Goal: Task Accomplishment & Management: Manage account settings

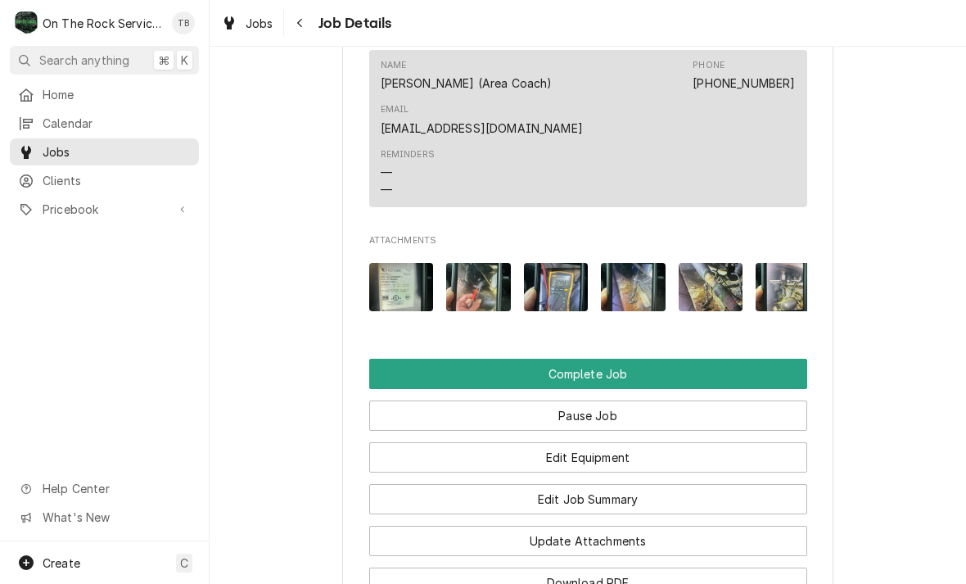
scroll to position [1819, 0]
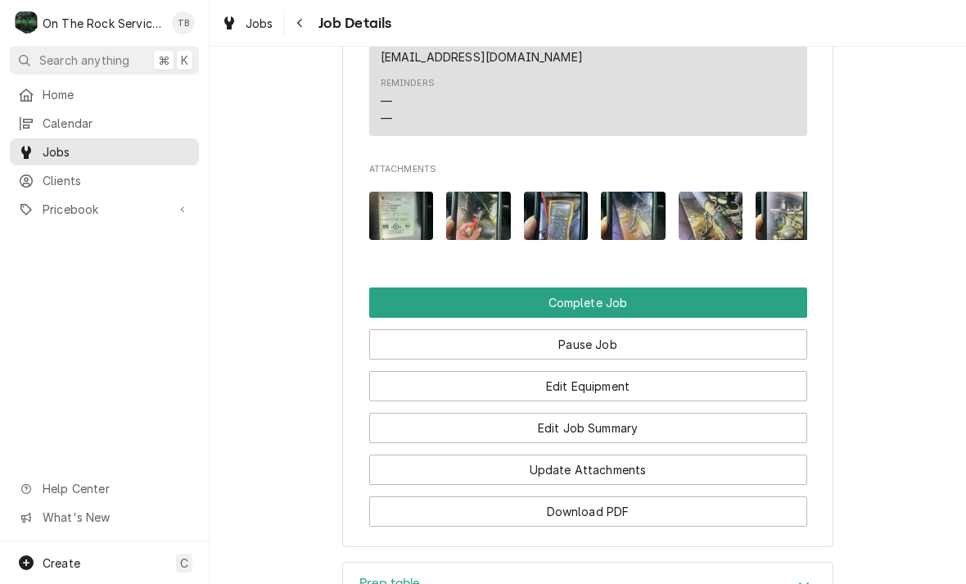
click at [644, 413] on button "Edit Job Summary" at bounding box center [588, 428] width 438 height 30
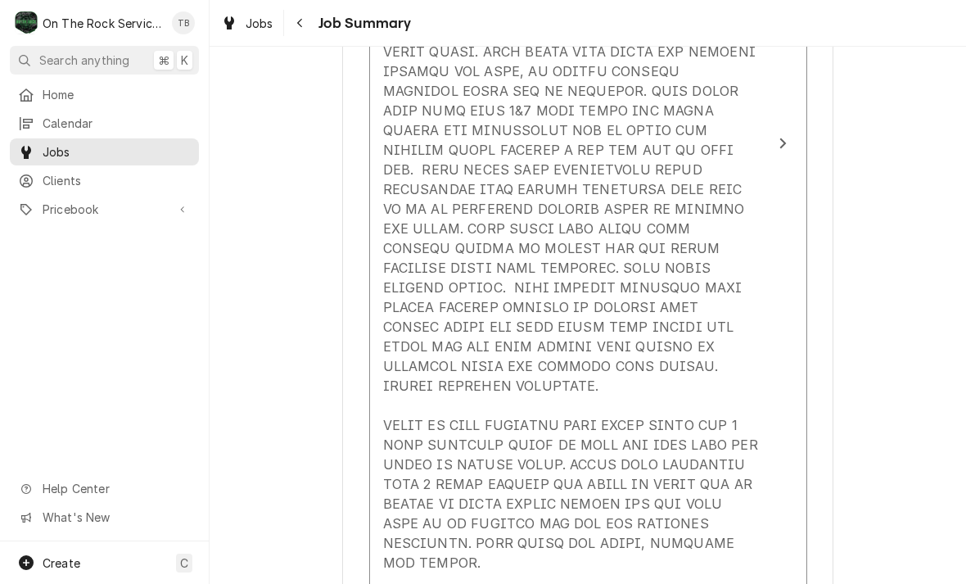
scroll to position [793, 0]
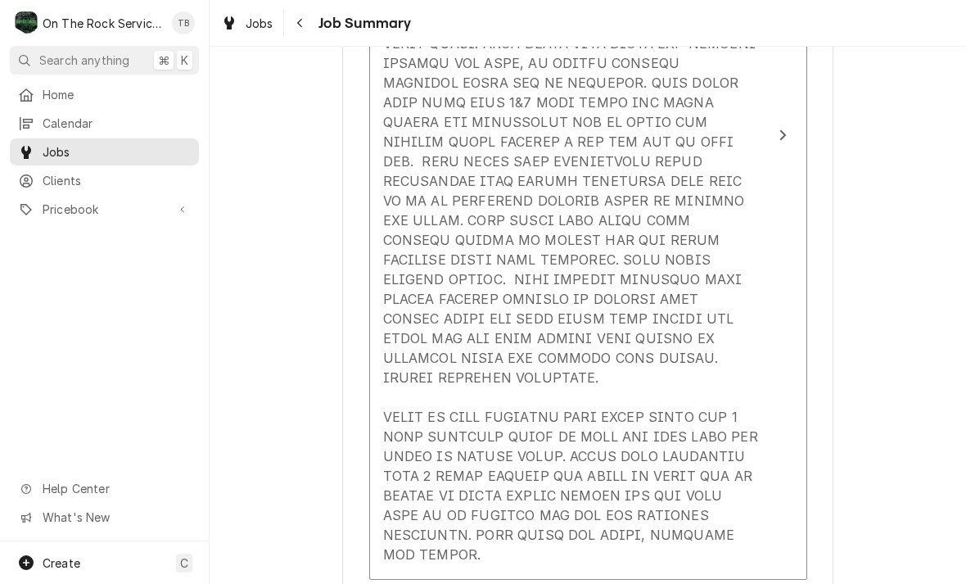
click at [652, 346] on div "Update Line Item" at bounding box center [571, 220] width 376 height 688
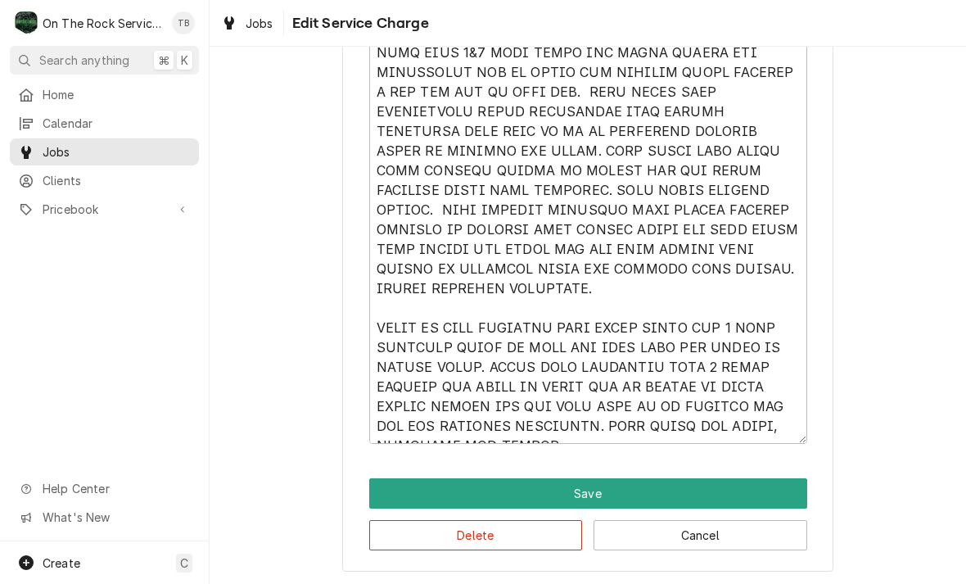
scroll to position [843, 0]
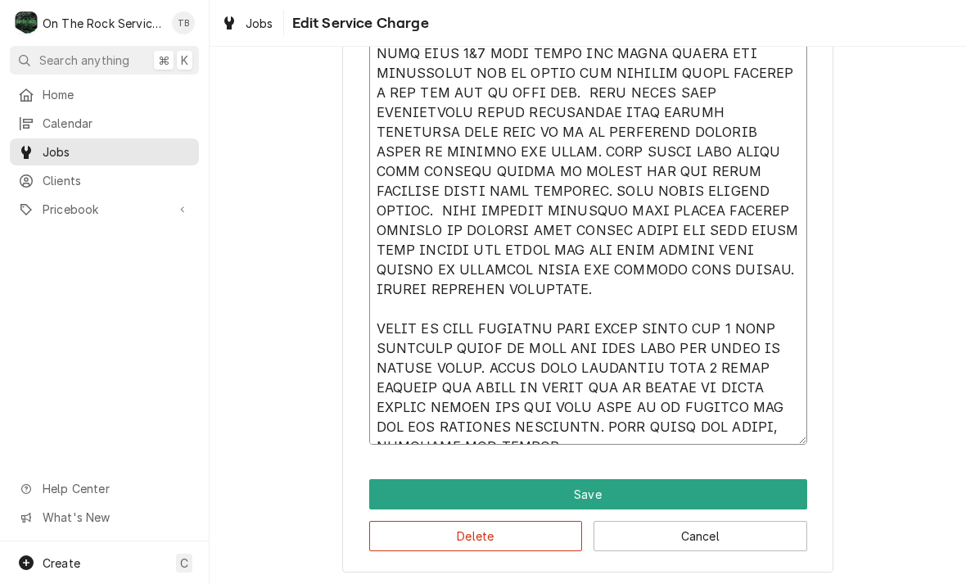
click at [557, 270] on textarea "Service Summary" at bounding box center [588, 142] width 438 height 605
type textarea "x"
type textarea "8/4/25 TMB PROVIDE SERVICE PARTS AND LABOR TO DETERMINE THAT ON PREP TABLE LEAK…"
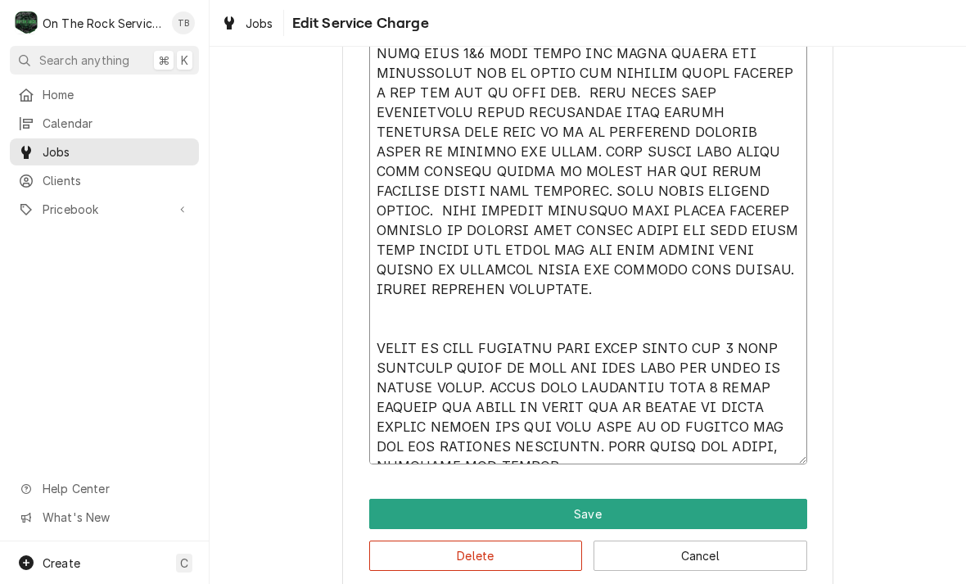
type textarea "x"
type textarea "8/4/25 TMB PROVIDE SERVICE PARTS AND LABOR TO DETERMINE THAT ON PREP TABLE LEAK…"
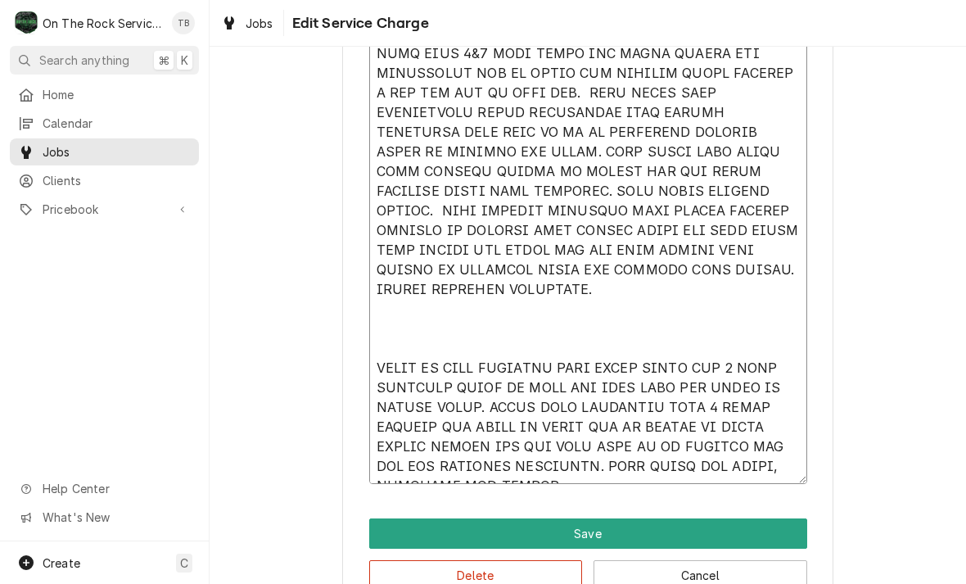
type textarea "x"
type textarea "8/4/25 TMB PROVIDE SERVICE PARTS AND LABOR TO DETERMINE THAT ON PREP TABLE LEAK…"
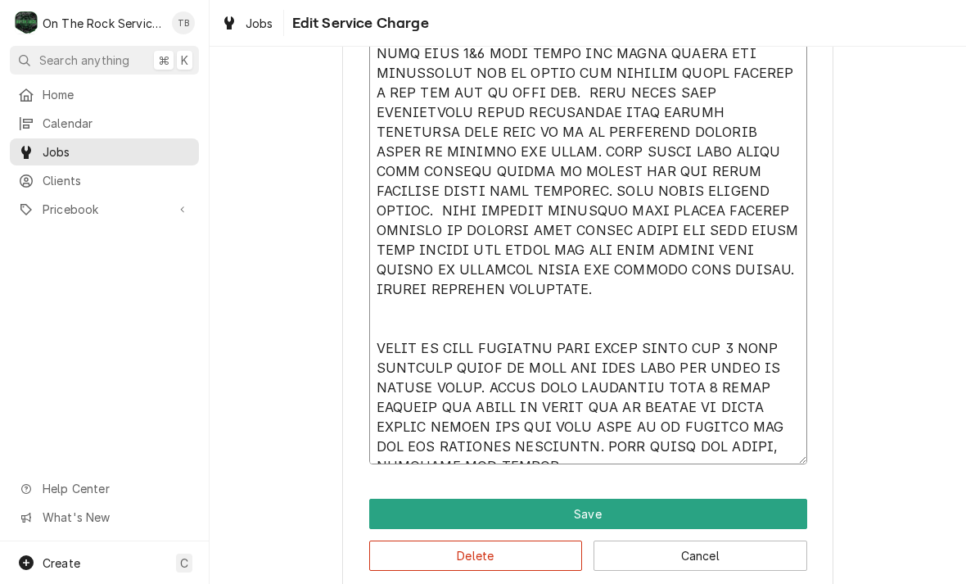
type textarea "x"
type textarea "8/4/25 TMB PROVIDE SERVICE PARTS AND LABOR TO DETERMINE THAT ON PREP TABLE LEAK…"
type textarea "x"
type textarea "8/4/25 TMB PROVIDE SERVICE PARTS AND LABOR TO DETERMINE THAT ON PREP TABLE LEAK…"
type textarea "x"
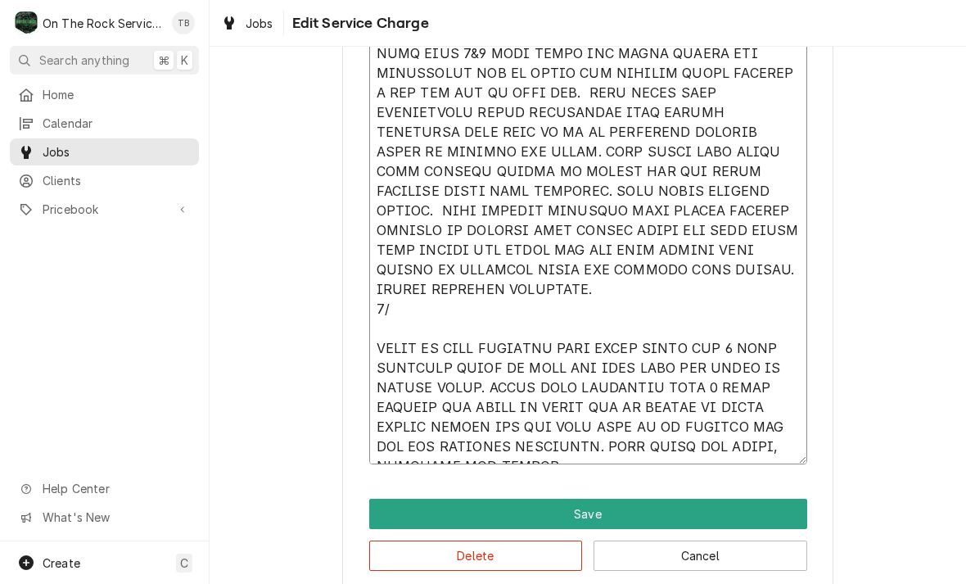
type textarea "8/4/25 TMB PROVIDE SERVICE PARTS AND LABOR TO DETERMINE THAT ON PREP TABLE LEAK…"
type textarea "x"
type textarea "8/4/25 TMB PROVIDE SERVICE PARTS AND LABOR TO DETERMINE THAT ON PREP TABLE LEAK…"
type textarea "x"
type textarea "8/4/25 TMB PROVIDE SERVICE PARTS AND LABOR TO DETERMINE THAT ON PREP TABLE LEAK…"
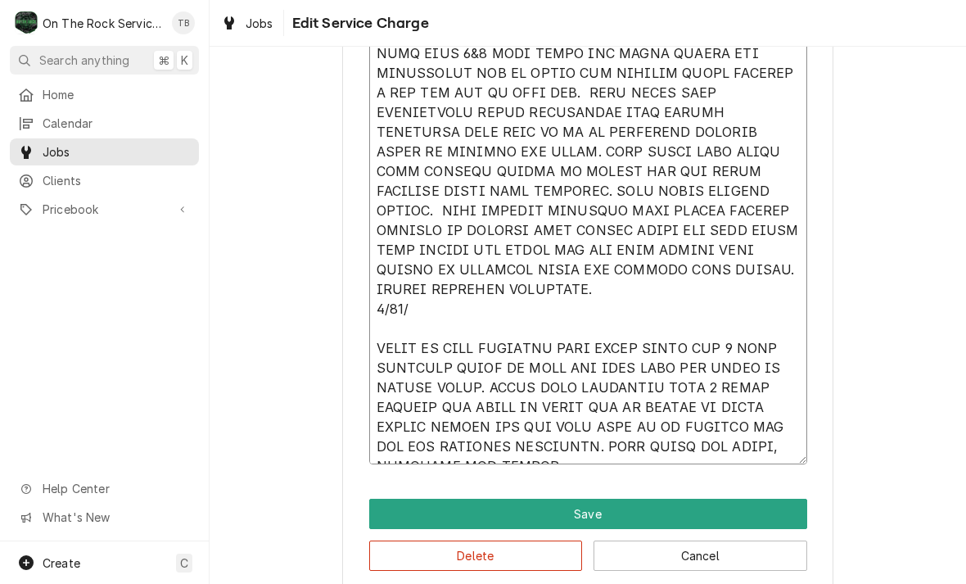
type textarea "x"
type textarea "8/4/25 TMB PROVIDE SERVICE PARTS AND LABOR TO DETERMINE THAT ON PREP TABLE LEAK…"
type textarea "x"
type textarea "8/4/25 TMB PROVIDE SERVICE PARTS AND LABOR TO DETERMINE THAT ON PREP TABLE LEAK…"
type textarea "x"
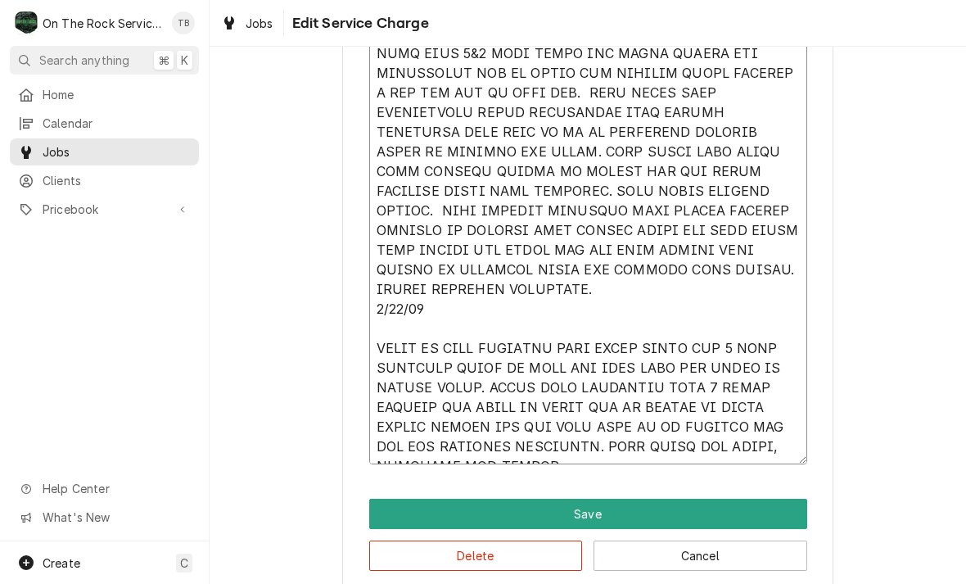
type textarea "8/4/25 TMB PROVIDE SERVICE PARTS AND LABOR TO DETERMINE THAT ON PREP TABLE LEAK…"
type textarea "x"
type textarea "8/4/25 TMB PROVIDE SERVICE PARTS AND LABOR TO DETERMINE THAT ON PREP TABLE LEAK…"
type textarea "x"
type textarea "8/4/25 TMB PROVIDE SERVICE PARTS AND LABOR TO DETERMINE THAT ON PREP TABLE LEAK…"
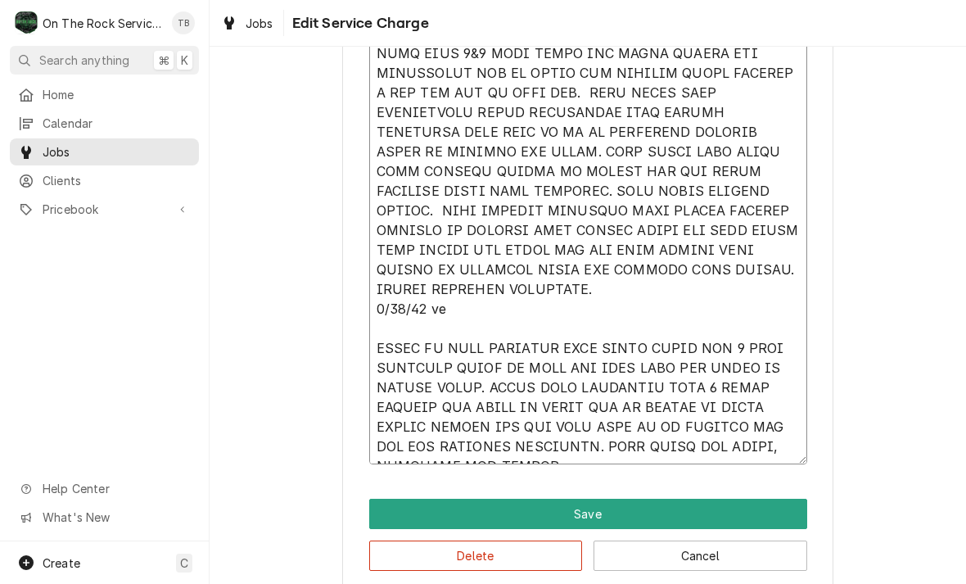
type textarea "x"
type textarea "8/4/25 TMB PROVIDE SERVICE PARTS AND LABOR TO DETERMINE THAT ON PREP TABLE LEAK…"
type textarea "x"
type textarea "8/4/25 TMB PROVIDE SERVICE PARTS AND LABOR TO DETERMINE THAT ON PREP TABLE LEAK…"
type textarea "x"
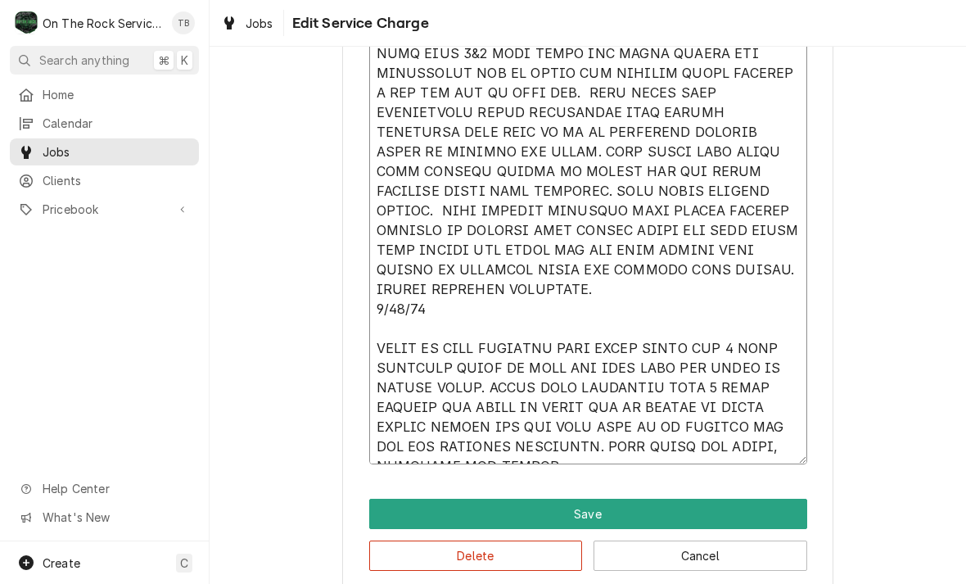
type textarea "8/4/25 TMB PROVIDE SERVICE PARTS AND LABOR TO DETERMINE THAT ON PREP TABLE LEAK…"
type textarea "x"
type textarea "8/4/25 TMB PROVIDE SERVICE PARTS AND LABOR TO DETERMINE THAT ON PREP TABLE LEAK…"
type textarea "x"
type textarea "8/4/25 TMB PROVIDE SERVICE PARTS AND LABOR TO DETERMINE THAT ON PREP TABLE LEAK…"
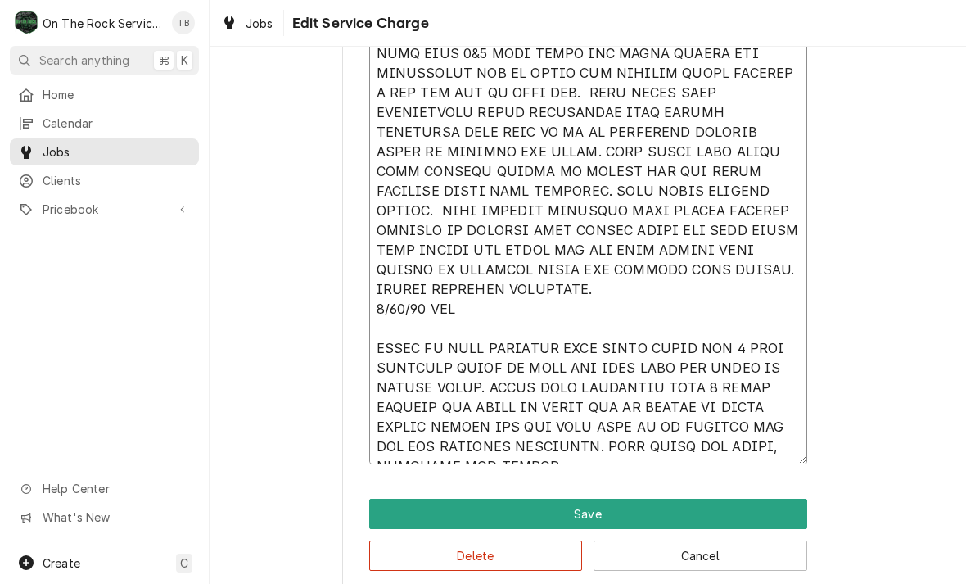
type textarea "x"
type textarea "8/4/25 TMB PROVIDE SERVICE PARTS AND LABOR TO DETERMINE THAT ON PREP TABLE LEAK…"
type textarea "x"
type textarea "8/4/25 TMB PROVIDE SERVICE PARTS AND LABOR TO DETERMINE THAT ON PREP TABLE LEAK…"
type textarea "x"
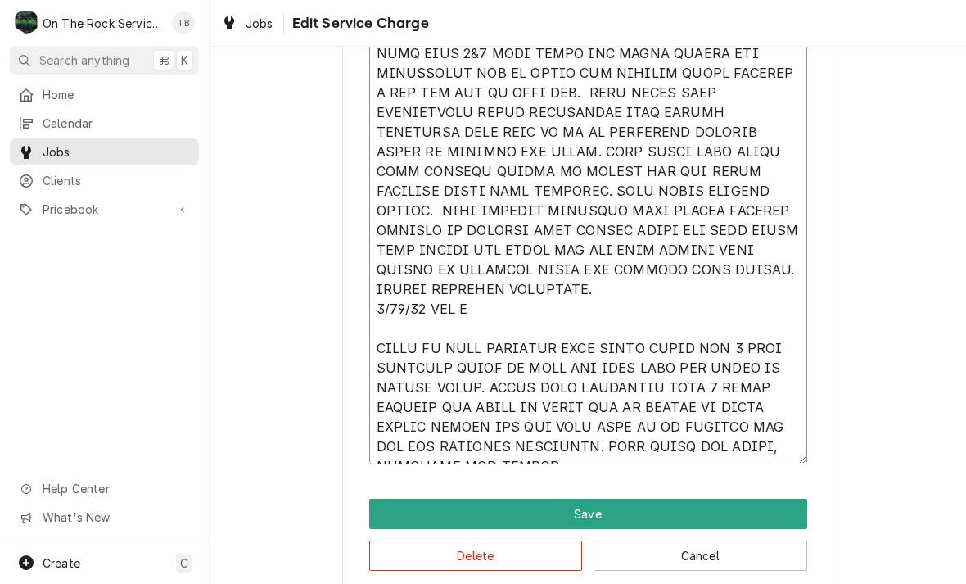
type textarea "8/4/25 TMB PROVIDE SERVICE PARTS AND LABOR TO DETERMINE THAT ON PREP TABLE LEAK…"
type textarea "x"
type textarea "8/4/25 TMB PROVIDE SERVICE PARTS AND LABOR TO DETERMINE THAT ON PREP TABLE LEAK…"
type textarea "x"
type textarea "8/4/25 TMB PROVIDE SERVICE PARTS AND LABOR TO DETERMINE THAT ON PREP TABLE LEAK…"
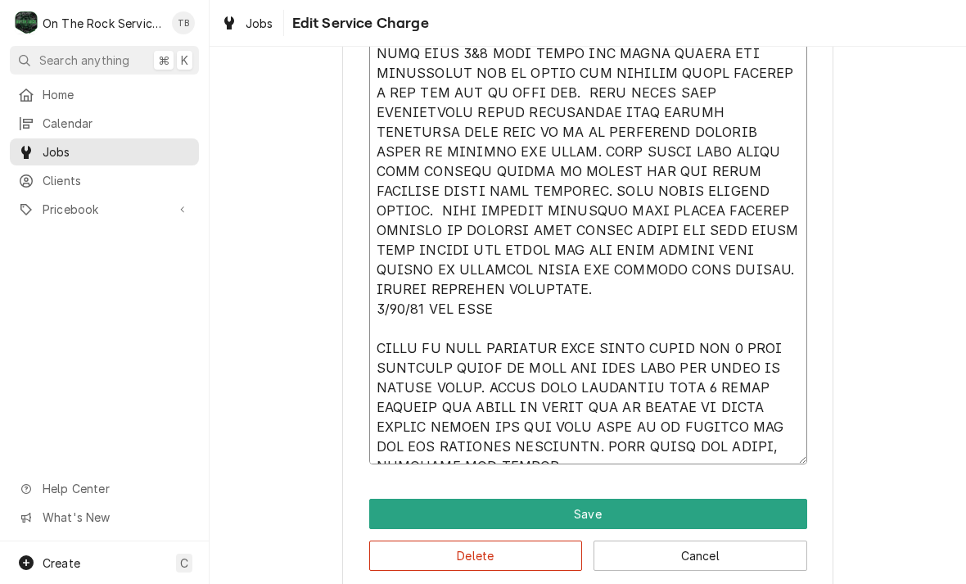
type textarea "x"
type textarea "[DATE] TMB PROVIDE SERVICE PARTS AND LABOR TO DETERMINE THAT ON PREP TABLE LEAK…"
type textarea "x"
type textarea "[DATE] TMB PROVIDE SERVICE PARTS AND LABOR TO DETERMINE THAT ON PREP TABLE LEAK…"
type textarea "x"
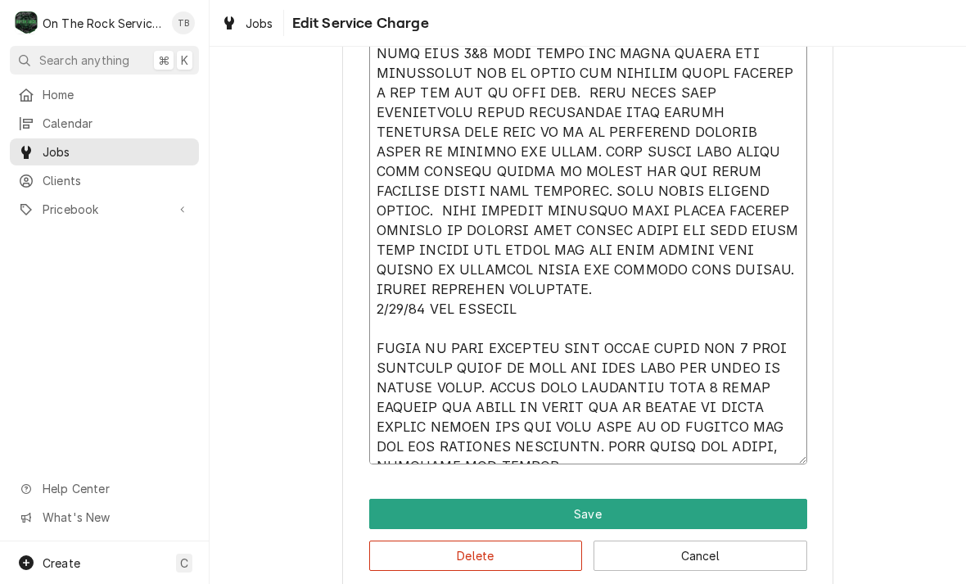
type textarea "[DATE] TMB PROVIDE SERVICE PARTS AND LABOR TO DETERMINE THAT ON PREP TABLE LEAK…"
type textarea "x"
type textarea "[DATE] TMB PROVIDE SERVICE PARTS AND LABOR TO DETERMINE THAT ON PREP TABLE LEAK…"
type textarea "x"
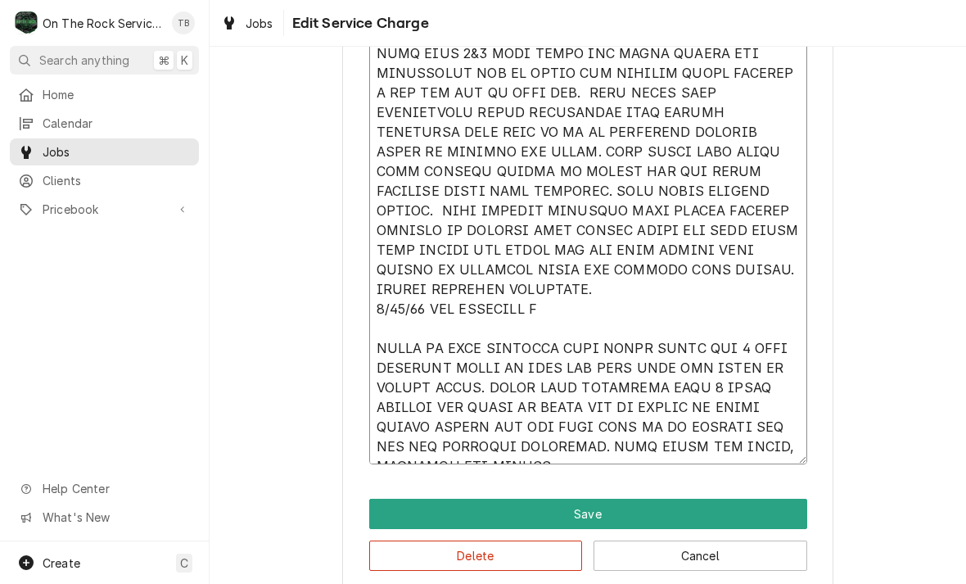
type textarea "8/4/25 TMB PROVIDE SERVICE PARTS AND LABOR TO DETERMINE THAT ON PREP TABLE LEAK…"
type textarea "x"
type textarea "8/4/25 TMB PROVIDE SERVICE PARTS AND LABOR TO DETERMINE THAT ON PREP TABLE LEAK…"
type textarea "x"
type textarea "8/4/25 TMB PROVIDE SERVICE PARTS AND LABOR TO DETERMINE THAT ON PREP TABLE LEAK…"
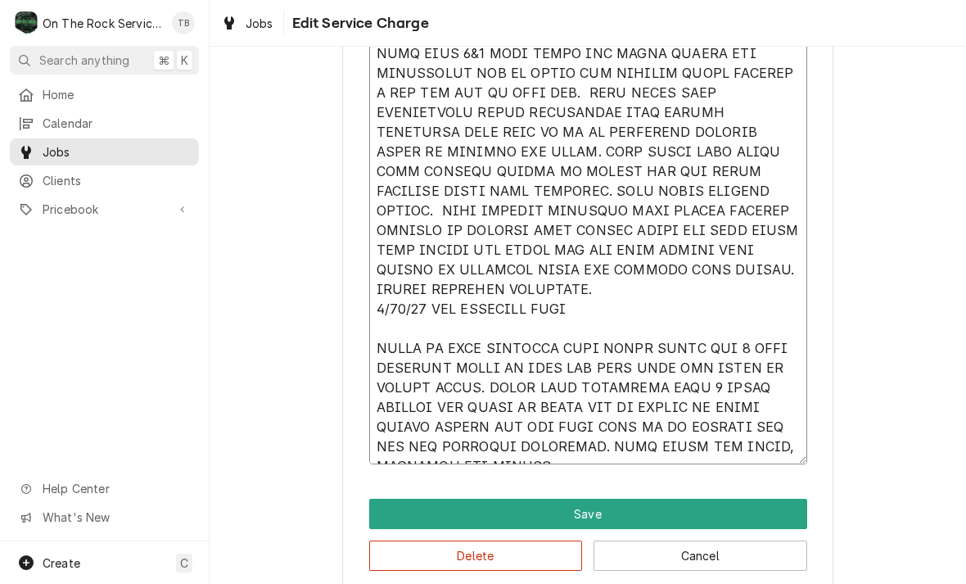
type textarea "x"
type textarea "8/4/25 TMB PROVIDE SERVICE PARTS AND LABOR TO DETERMINE THAT ON PREP TABLE LEAK…"
type textarea "x"
type textarea "8/4/25 TMB PROVIDE SERVICE PARTS AND LABOR TO DETERMINE THAT ON PREP TABLE LEAK…"
type textarea "x"
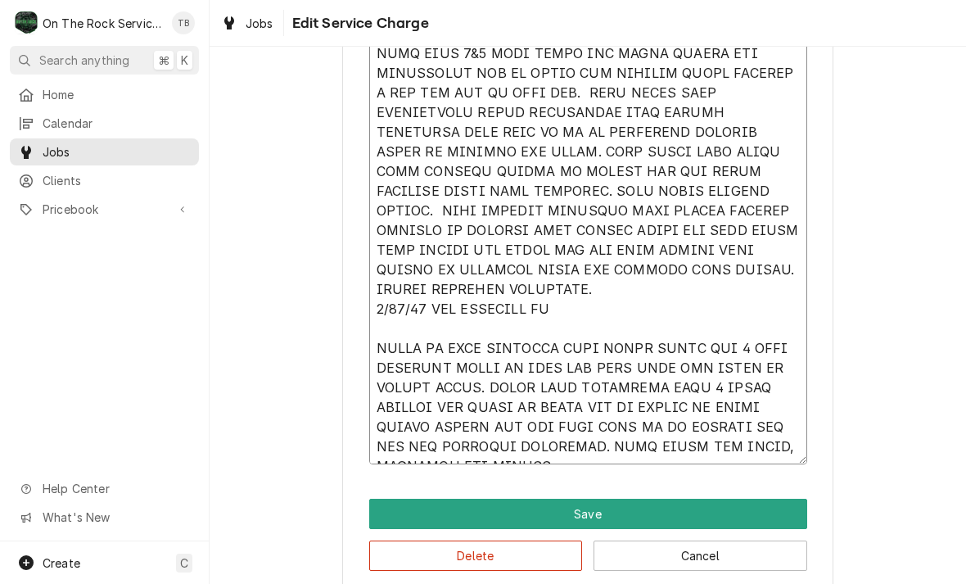
type textarea "8/4/25 TMB PROVIDE SERVICE PARTS AND LABOR TO DETERMINE THAT ON PREP TABLE LEAK…"
type textarea "x"
type textarea "8/4/25 TMB PROVIDE SERVICE PARTS AND LABOR TO DETERMINE THAT ON PREP TABLE LEAK…"
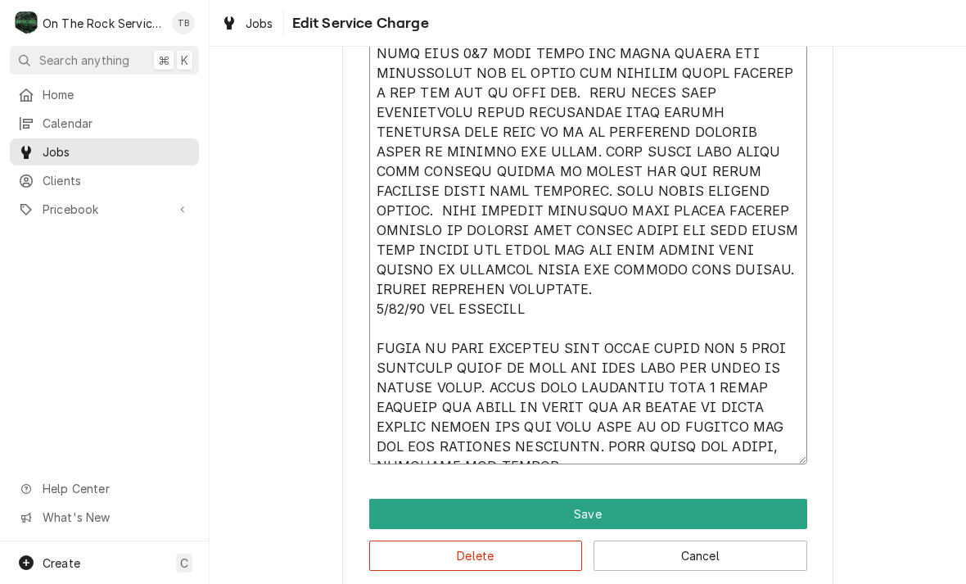
type textarea "x"
type textarea "8/4/25 TMB PROVIDE SERVICE PARTS AND LABOR TO DETERMINE THAT ON PREP TABLE LEAK…"
type textarea "x"
type textarea "8/4/25 TMB PROVIDE SERVICE PARTS AND LABOR TO DETERMINE THAT ON PREP TABLE LEAK…"
type textarea "x"
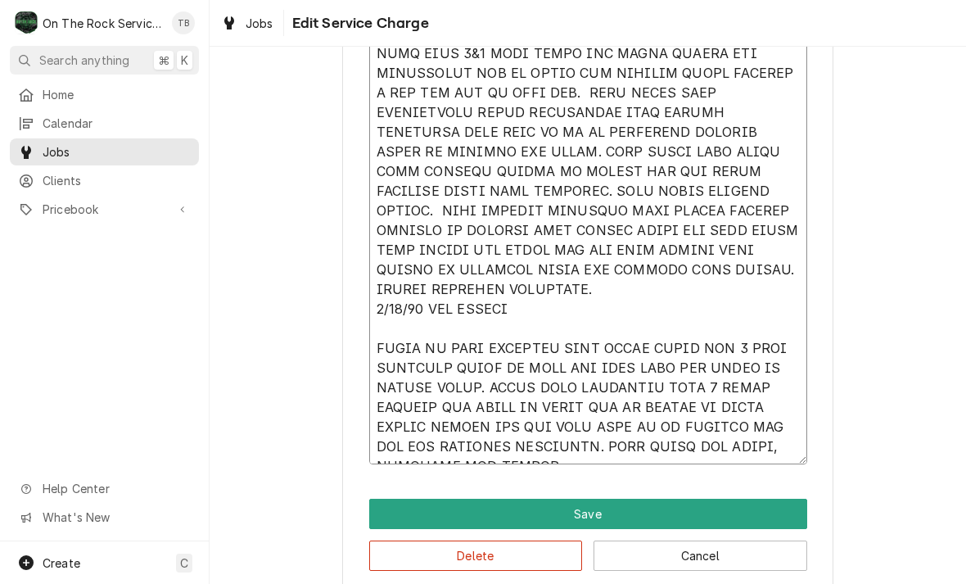
type textarea "8/4/25 TMB PROVIDE SERVICE PARTS AND LABOR TO DETERMINE THAT ON PREP TABLE LEAK…"
type textarea "x"
type textarea "8/4/25 TMB PROVIDE SERVICE PARTS AND LABOR TO DETERMINE THAT ON PREP TABLE LEAK…"
type textarea "x"
type textarea "8/4/25 TMB PROVIDE SERVICE PARTS AND LABOR TO DETERMINE THAT ON PREP TABLE LEAK…"
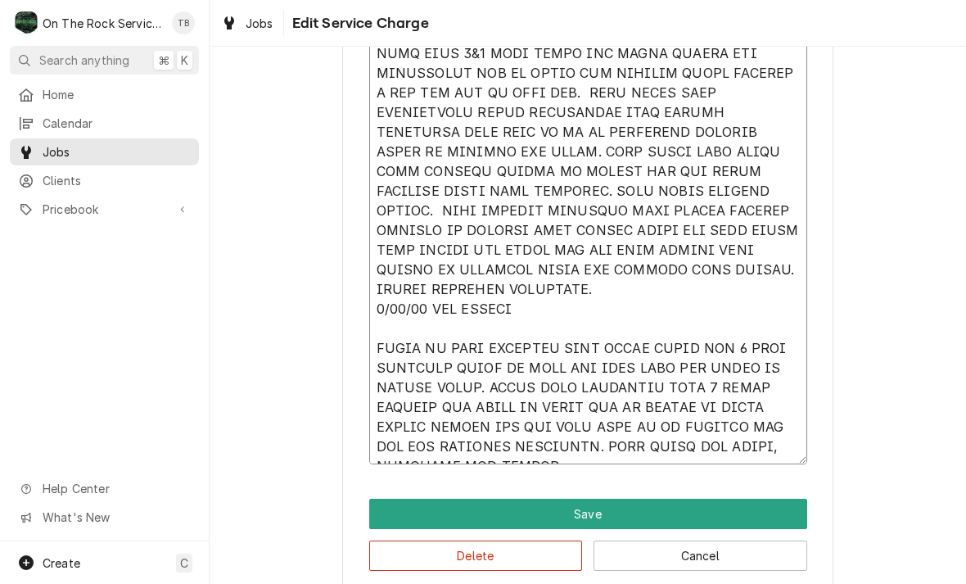
type textarea "x"
type textarea "8/4/25 TMB PROVIDE SERVICE PARTS AND LABOR TO DETERMINE THAT ON PREP TABLE LEAK…"
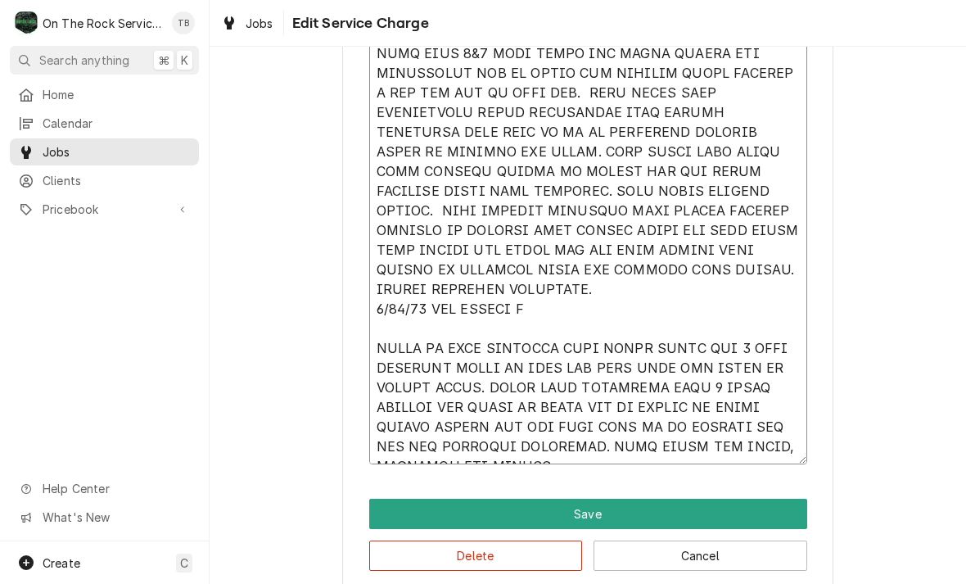
type textarea "x"
type textarea "8/4/25 TMB PROVIDE SERVICE PARTS AND LABOR TO DETERMINE THAT ON PREP TABLE LEAK…"
type textarea "x"
type textarea "8/4/25 TMB PROVIDE SERVICE PARTS AND LABOR TO DETERMINE THAT ON PREP TABLE LEAK…"
type textarea "x"
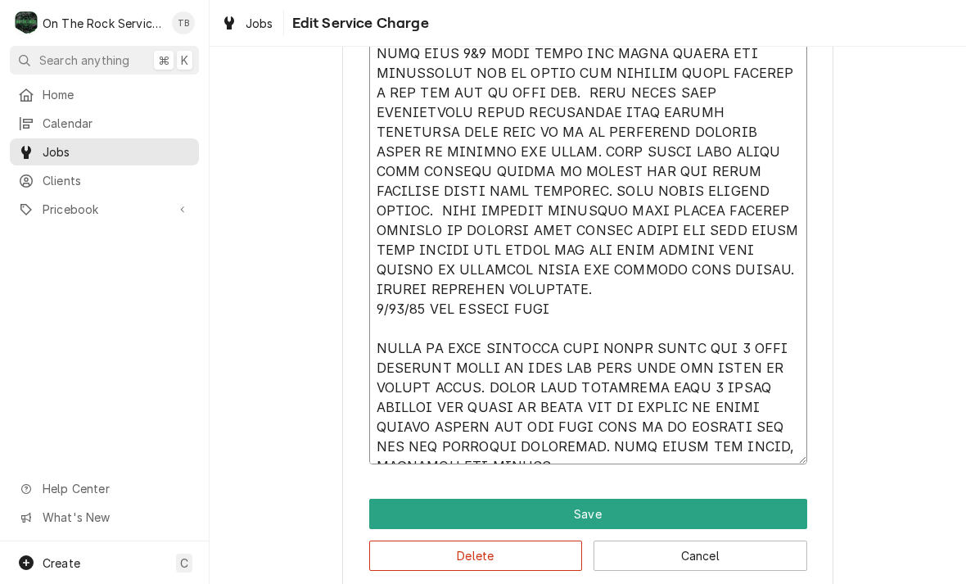
type textarea "8/4/25 TMB PROVIDE SERVICE PARTS AND LABOR TO DETERMINE THAT ON PREP TABLE LEAK…"
type textarea "x"
type textarea "8/4/25 TMB PROVIDE SERVICE PARTS AND LABOR TO DETERMINE THAT ON PREP TABLE LEAK…"
type textarea "x"
type textarea "8/4/25 TMB PROVIDE SERVICE PARTS AND LABOR TO DETERMINE THAT ON PREP TABLE LEAK…"
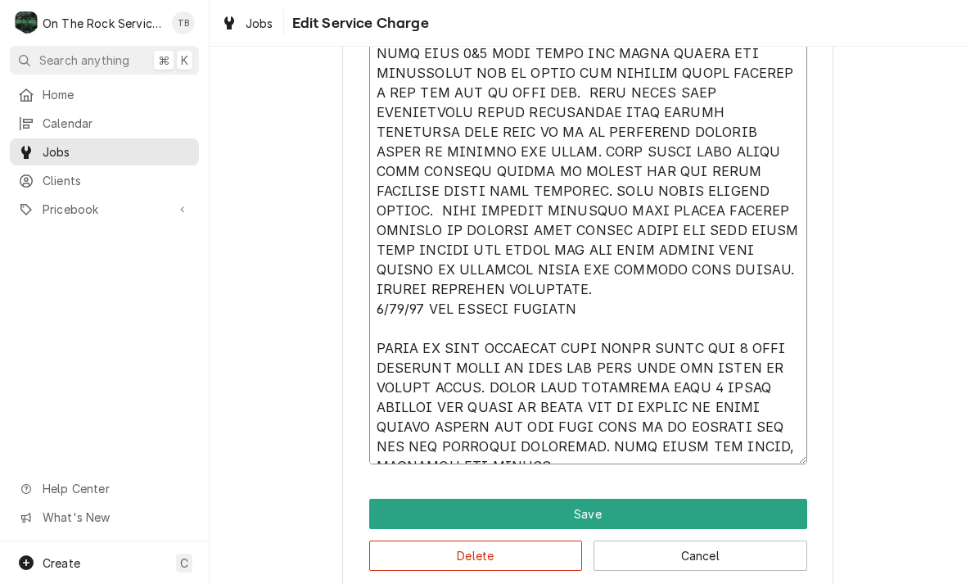
type textarea "x"
type textarea "8/4/25 TMB PROVIDE SERVICE PARTS AND LABOR TO DETERMINE THAT ON PREP TABLE LEAK…"
type textarea "x"
type textarea "8/4/25 TMB PROVIDE SERVICE PARTS AND LABOR TO DETERMINE THAT ON PREP TABLE LEAK…"
type textarea "x"
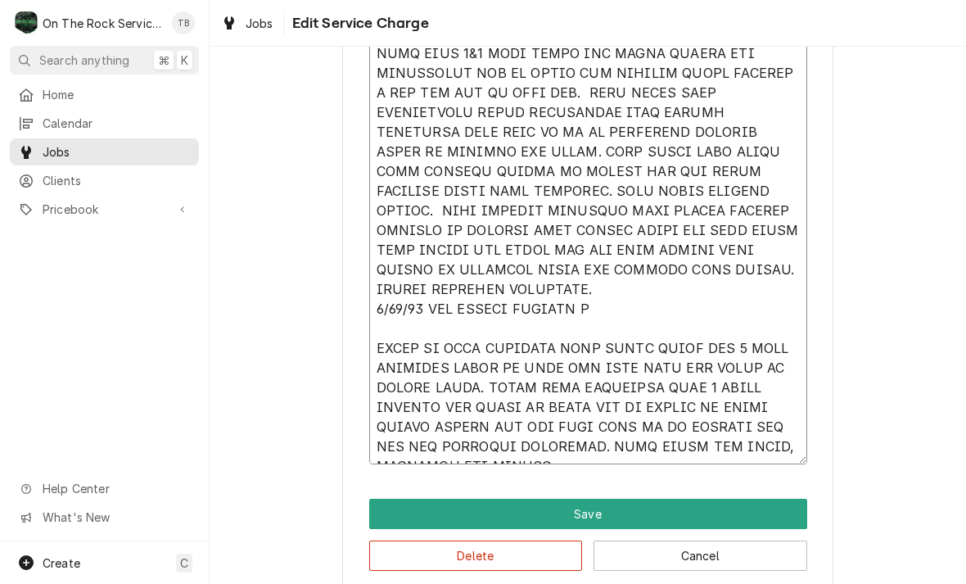
type textarea "8/4/25 TMB PROVIDE SERVICE PARTS AND LABOR TO DETERMINE THAT ON PREP TABLE LEAK…"
type textarea "x"
type textarea "8/4/25 TMB PROVIDE SERVICE PARTS AND LABOR TO DETERMINE THAT ON PREP TABLE LEAK…"
type textarea "x"
type textarea "8/4/25 TMB PROVIDE SERVICE PARTS AND LABOR TO DETERMINE THAT ON PREP TABLE LEAK…"
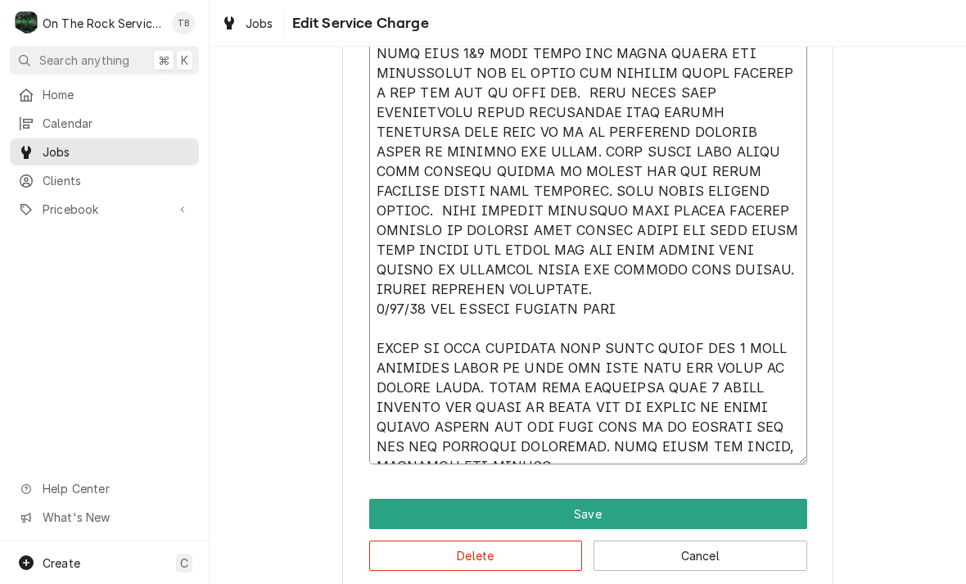
type textarea "x"
type textarea "8/4/25 TMB PROVIDE SERVICE PARTS AND LABOR TO DETERMINE THAT ON PREP TABLE LEAK…"
type textarea "x"
type textarea "8/4/25 TMB PROVIDE SERVICE PARTS AND LABOR TO DETERMINE THAT ON PREP TABLE LEAK…"
type textarea "x"
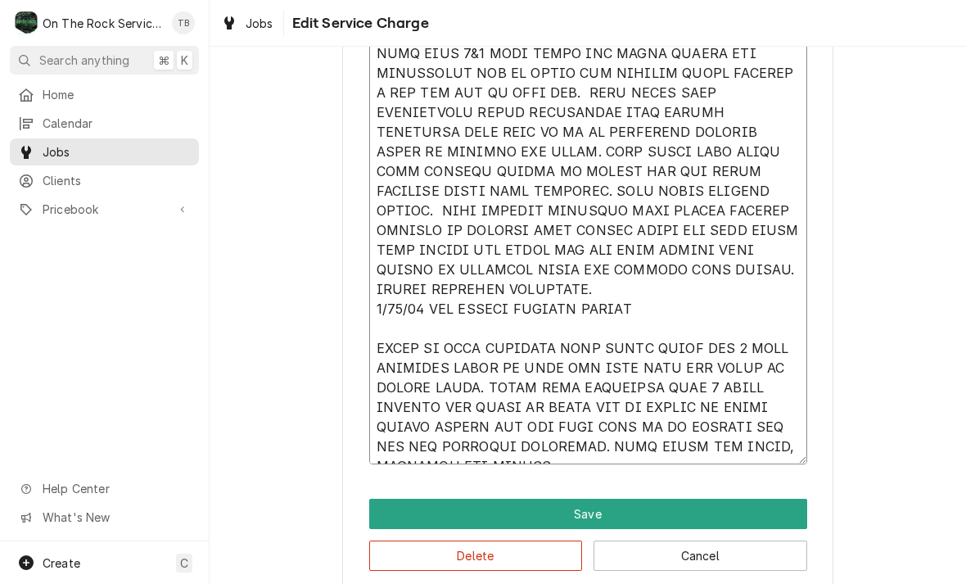
type textarea "8/4/25 TMB PROVIDE SERVICE PARTS AND LABOR TO DETERMINE THAT ON PREP TABLE LEAK…"
type textarea "x"
type textarea "8/4/25 TMB PROVIDE SERVICE PARTS AND LABOR TO DETERMINE THAT ON PREP TABLE LEAK…"
type textarea "x"
type textarea "8/4/25 TMB PROVIDE SERVICE PARTS AND LABOR TO DETERMINE THAT ON PREP TABLE LEAK…"
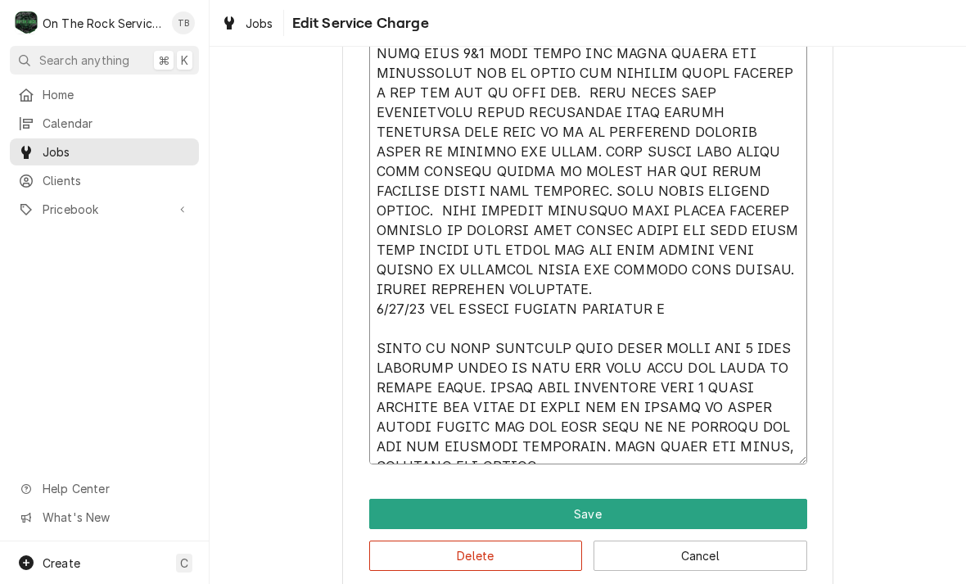
type textarea "x"
type textarea "8/4/25 TMB PROVIDE SERVICE PARTS AND LABOR TO DETERMINE THAT ON PREP TABLE LEAK…"
type textarea "x"
type textarea "8/4/25 TMB PROVIDE SERVICE PARTS AND LABOR TO DETERMINE THAT ON PREP TABLE LEAK…"
type textarea "x"
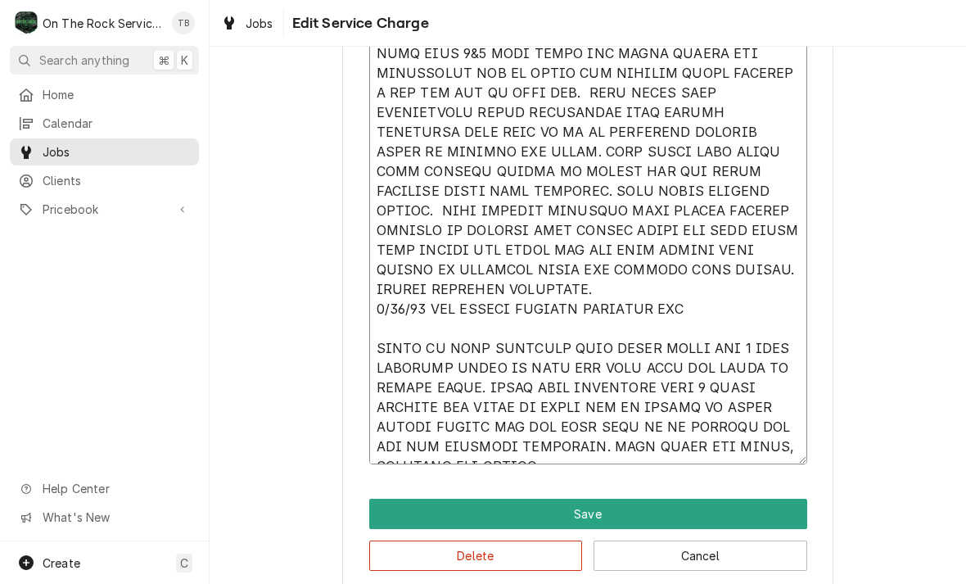
type textarea "8/4/25 TMB PROVIDE SERVICE PARTS AND LABOR TO DETERMINE THAT ON PREP TABLE LEAK…"
type textarea "x"
type textarea "8/4/25 TMB PROVIDE SERVICE PARTS AND LABOR TO DETERMINE THAT ON PREP TABLE LEAK…"
type textarea "x"
type textarea "8/4/25 TMB PROVIDE SERVICE PARTS AND LABOR TO DETERMINE THAT ON PREP TABLE LEAK…"
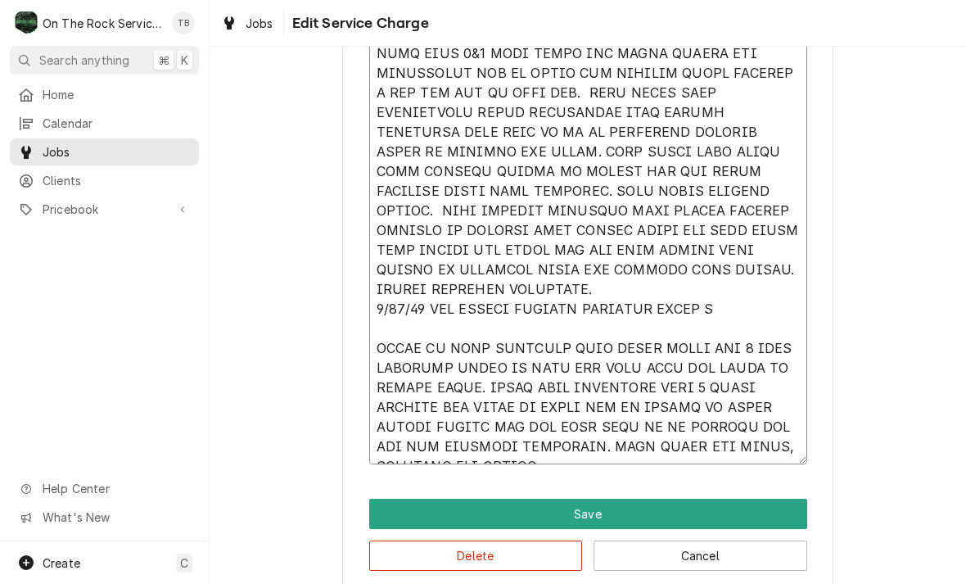
type textarea "x"
type textarea "8/4/25 TMB PROVIDE SERVICE PARTS AND LABOR TO DETERMINE THAT ON PREP TABLE LEAK…"
type textarea "x"
type textarea "8/4/25 TMB PROVIDE SERVICE PARTS AND LABOR TO DETERMINE THAT ON PREP TABLE LEAK…"
type textarea "x"
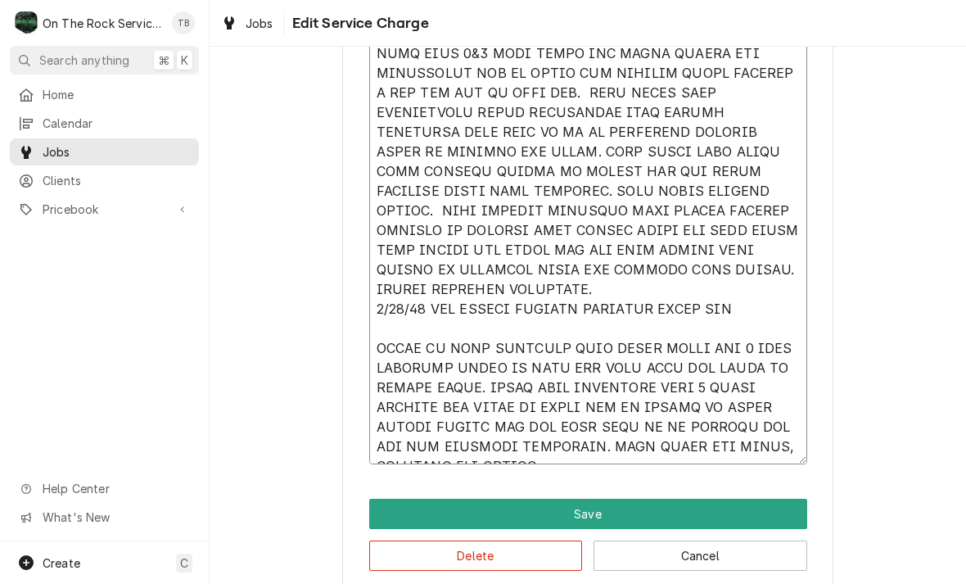
type textarea "8/4/25 TMB PROVIDE SERVICE PARTS AND LABOR TO DETERMINE THAT ON PREP TABLE LEAK…"
type textarea "x"
type textarea "8/4/25 TMB PROVIDE SERVICE PARTS AND LABOR TO DETERMINE THAT ON PREP TABLE LEAK…"
type textarea "x"
type textarea "8/4/25 TMB PROVIDE SERVICE PARTS AND LABOR TO DETERMINE THAT ON PREP TABLE LEAK…"
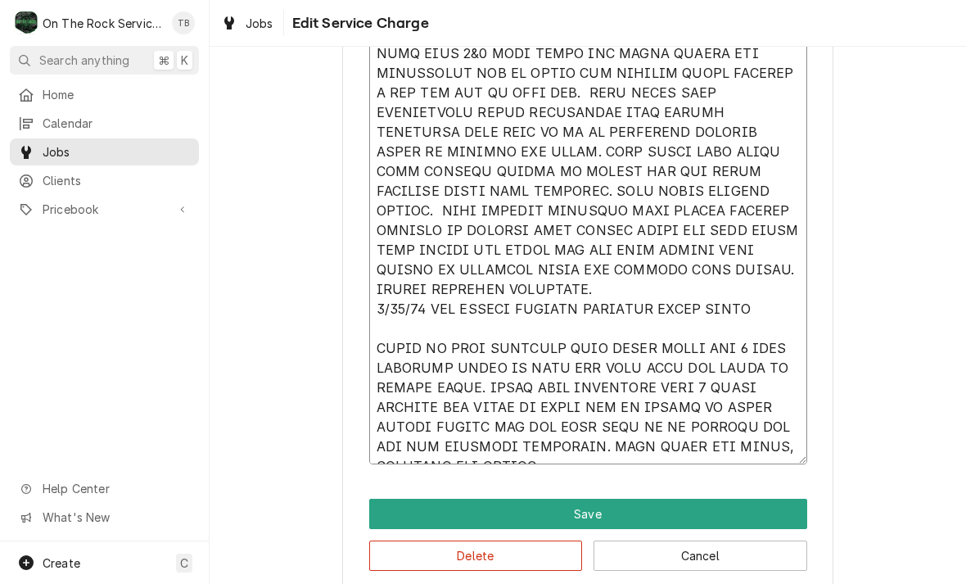
type textarea "x"
type textarea "8/4/25 TMB PROVIDE SERVICE PARTS AND LABOR TO DETERMINE THAT ON PREP TABLE LEAK…"
type textarea "x"
type textarea "8/4/25 TMB PROVIDE SERVICE PARTS AND LABOR TO DETERMINE THAT ON PREP TABLE LEAK…"
type textarea "x"
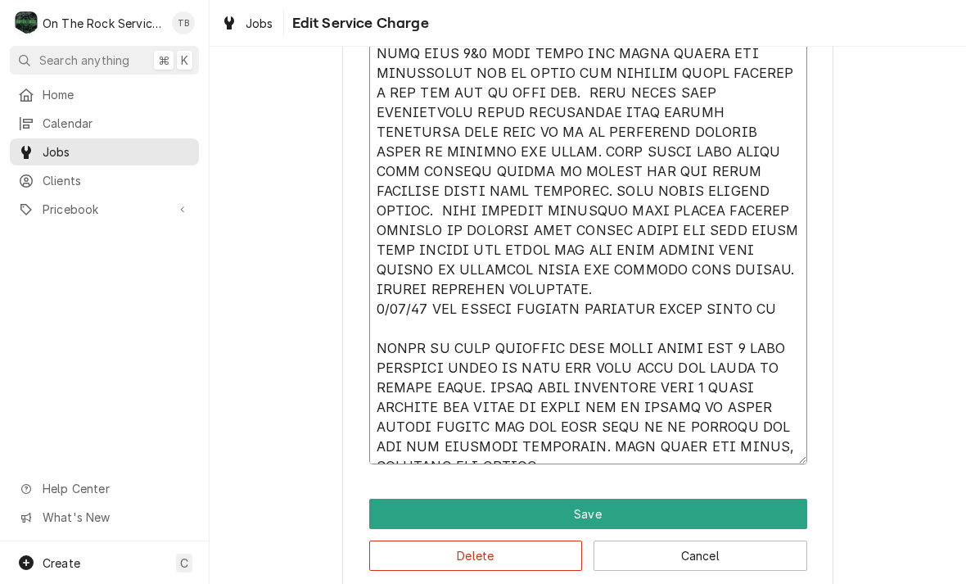
type textarea "8/4/25 TMB PROVIDE SERVICE PARTS AND LABOR TO DETERMINE THAT ON PREP TABLE LEAK…"
type textarea "x"
type textarea "8/4/25 TMB PROVIDE SERVICE PARTS AND LABOR TO DETERMINE THAT ON PREP TABLE LEAK…"
type textarea "x"
type textarea "8/4/25 TMB PROVIDE SERVICE PARTS AND LABOR TO DETERMINE THAT ON PREP TABLE LEAK…"
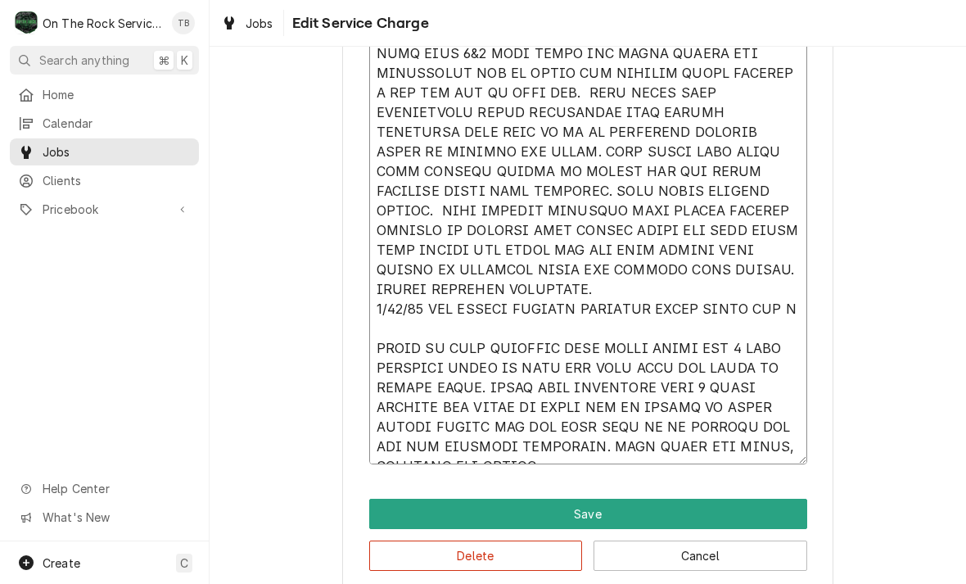
type textarea "x"
type textarea "8/4/25 TMB PROVIDE SERVICE PARTS AND LABOR TO DETERMINE THAT ON PREP TABLE LEAK…"
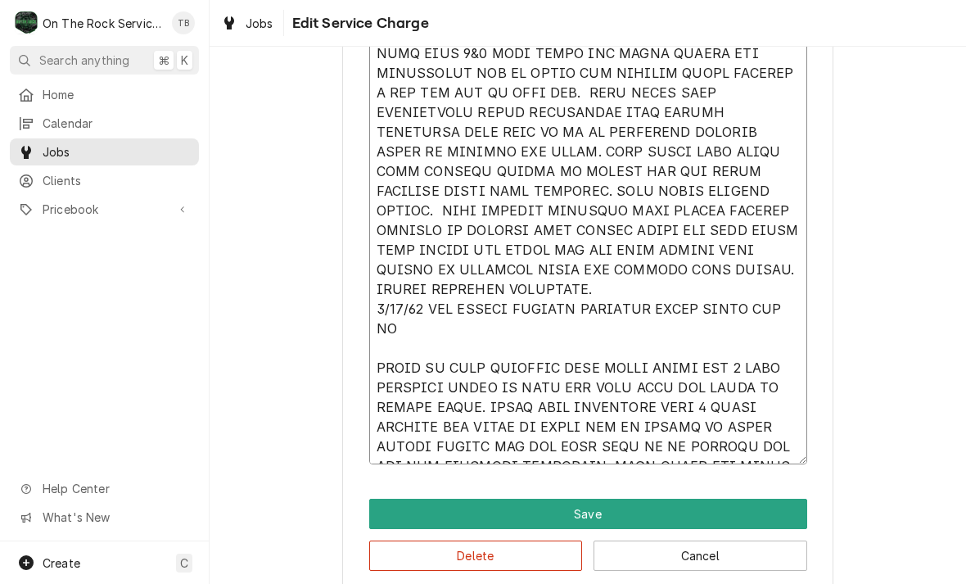
type textarea "x"
type textarea "8/4/25 TMB PROVIDE SERVICE PARTS AND LABOR TO DETERMINE THAT ON PREP TABLE LEAK…"
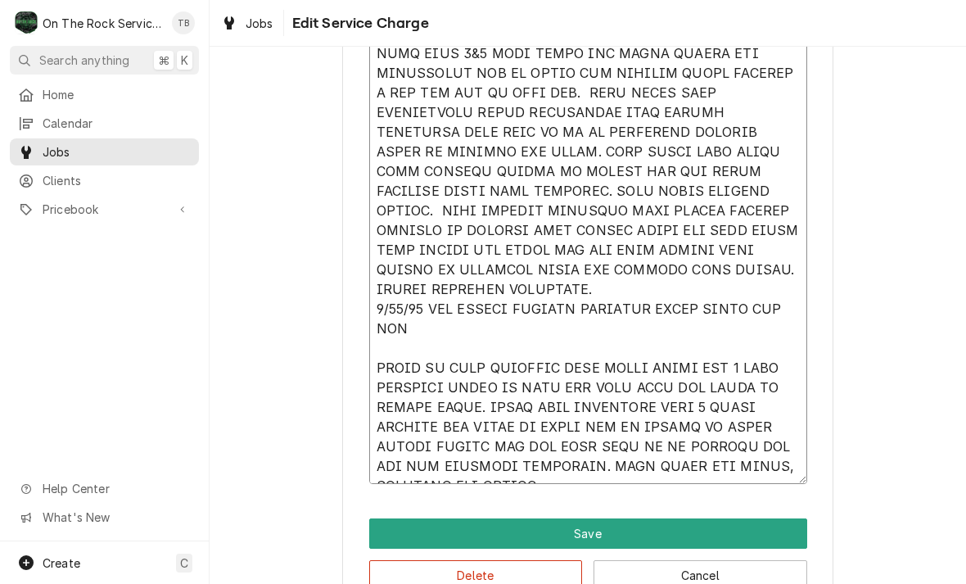
type textarea "x"
type textarea "8/4/25 TMB PROVIDE SERVICE PARTS AND LABOR TO DETERMINE THAT ON PREP TABLE LEAK…"
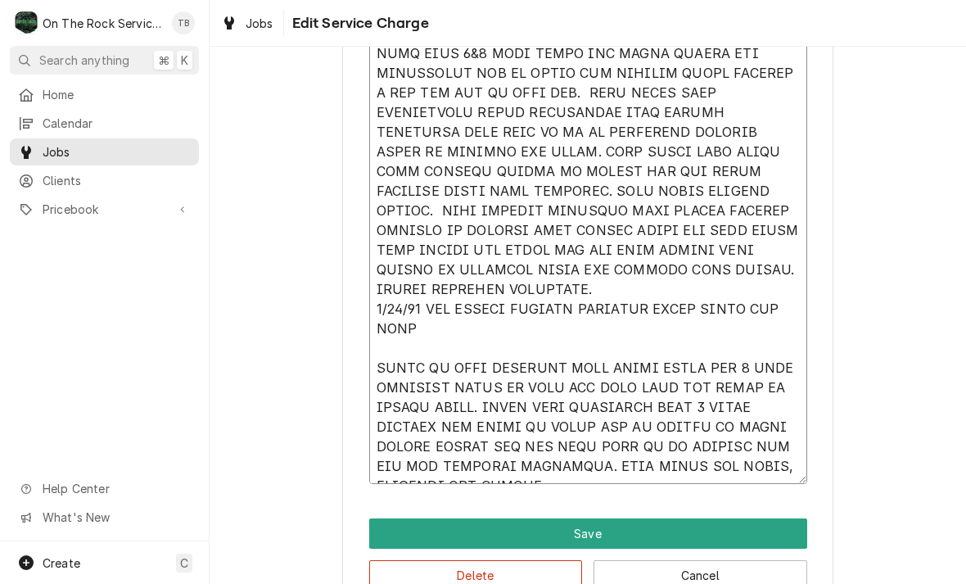
type textarea "x"
type textarea "8/4/25 TMB PROVIDE SERVICE PARTS AND LABOR TO DETERMINE THAT ON PREP TABLE LEAK…"
type textarea "x"
type textarea "8/4/25 TMB PROVIDE SERVICE PARTS AND LABOR TO DETERMINE THAT ON PREP TABLE LEAK…"
type textarea "x"
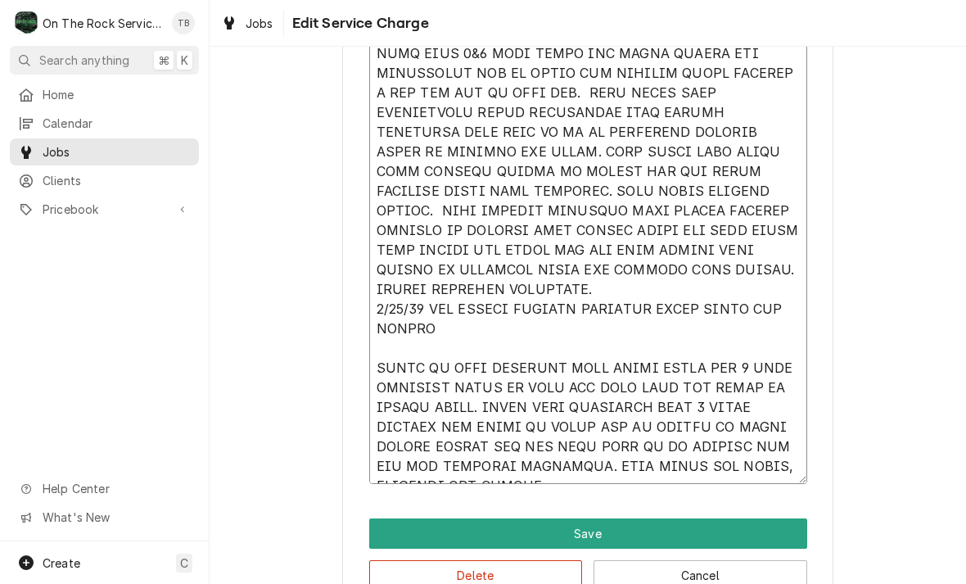
type textarea "8/4/25 TMB PROVIDE SERVICE PARTS AND LABOR TO DETERMINE THAT ON PREP TABLE LEAK…"
type textarea "x"
type textarea "8/4/25 TMB PROVIDE SERVICE PARTS AND LABOR TO DETERMINE THAT ON PREP TABLE LEAK…"
type textarea "x"
type textarea "8/4/25 TMB PROVIDE SERVICE PARTS AND LABOR TO DETERMINE THAT ON PREP TABLE LEAK…"
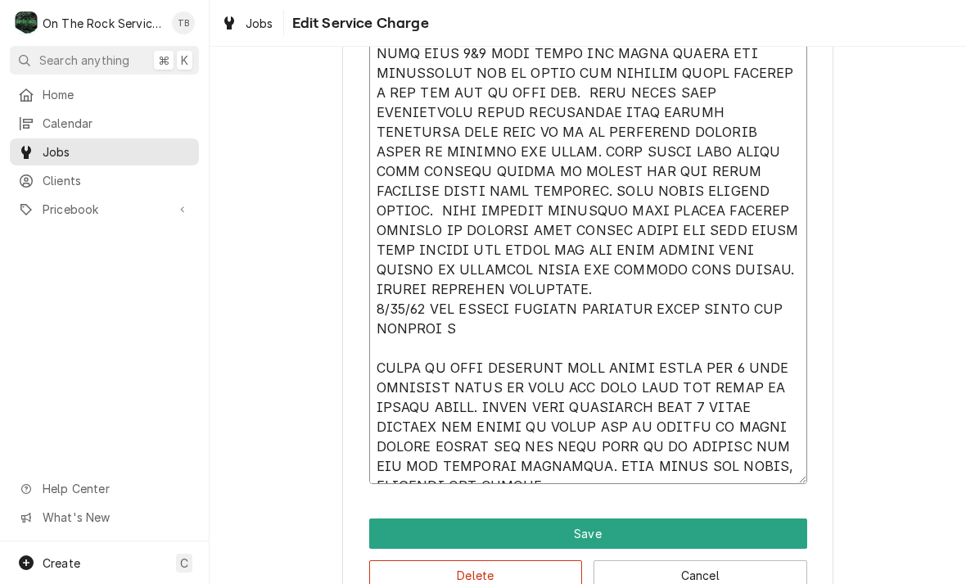
type textarea "x"
type textarea "8/4/25 TMB PROVIDE SERVICE PARTS AND LABOR TO DETERMINE THAT ON PREP TABLE LEAK…"
type textarea "x"
type textarea "8/4/25 TMB PROVIDE SERVICE PARTS AND LABOR TO DETERMINE THAT ON PREP TABLE LEAK…"
type textarea "x"
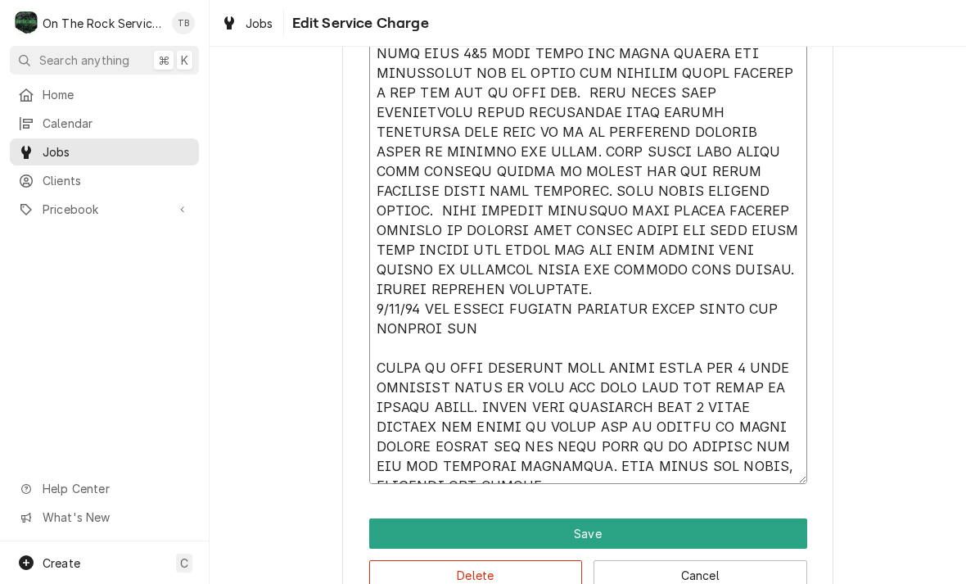
type textarea "8/4/25 TMB PROVIDE SERVICE PARTS AND LABOR TO DETERMINE THAT ON PREP TABLE LEAK…"
type textarea "x"
type textarea "8/4/25 TMB PROVIDE SERVICE PARTS AND LABOR TO DETERMINE THAT ON PREP TABLE LEAK…"
type textarea "x"
type textarea "8/4/25 TMB PROVIDE SERVICE PARTS AND LABOR TO DETERMINE THAT ON PREP TABLE LEAK…"
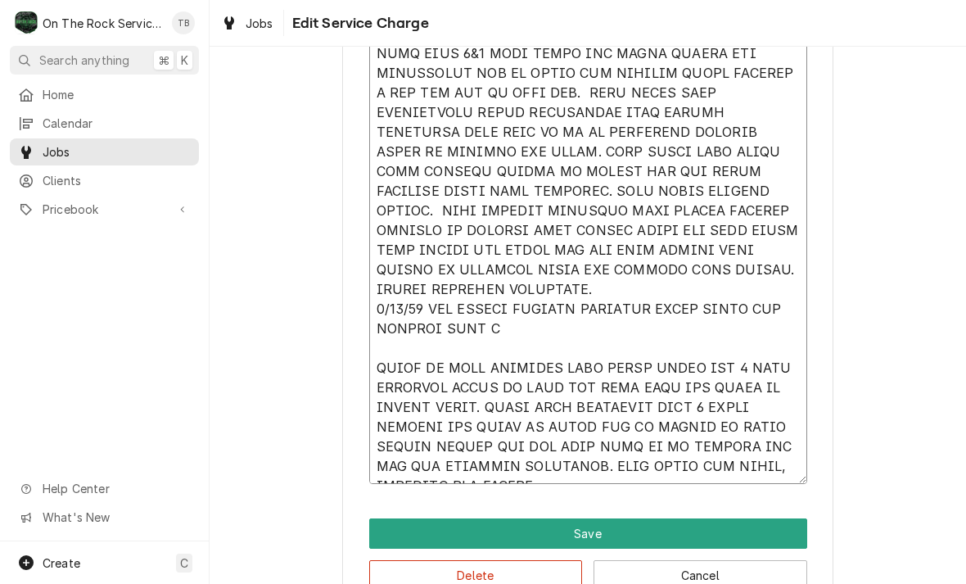
type textarea "x"
type textarea "8/4/25 TMB PROVIDE SERVICE PARTS AND LABOR TO DETERMINE THAT ON PREP TABLE LEAK…"
type textarea "x"
type textarea "8/4/25 TMB PROVIDE SERVICE PARTS AND LABOR TO DETERMINE THAT ON PREP TABLE LEAK…"
type textarea "x"
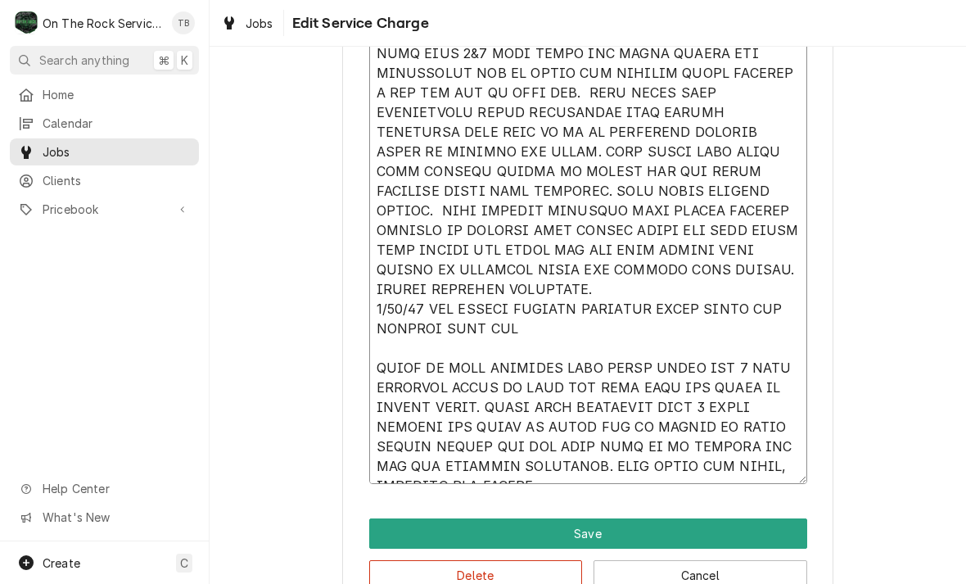
type textarea "8/4/25 TMB PROVIDE SERVICE PARTS AND LABOR TO DETERMINE THAT ON PREP TABLE LEAK…"
type textarea "x"
type textarea "8/4/25 TMB PROVIDE SERVICE PARTS AND LABOR TO DETERMINE THAT ON PREP TABLE LEAK…"
type textarea "x"
type textarea "8/4/25 TMB PROVIDE SERVICE PARTS AND LABOR TO DETERMINE THAT ON PREP TABLE LEAK…"
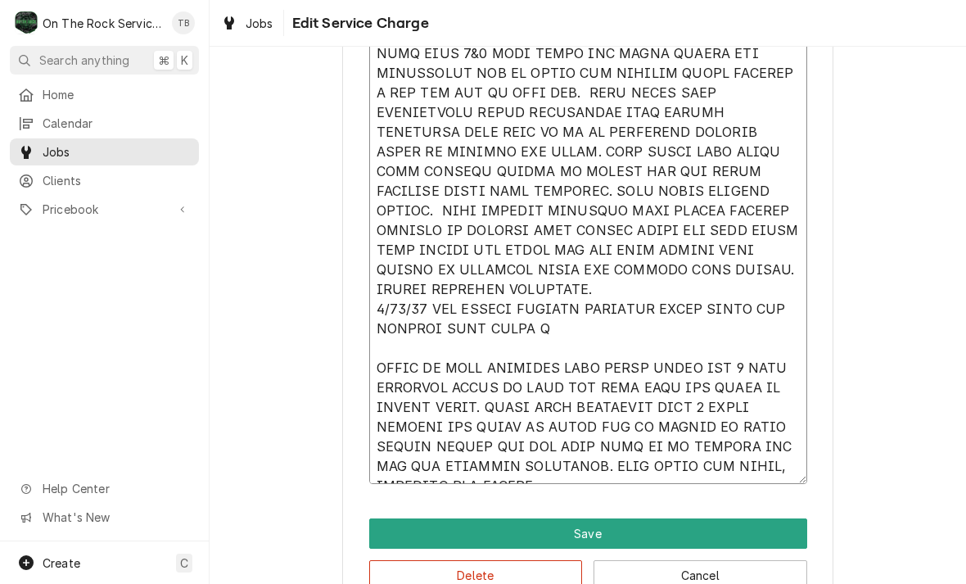
type textarea "x"
type textarea "8/4/25 TMB PROVIDE SERVICE PARTS AND LABOR TO DETERMINE THAT ON PREP TABLE LEAK…"
type textarea "x"
type textarea "8/4/25 TMB PROVIDE SERVICE PARTS AND LABOR TO DETERMINE THAT ON PREP TABLE LEAK…"
type textarea "x"
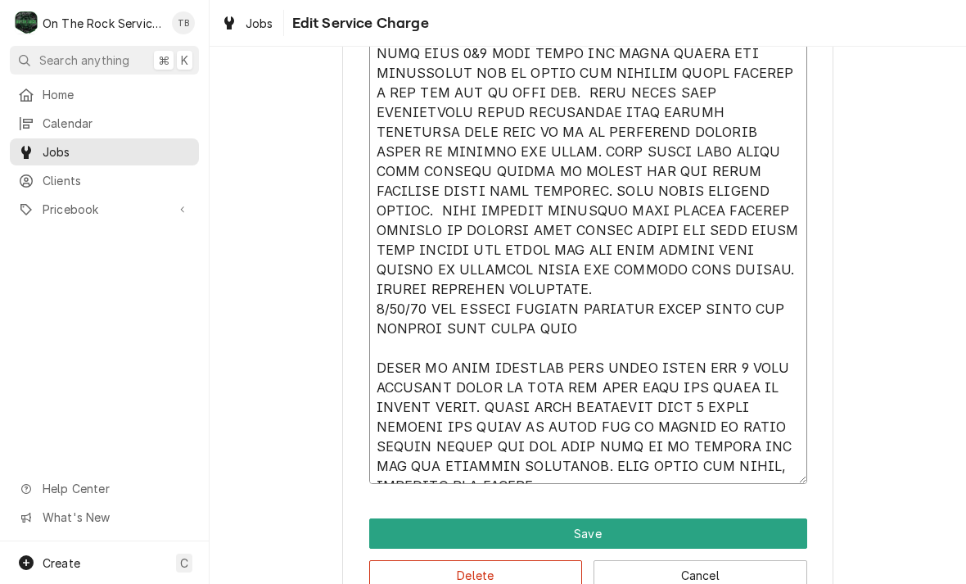
type textarea "8/4/25 TMB PROVIDE SERVICE PARTS AND LABOR TO DETERMINE THAT ON PREP TABLE LEAK…"
type textarea "x"
type textarea "8/4/25 TMB PROVIDE SERVICE PARTS AND LABOR TO DETERMINE THAT ON PREP TABLE LEAK…"
type textarea "x"
type textarea "8/4/25 TMB PROVIDE SERVICE PARTS AND LABOR TO DETERMINE THAT ON PREP TABLE LEAK…"
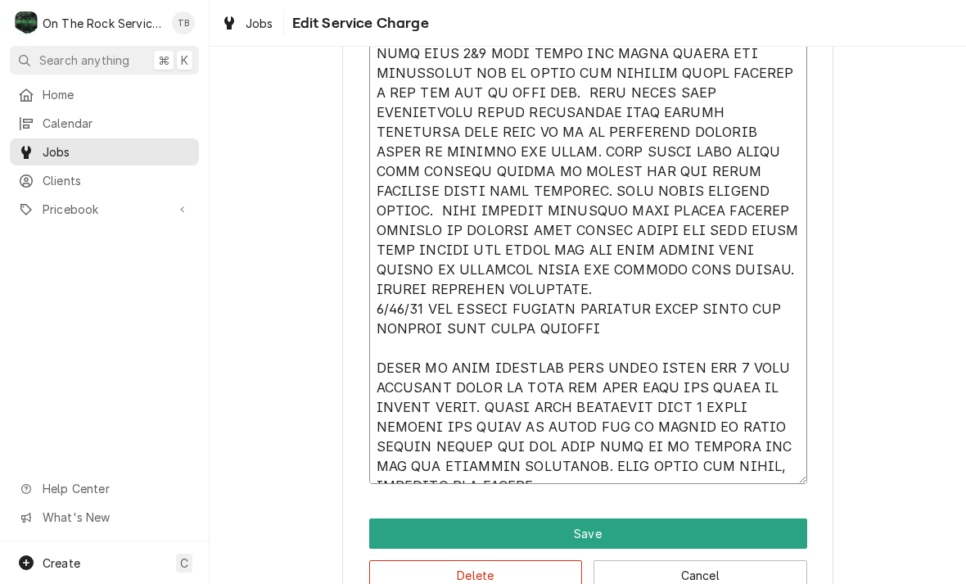
type textarea "x"
type textarea "8/4/25 TMB PROVIDE SERVICE PARTS AND LABOR TO DETERMINE THAT ON PREP TABLE LEAK…"
type textarea "x"
type textarea "8/4/25 TMB PROVIDE SERVICE PARTS AND LABOR TO DETERMINE THAT ON PREP TABLE LEAK…"
type textarea "x"
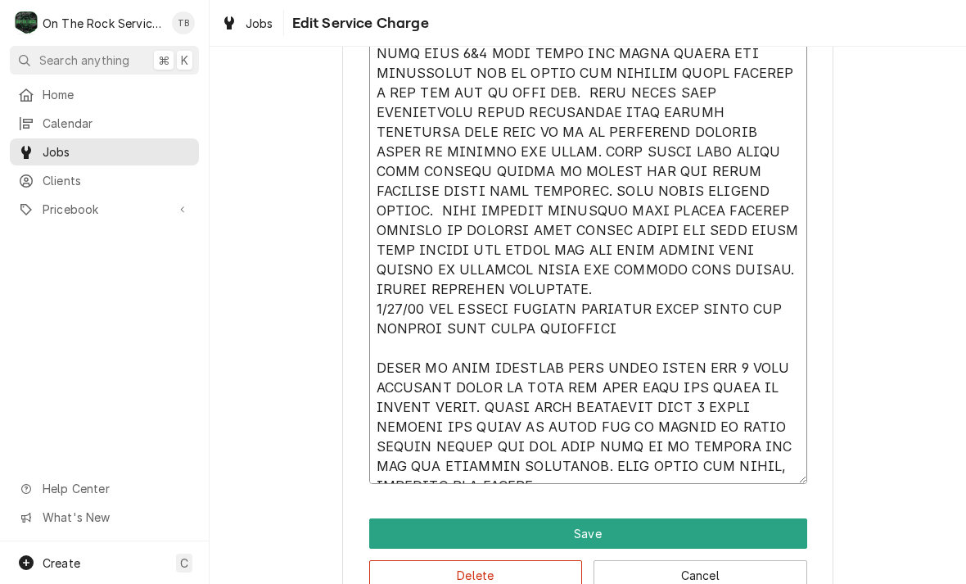
type textarea "8/4/25 TMB PROVIDE SERVICE PARTS AND LABOR TO DETERMINE THAT ON PREP TABLE LEAK…"
type textarea "x"
type textarea "8/4/25 TMB PROVIDE SERVICE PARTS AND LABOR TO DETERMINE THAT ON PREP TABLE LEAK…"
type textarea "x"
type textarea "8/4/25 TMB PROVIDE SERVICE PARTS AND LABOR TO DETERMINE THAT ON PREP TABLE LEAK…"
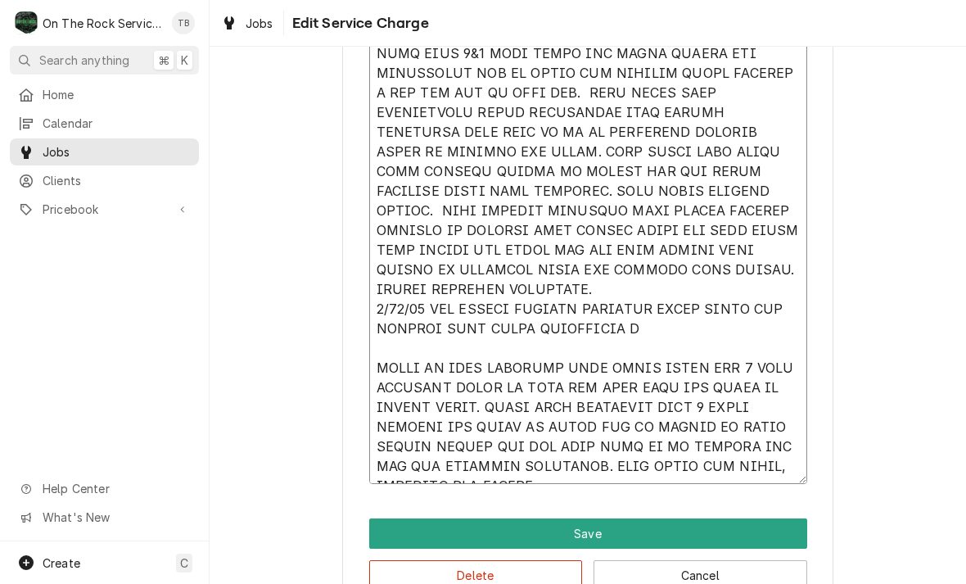
type textarea "x"
type textarea "8/4/25 TMB PROVIDE SERVICE PARTS AND LABOR TO DETERMINE THAT ON PREP TABLE LEAK…"
type textarea "x"
type textarea "8/4/25 TMB PROVIDE SERVICE PARTS AND LABOR TO DETERMINE THAT ON PREP TABLE LEAK…"
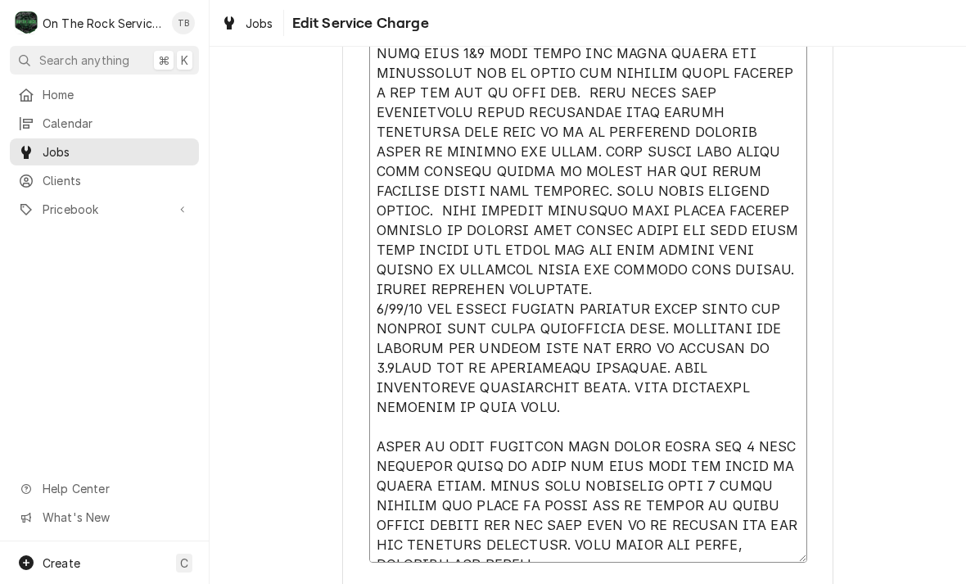
click at [786, 350] on textarea "Service Summary" at bounding box center [588, 201] width 438 height 723
click at [751, 357] on textarea "Service Summary" at bounding box center [588, 201] width 438 height 723
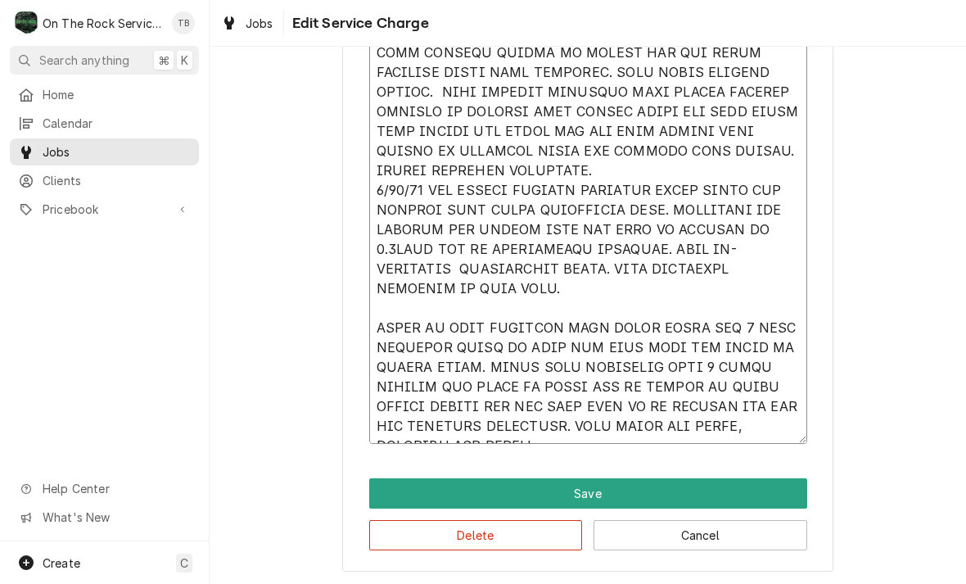
scroll to position [961, 0]
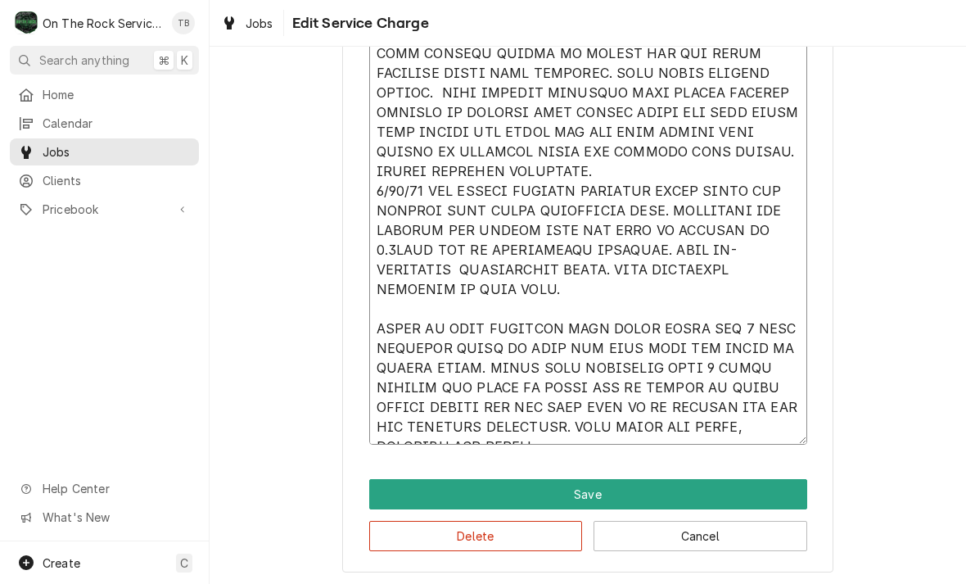
click at [570, 439] on textarea "Service Summary" at bounding box center [588, 83] width 438 height 723
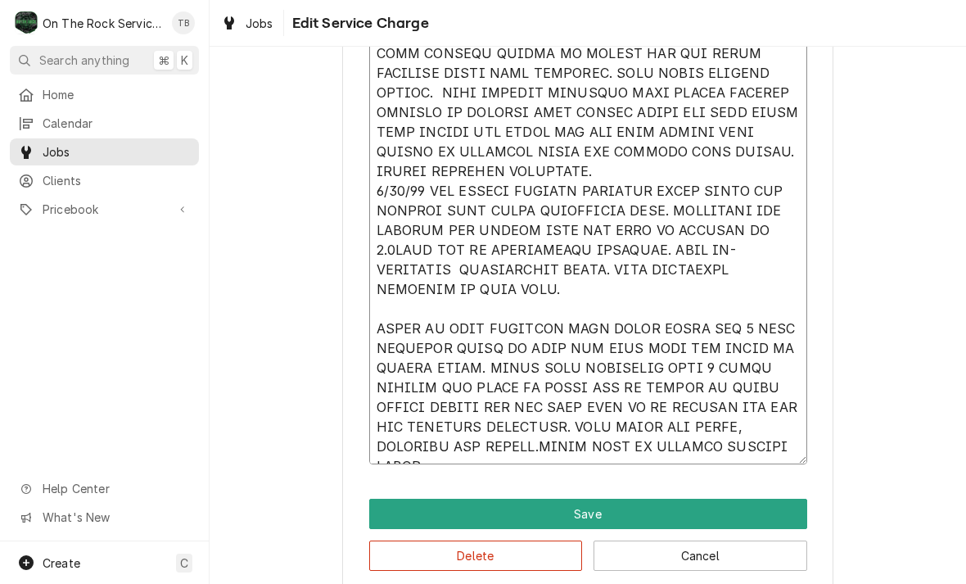
click at [436, 447] on textarea "Service Summary" at bounding box center [588, 93] width 438 height 743
click at [499, 459] on textarea "Service Summary" at bounding box center [588, 93] width 438 height 743
click at [441, 449] on textarea "Service Summary" at bounding box center [588, 93] width 438 height 743
click at [436, 448] on textarea "Service Summary" at bounding box center [588, 93] width 438 height 743
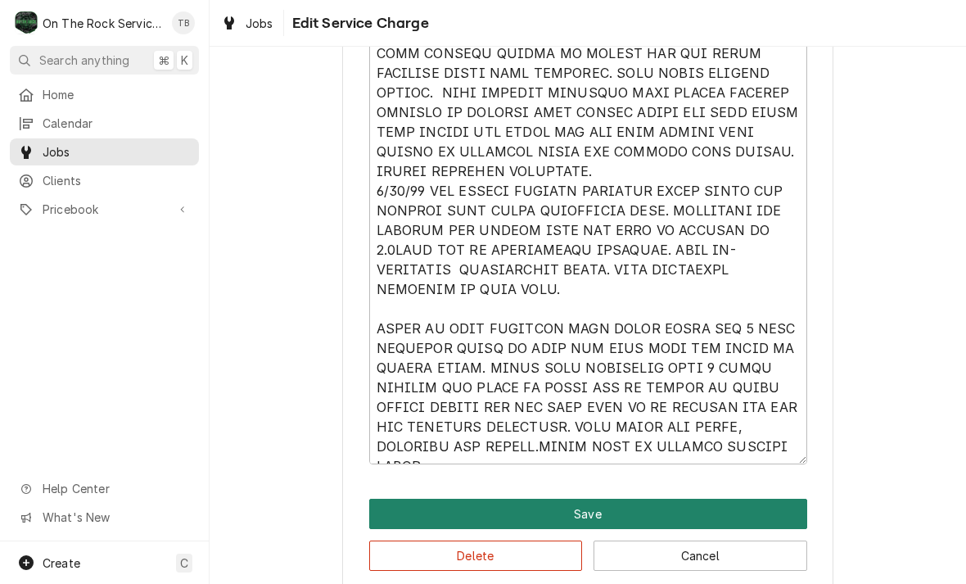
click at [597, 507] on button "Save" at bounding box center [588, 514] width 438 height 30
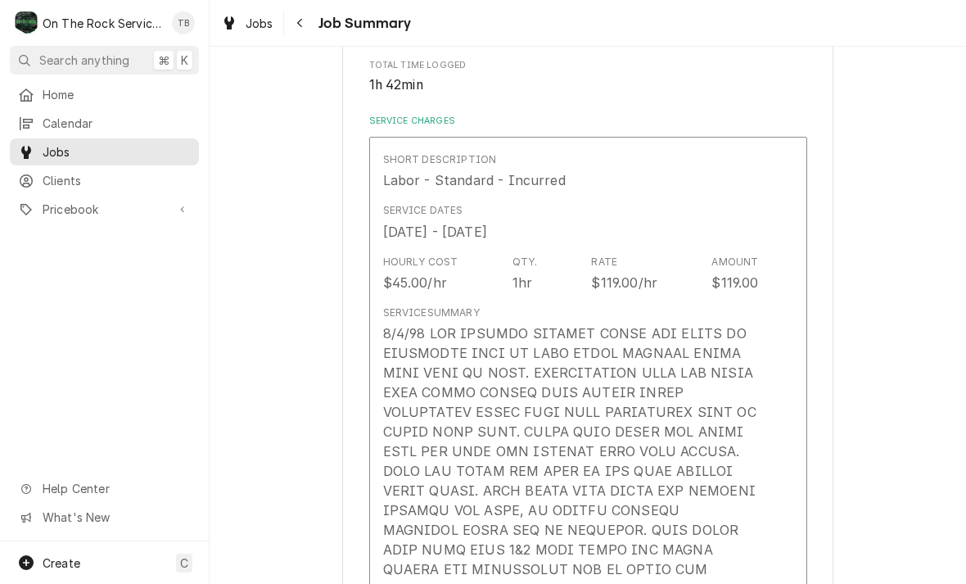
scroll to position [346, 0]
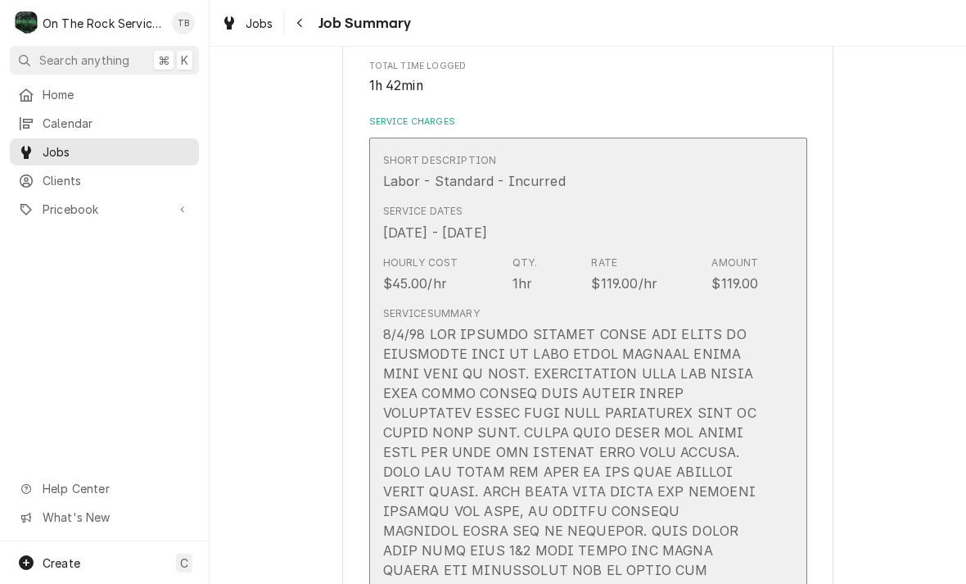
click at [555, 269] on div "Hourly Cost $45.00/hr Qty. 1hr Rate $119.00/hr Amount $119.00" at bounding box center [571, 274] width 376 height 51
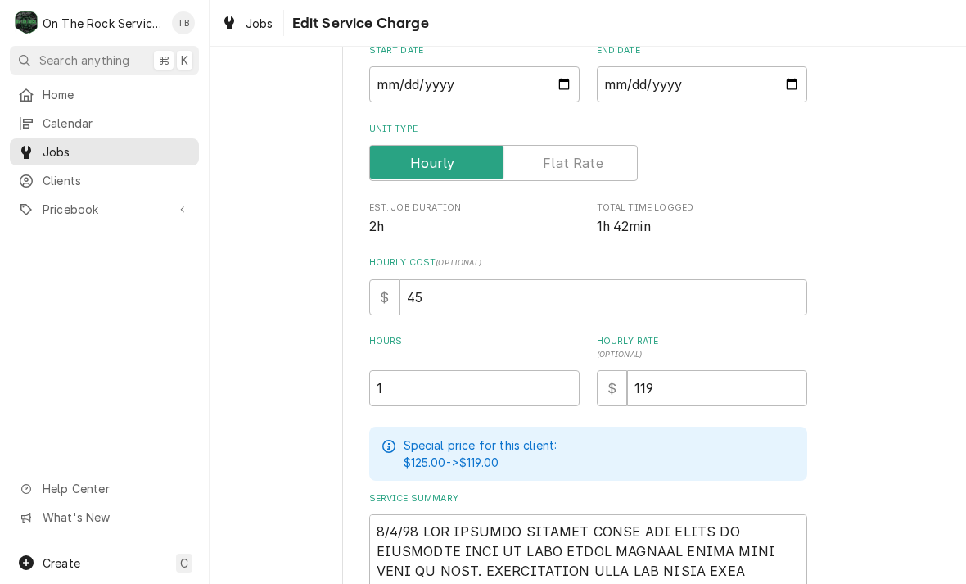
scroll to position [238, 0]
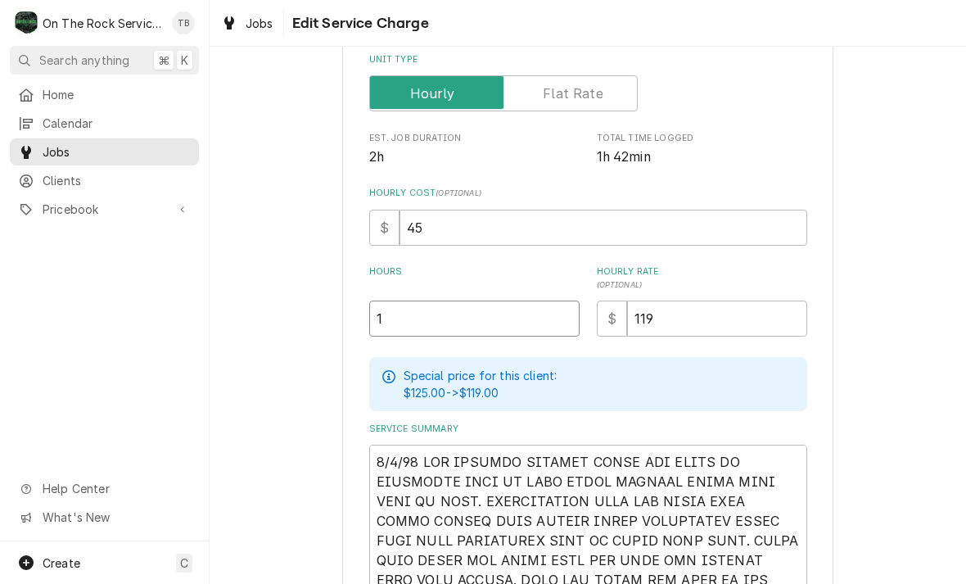
click at [445, 332] on input "1" at bounding box center [474, 319] width 210 height 36
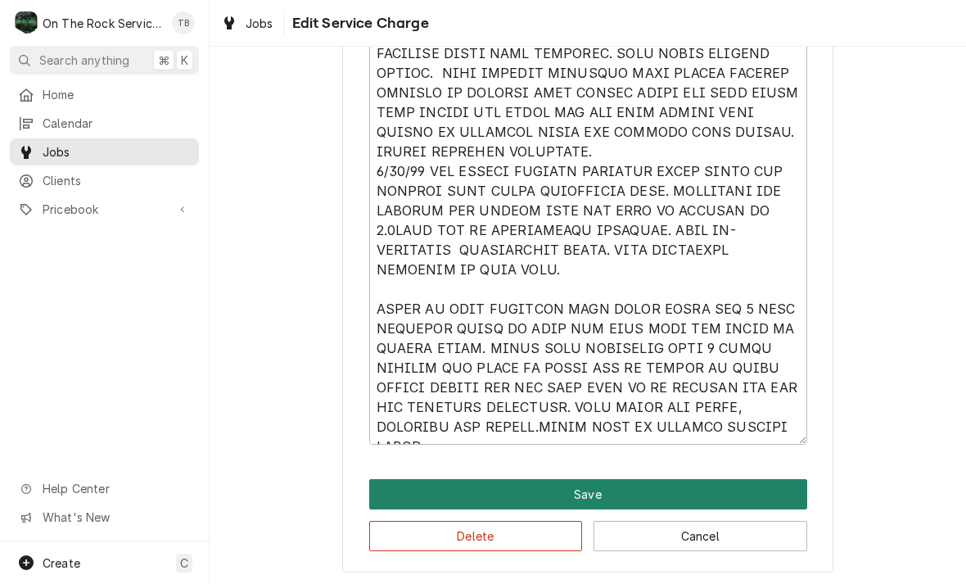
click at [603, 487] on button "Save" at bounding box center [588, 494] width 438 height 30
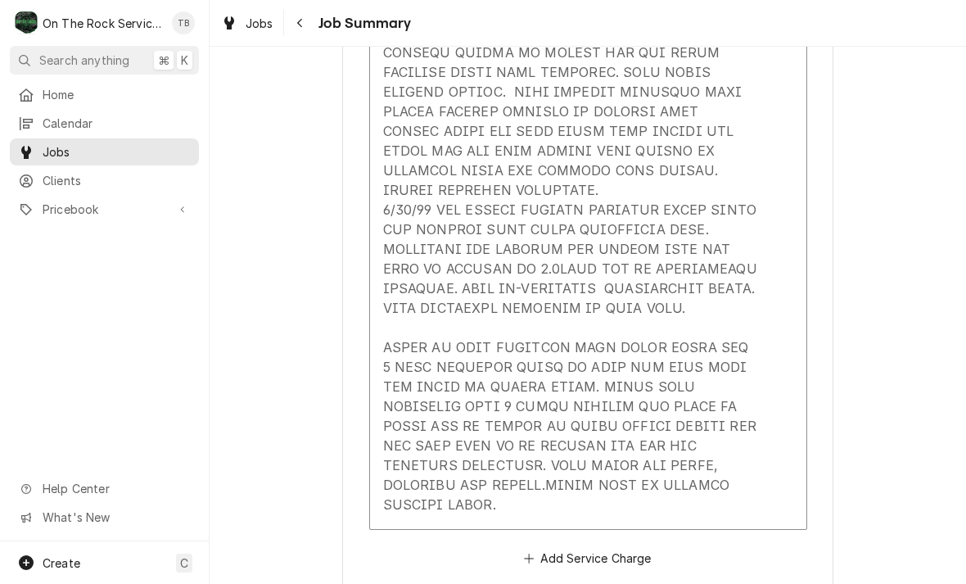
scroll to position [346, 0]
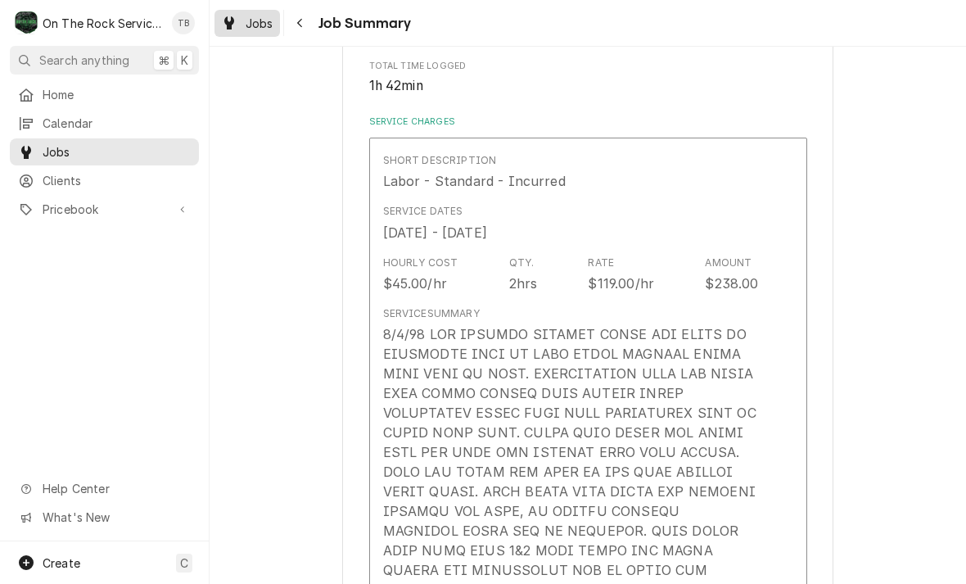
click at [255, 25] on span "Jobs" at bounding box center [260, 23] width 28 height 17
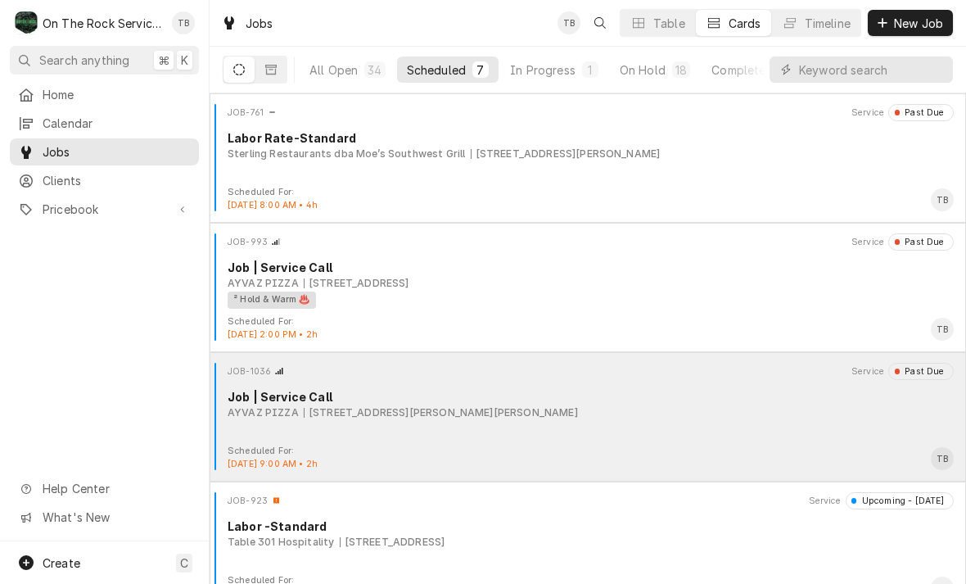
click at [635, 439] on div "JOB-1036 Service Past Due Job | Service Call AYVAZ PIZZA 14249 Jones St, Lavoni…" at bounding box center [587, 404] width 743 height 82
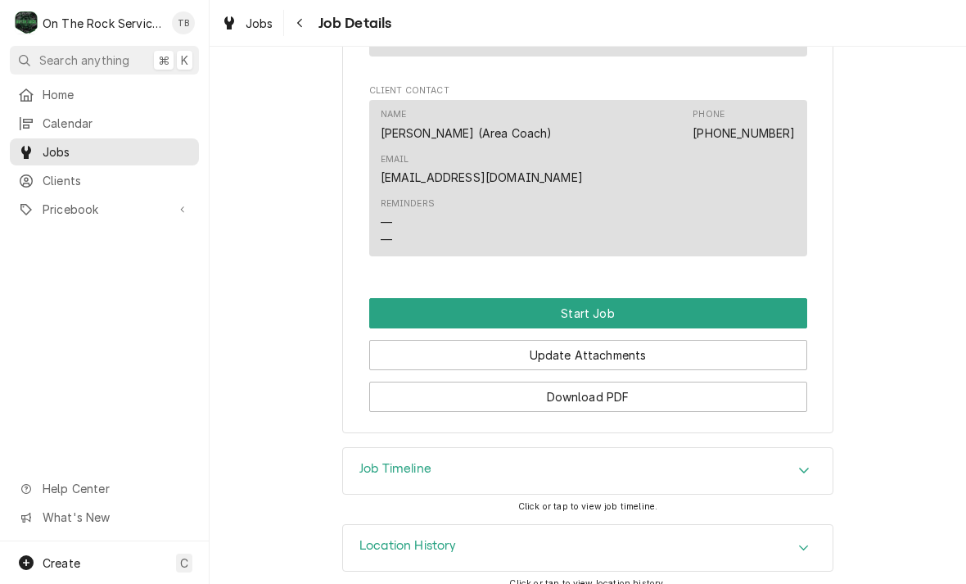
scroll to position [1349, 0]
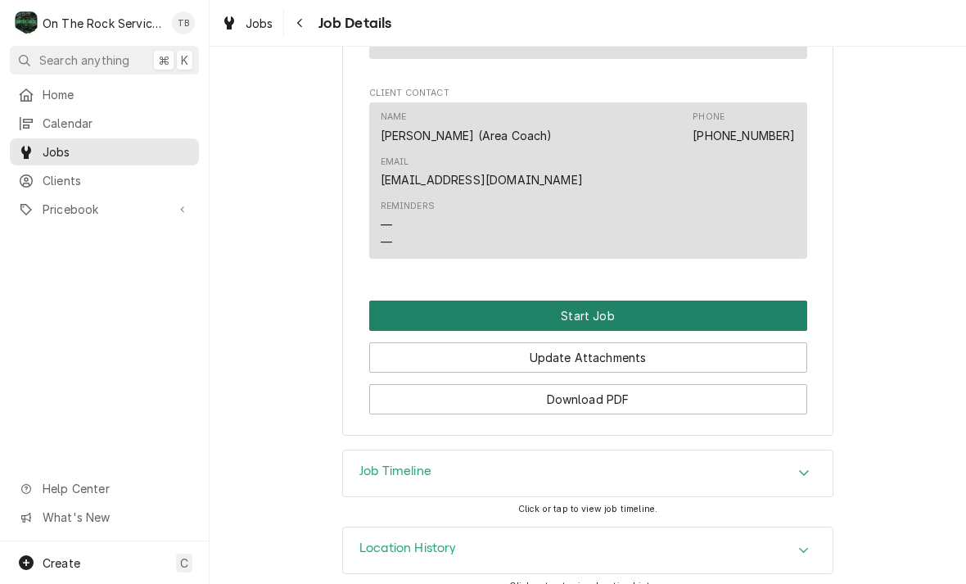
click at [622, 301] on button "Start Job" at bounding box center [588, 316] width 438 height 30
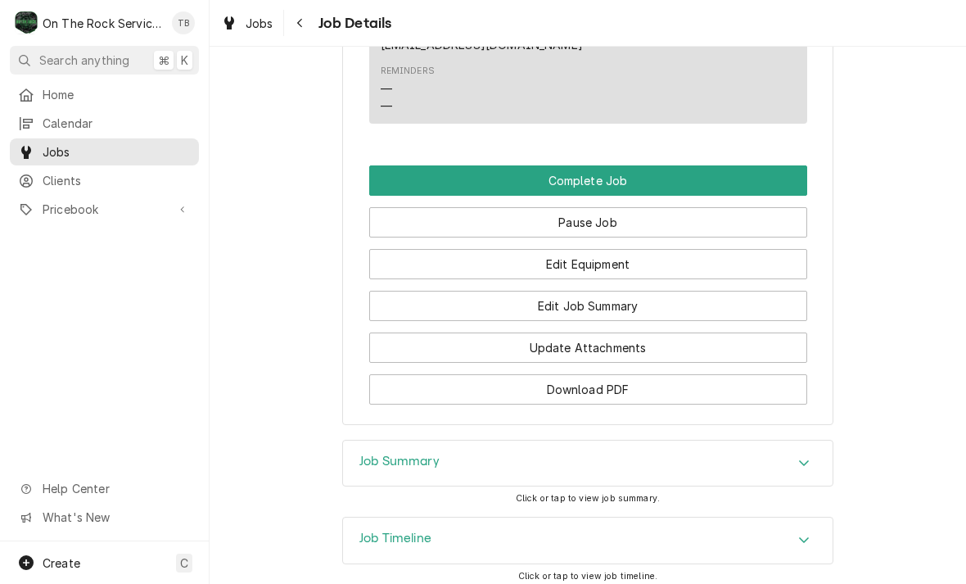
scroll to position [1540, 0]
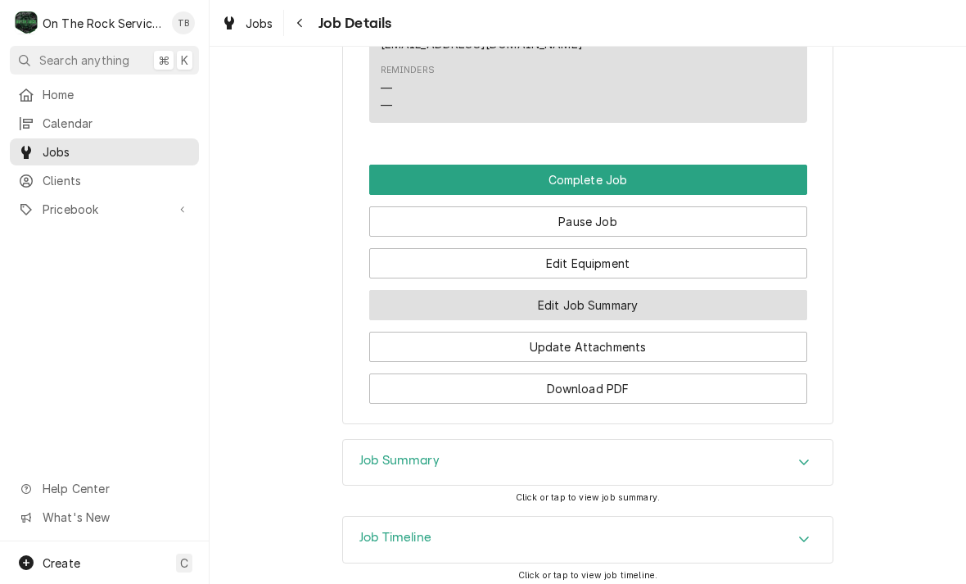
click at [624, 293] on button "Edit Job Summary" at bounding box center [588, 305] width 438 height 30
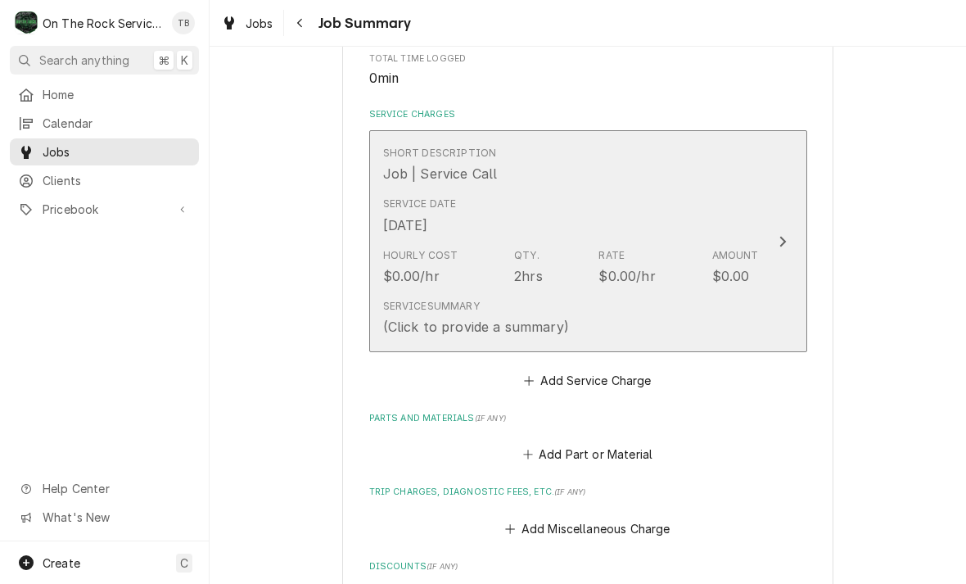
click at [563, 299] on div "Service Summary (Click to provide a summary)" at bounding box center [476, 318] width 186 height 38
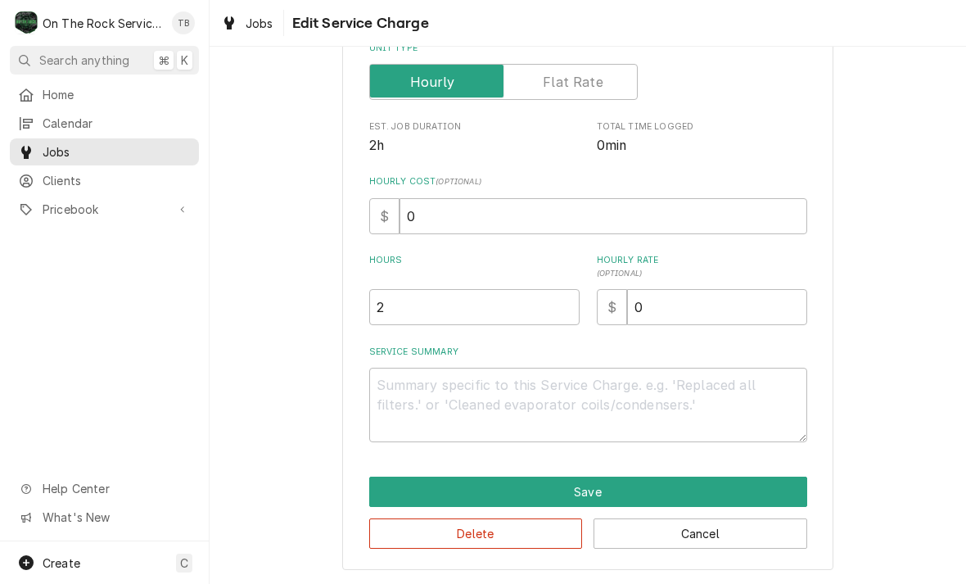
scroll to position [249, 0]
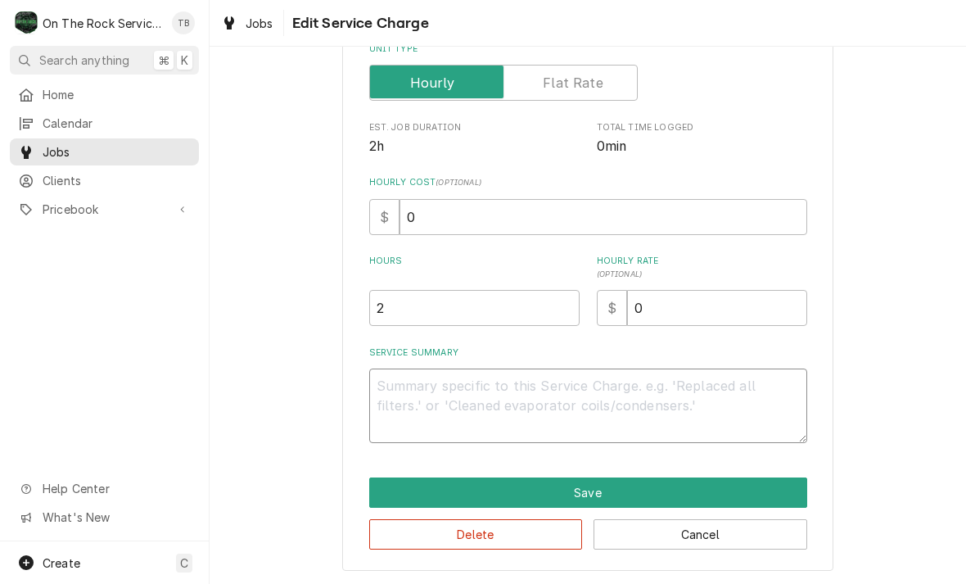
click at [409, 405] on textarea "Service Summary" at bounding box center [588, 405] width 438 height 75
click at [382, 393] on textarea "Service Summary" at bounding box center [588, 405] width 438 height 75
paste textarea "WHILE ON SITE CUSTOMER ALSO ASKED ABOUT THE 2 DOOR DELFIELD REACH IN THAT THE L…"
type textarea "x"
type textarea "WHILE ON SITE CUSTOMER ALSO ASKED ABOUT THE 2 DOOR DELFIELD REACH IN THAT THE L…"
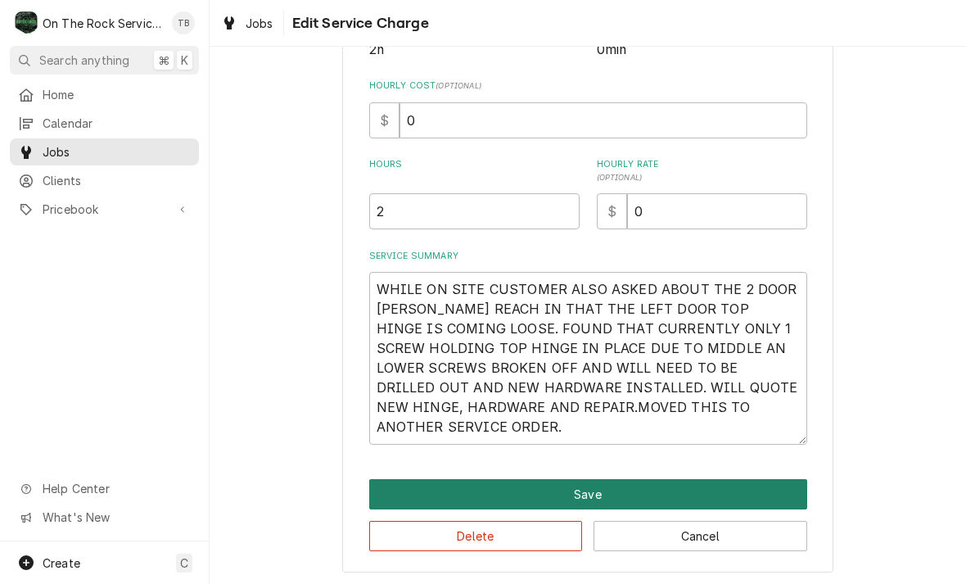
click at [609, 499] on button "Save" at bounding box center [588, 494] width 438 height 30
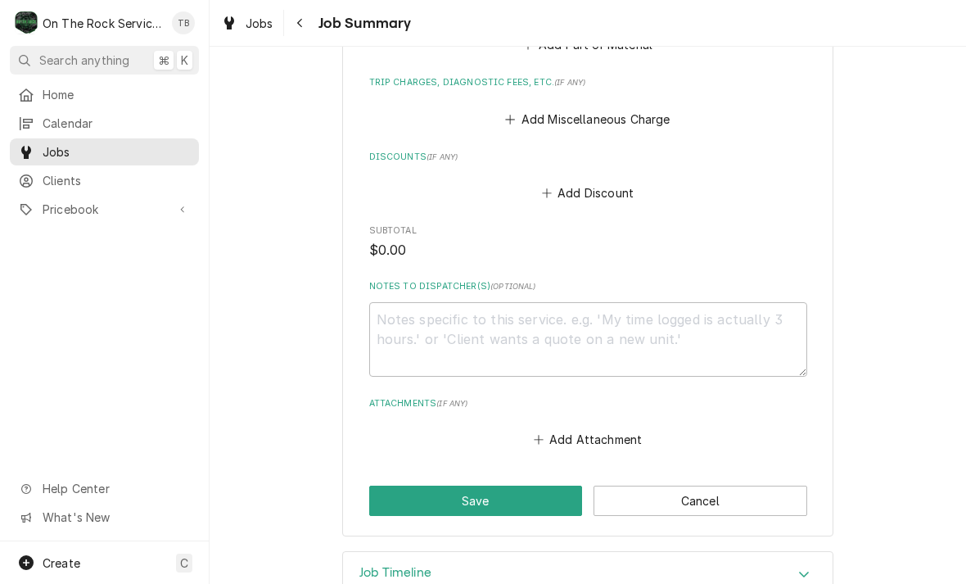
scroll to position [920, 0]
click at [515, 486] on button "Save" at bounding box center [476, 501] width 214 height 30
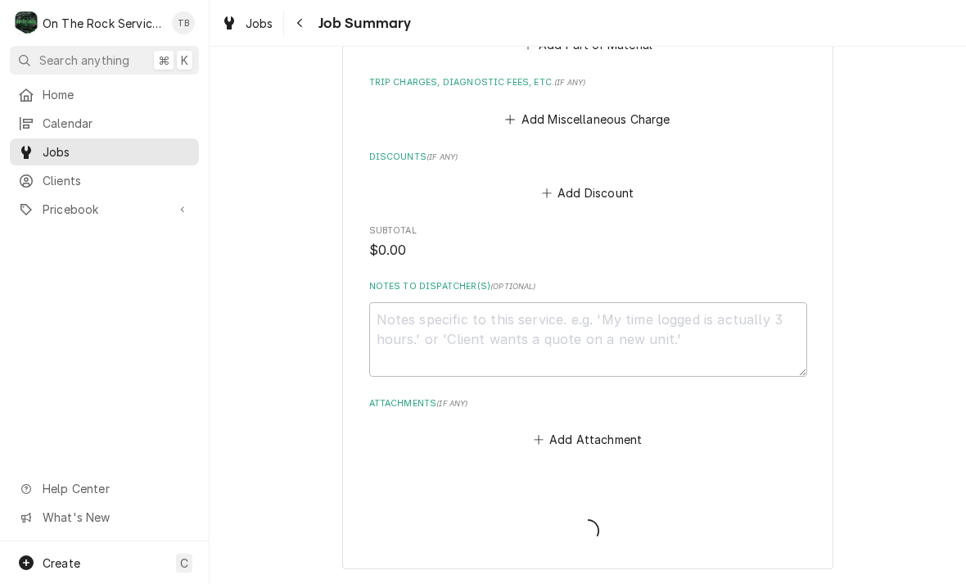
type textarea "x"
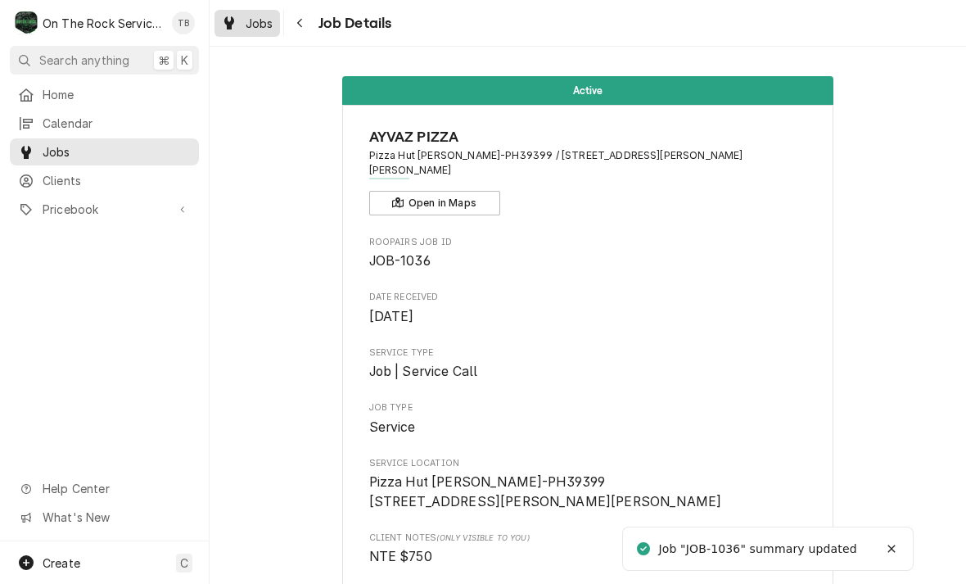
click at [271, 25] on span "Jobs" at bounding box center [260, 23] width 28 height 17
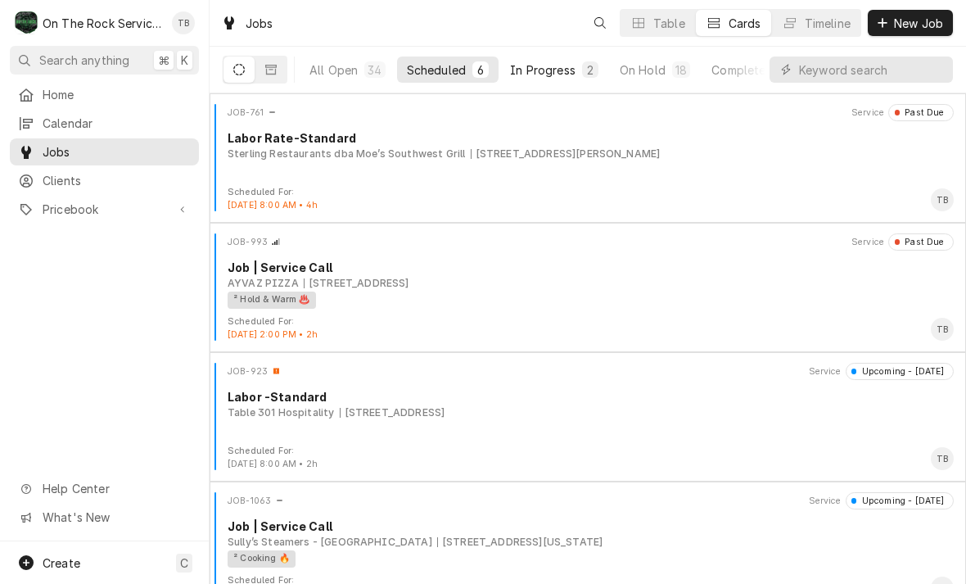
click at [559, 82] on button "In Progress 2" at bounding box center [554, 69] width 108 height 26
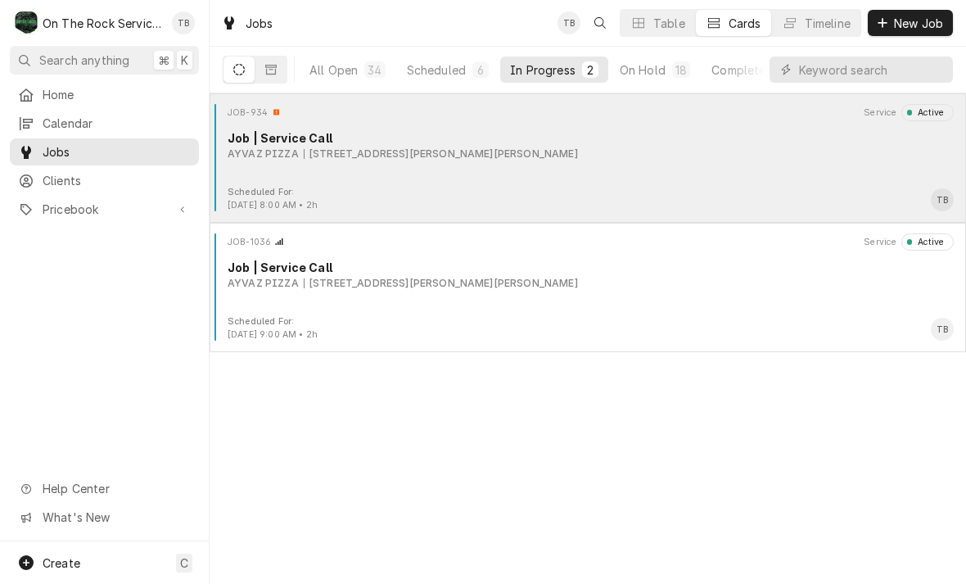
click at [465, 169] on div "JOB-934 Service Active Job | Service Call AYVAZ PIZZA [STREET_ADDRESS][PERSON_N…" at bounding box center [587, 145] width 743 height 82
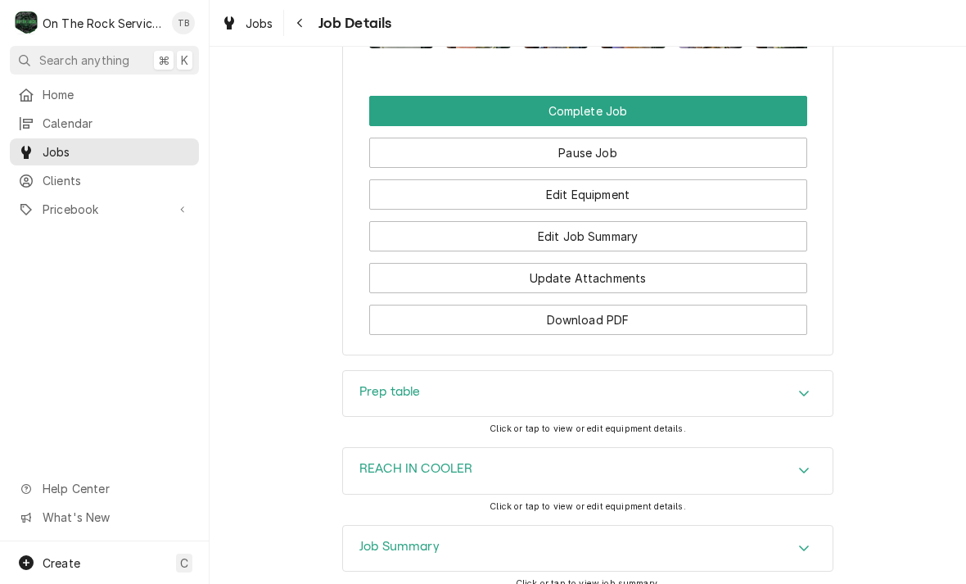
scroll to position [2009, 0]
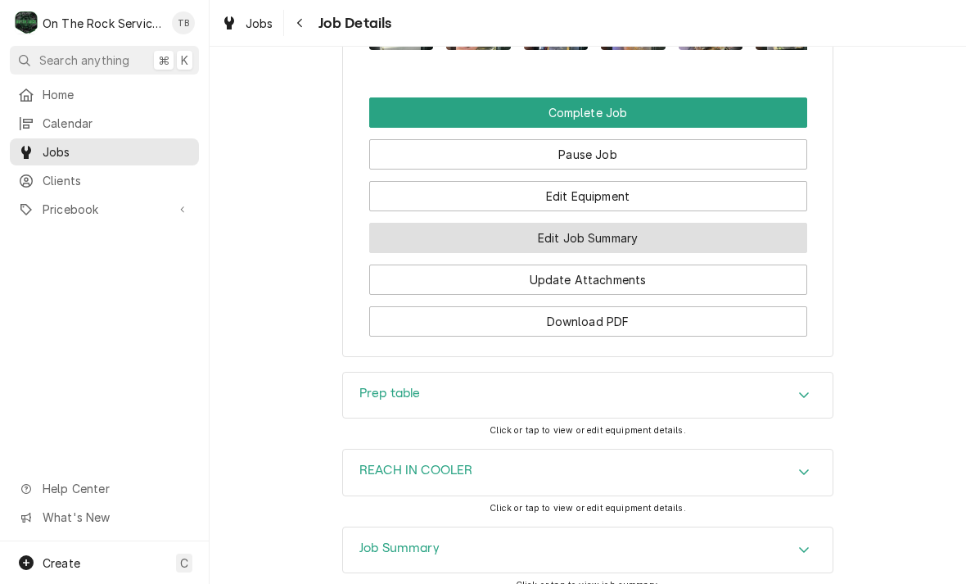
click at [634, 223] on button "Edit Job Summary" at bounding box center [588, 238] width 438 height 30
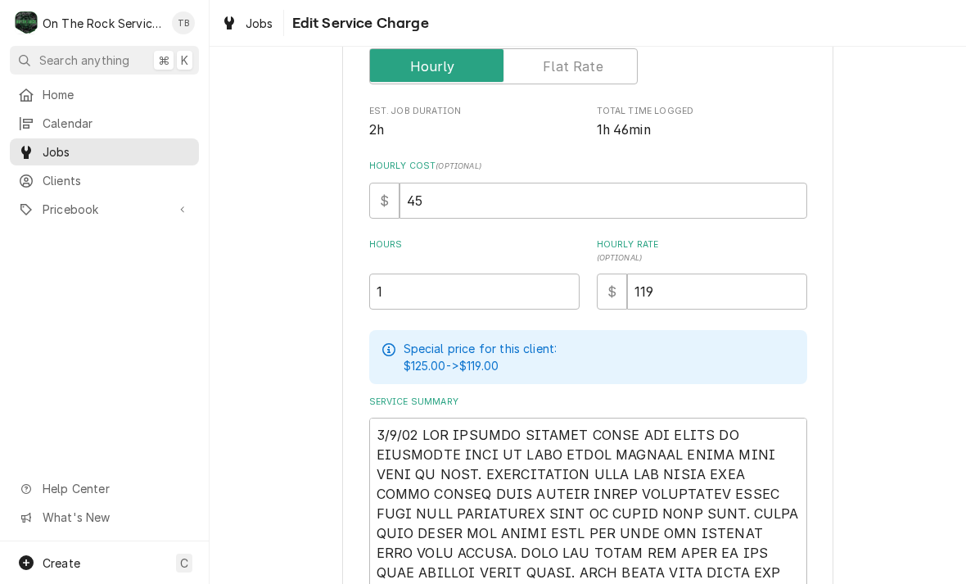
scroll to position [270, 0]
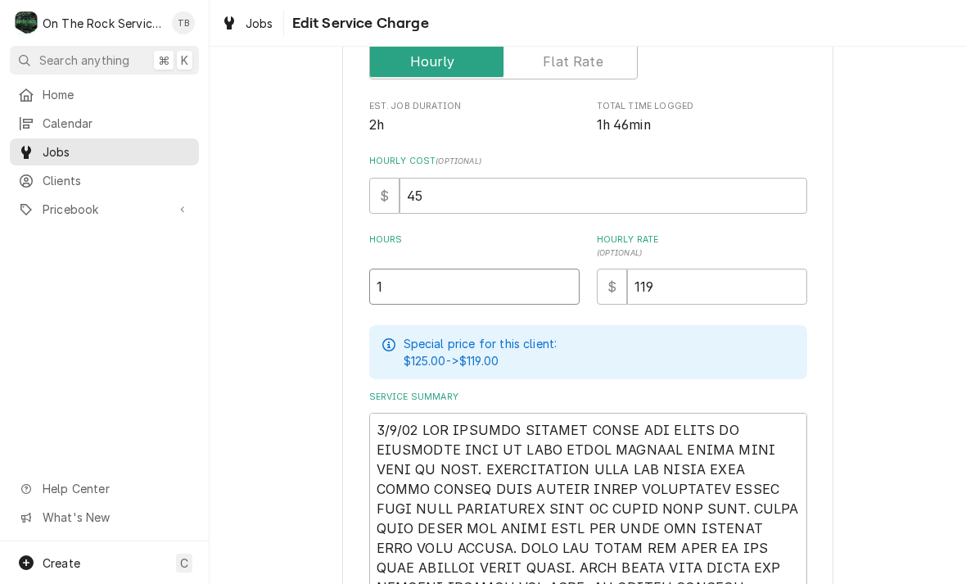
click at [426, 291] on input "1" at bounding box center [474, 287] width 210 height 36
type textarea "x"
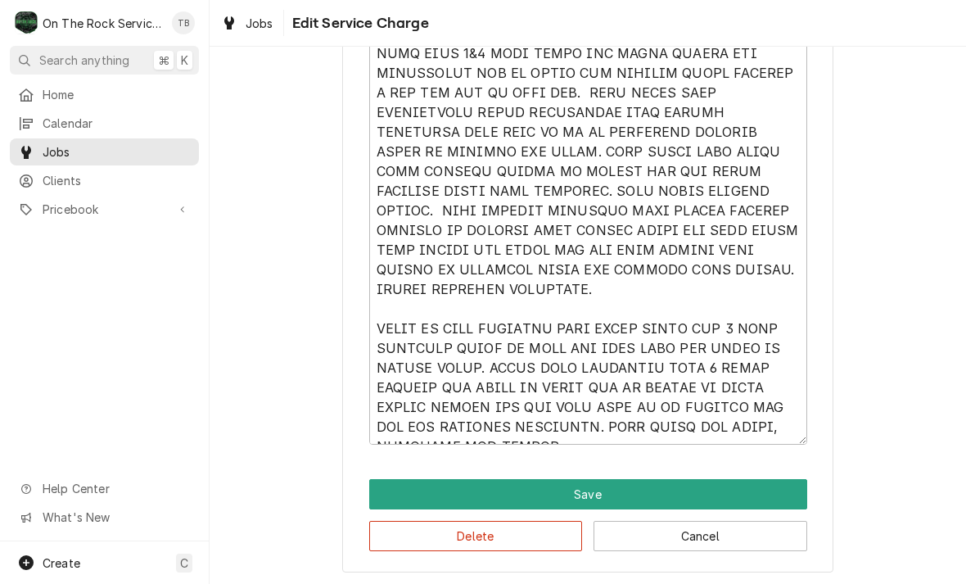
scroll to position [843, 0]
type input "2"
click at [546, 269] on textarea "Service Summary" at bounding box center [588, 142] width 438 height 605
click at [545, 429] on textarea "Service Summary" at bounding box center [588, 142] width 438 height 605
click at [554, 427] on textarea "Service Summary" at bounding box center [588, 142] width 438 height 605
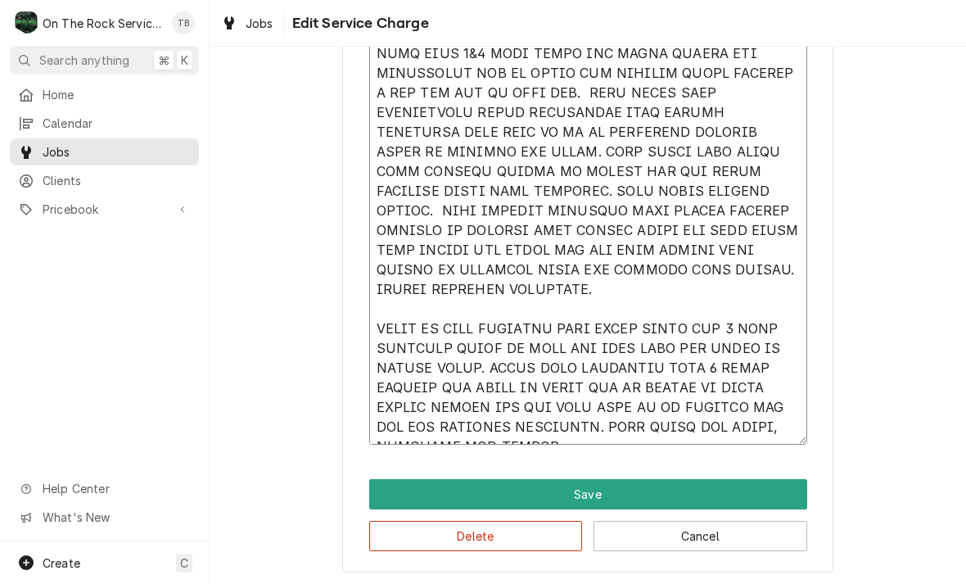
click at [548, 264] on textarea "Service Summary" at bounding box center [588, 142] width 438 height 605
click at [550, 273] on textarea "Service Summary" at bounding box center [588, 142] width 438 height 605
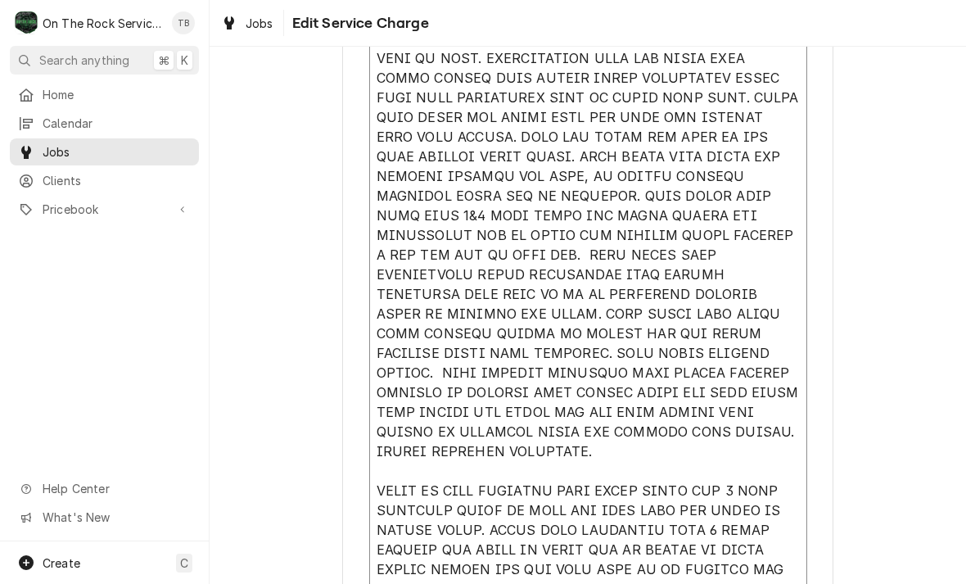
scroll to position [692, 0]
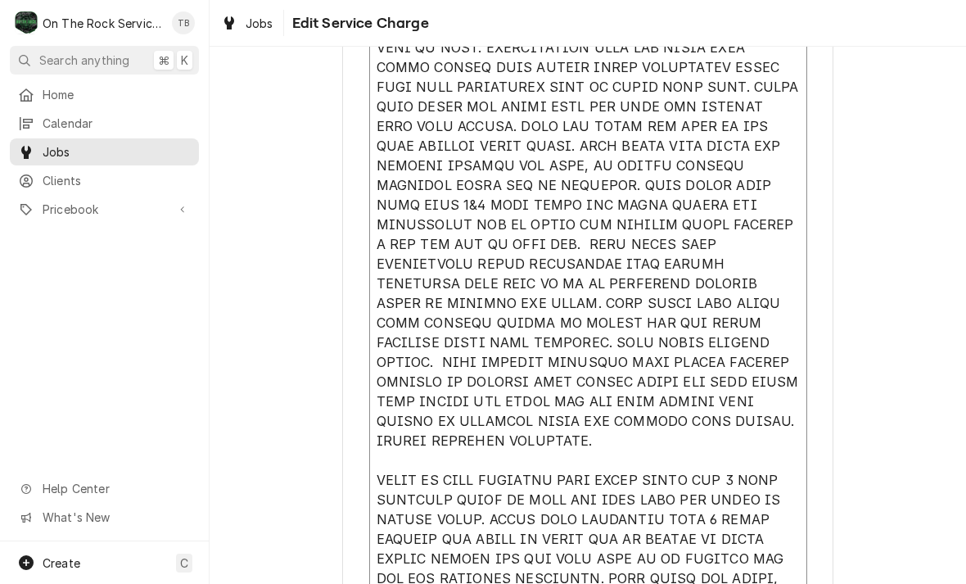
click at [602, 444] on textarea "Service Summary" at bounding box center [588, 293] width 438 height 605
click at [586, 423] on textarea "Service Summary" at bounding box center [588, 293] width 438 height 605
type textarea "x"
type textarea "8/4/25 TMB PROVIDE SERVICE PARTS AND LABOR TO DETERMINE THAT ON PREP TABLE LEAK…"
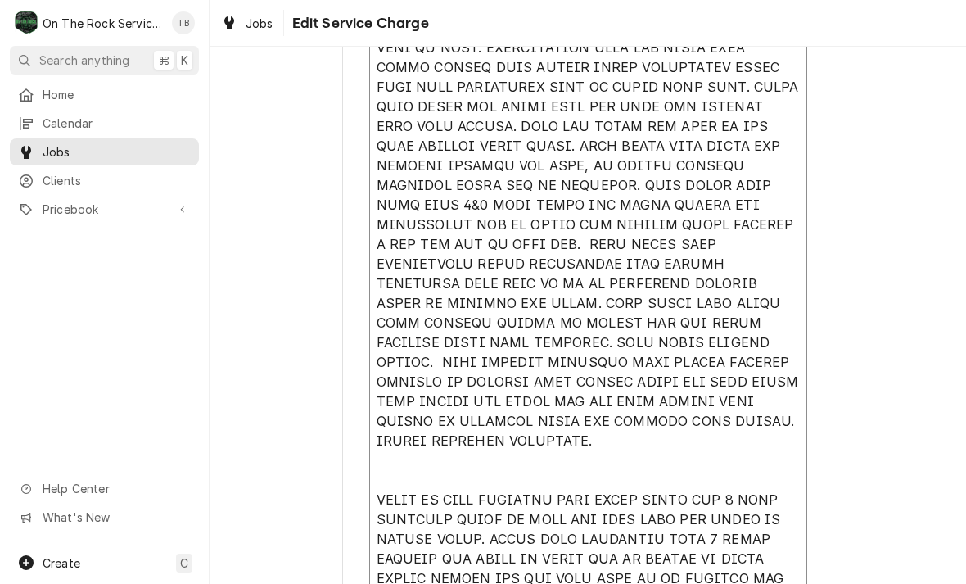
type textarea "x"
type textarea "8/4/25 TMB PROVIDE SERVICE PARTS AND LABOR TO DETERMINE THAT ON PREP TABLE LEAK…"
type textarea "x"
type textarea "8/4/25 TMB PROVIDE SERVICE PARTS AND LABOR TO DETERMINE THAT ON PREP TABLE LEAK…"
type textarea "x"
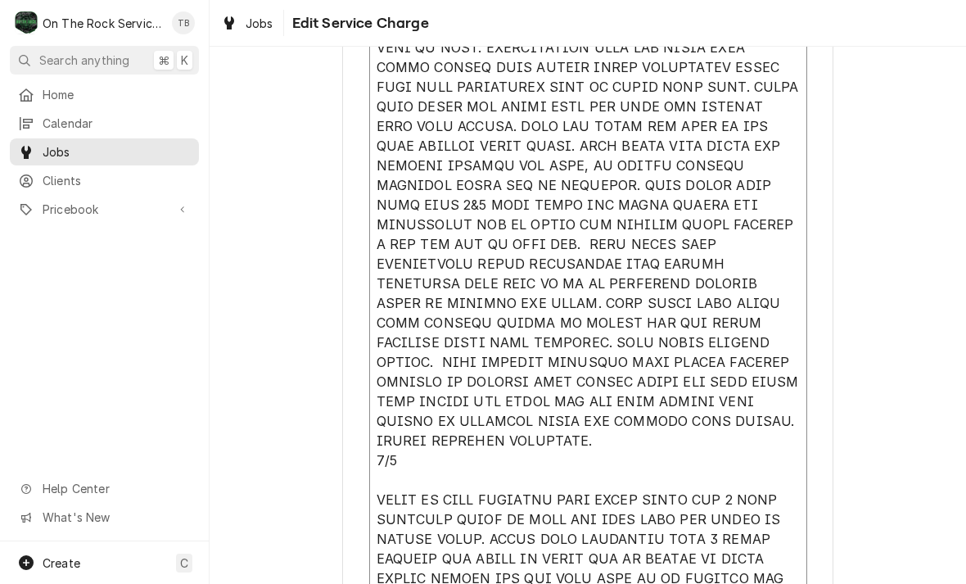
type textarea "8/4/25 TMB PROVIDE SERVICE PARTS AND LABOR TO DETERMINE THAT ON PREP TABLE LEAK…"
type textarea "x"
type textarea "8/4/25 TMB PROVIDE SERVICE PARTS AND LABOR TO DETERMINE THAT ON PREP TABLE LEAK…"
type textarea "x"
type textarea "8/4/25 TMB PROVIDE SERVICE PARTS AND LABOR TO DETERMINE THAT ON PREP TABLE LEAK…"
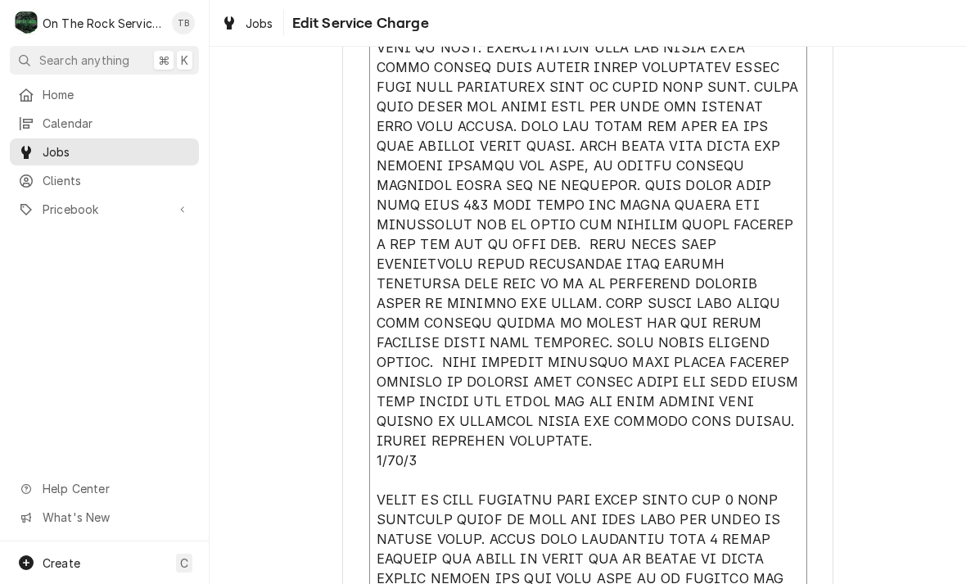
type textarea "x"
type textarea "8/4/25 TMB PROVIDE SERVICE PARTS AND LABOR TO DETERMINE THAT ON PREP TABLE LEAK…"
type textarea "x"
type textarea "8/4/25 TMB PROVIDE SERVICE PARTS AND LABOR TO DETERMINE THAT ON PREP TABLE LEAK…"
type textarea "x"
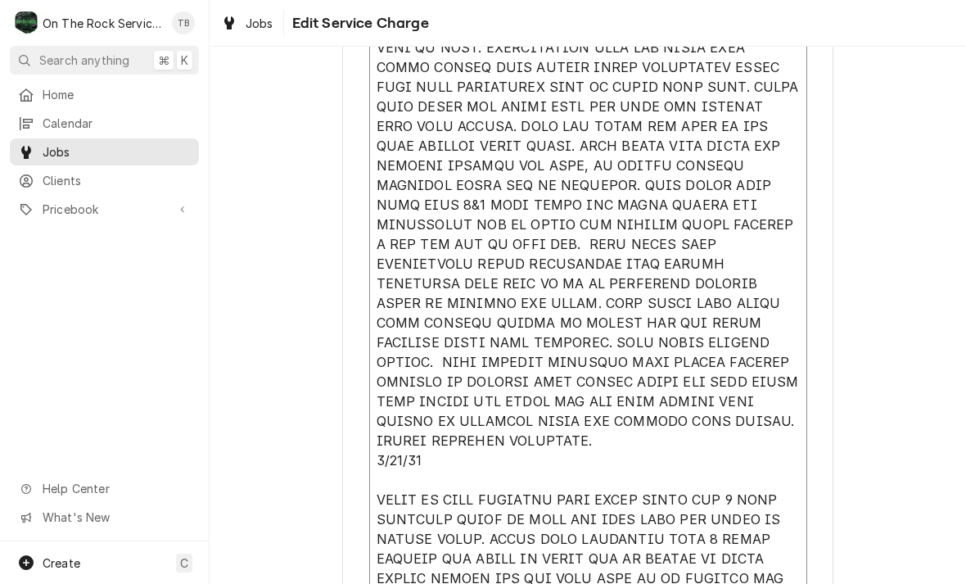
type textarea "8/4/25 TMB PROVIDE SERVICE PARTS AND LABOR TO DETERMINE THAT ON PREP TABLE LEAK…"
type textarea "x"
type textarea "8/4/25 TMB PROVIDE SERVICE PARTS AND LABOR TO DETERMINE THAT ON PREP TABLE LEAK…"
type textarea "x"
type textarea "8/4/25 TMB PROVIDE SERVICE PARTS AND LABOR TO DETERMINE THAT ON PREP TABLE LEAK…"
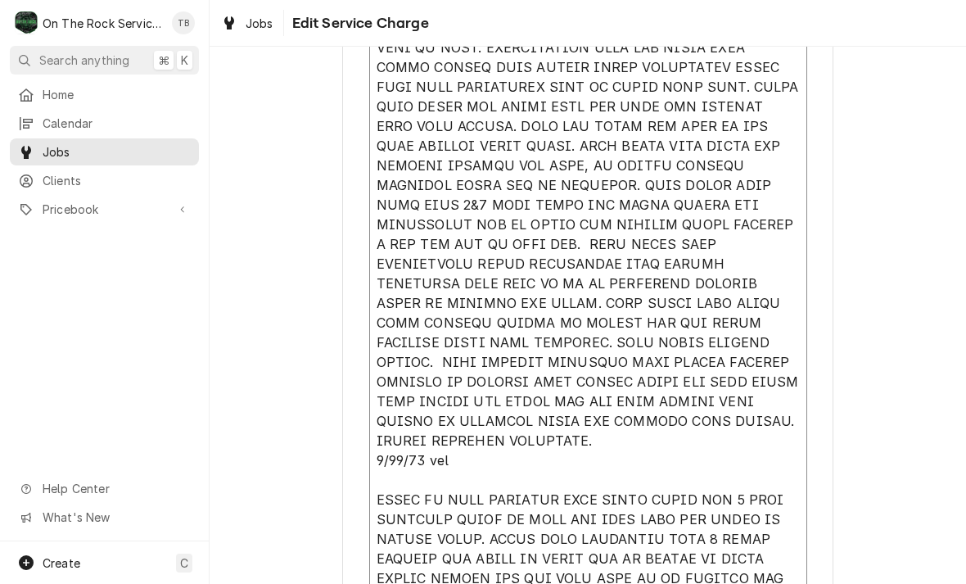
type textarea "x"
type textarea "8/4/25 TMB PROVIDE SERVICE PARTS AND LABOR TO DETERMINE THAT ON PREP TABLE LEAK…"
type textarea "x"
type textarea "8/4/25 TMB PROVIDE SERVICE PARTS AND LABOR TO DETERMINE THAT ON PREP TABLE LEAK…"
type textarea "x"
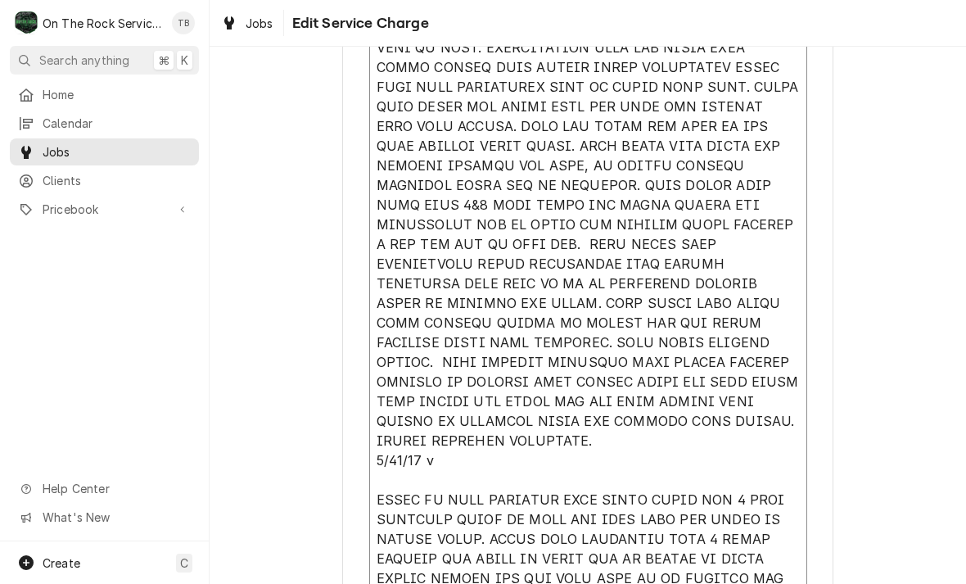
type textarea "8/4/25 TMB PROVIDE SERVICE PARTS AND LABOR TO DETERMINE THAT ON PREP TABLE LEAK…"
type textarea "x"
type textarea "8/4/25 TMB PROVIDE SERVICE PARTS AND LABOR TO DETERMINE THAT ON PREP TABLE LEAK…"
type textarea "x"
type textarea "8/4/25 TMB PROVIDE SERVICE PARTS AND LABOR TO DETERMINE THAT ON PREP TABLE LEAK…"
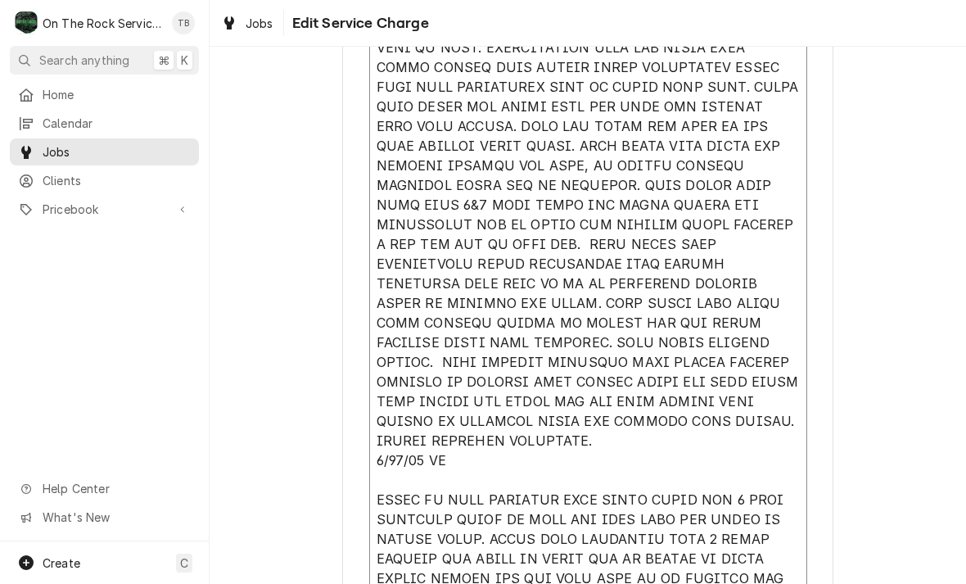
type textarea "x"
type textarea "8/4/25 TMB PROVIDE SERVICE PARTS AND LABOR TO DETERMINE THAT ON PREP TABLE LEAK…"
type textarea "x"
type textarea "8/4/25 TMB PROVIDE SERVICE PARTS AND LABOR TO DETERMINE THAT ON PREP TABLE LEAK…"
type textarea "x"
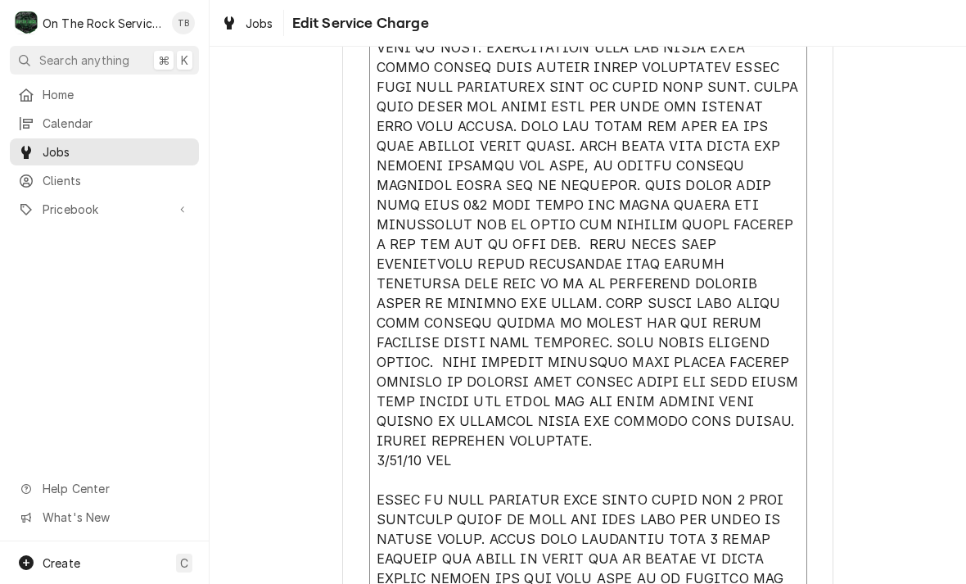
type textarea "8/4/25 TMB PROVIDE SERVICE PARTS AND LABOR TO DETERMINE THAT ON PREP TABLE LEAK…"
type textarea "x"
type textarea "8/4/25 TMB PROVIDE SERVICE PARTS AND LABOR TO DETERMINE THAT ON PREP TABLE LEAK…"
type textarea "x"
type textarea "8/4/25 TMB PROVIDE SERVICE PARTS AND LABOR TO DETERMINE THAT ON PREP TABLE LEAK…"
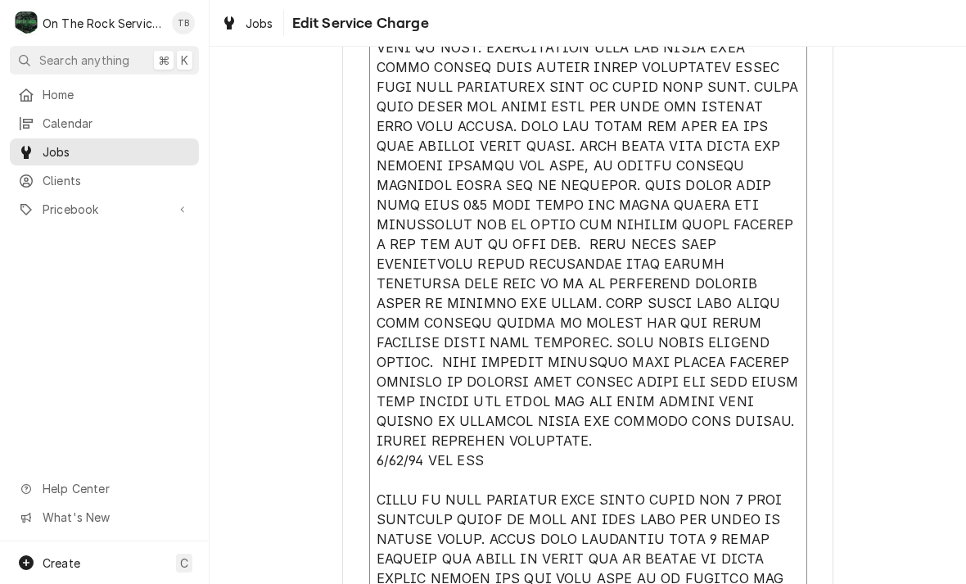
type textarea "x"
type textarea "8/4/25 TMB PROVIDE SERVICE PARTS AND LABOR TO DETERMINE THAT ON PREP TABLE LEAK…"
type textarea "x"
type textarea "8/4/25 TMB PROVIDE SERVICE PARTS AND LABOR TO DETERMINE THAT ON PREP TABLE LEAK…"
type textarea "x"
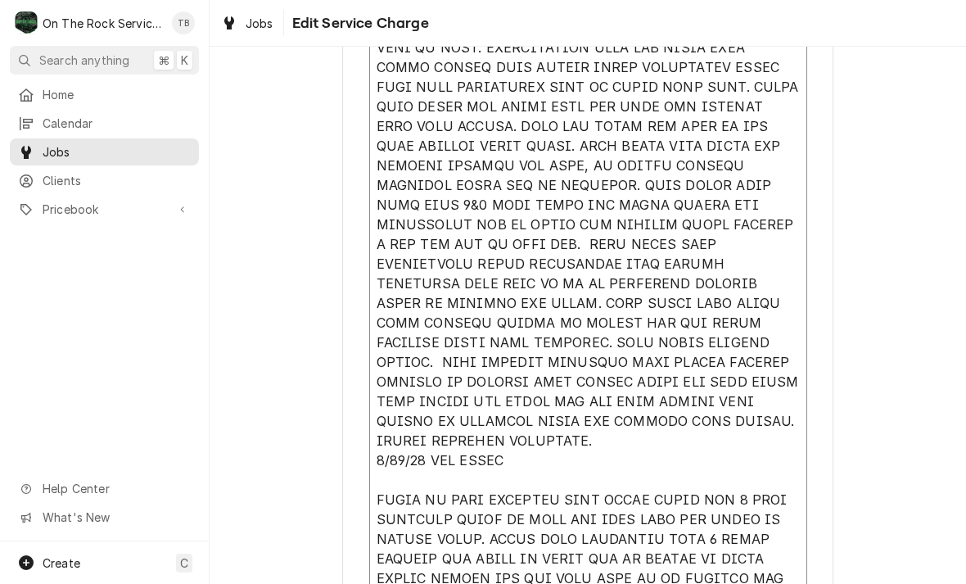
type textarea "8/4/25 TMB PROVIDE SERVICE PARTS AND LABOR TO DETERMINE THAT ON PREP TABLE LEAK…"
type textarea "x"
type textarea "8/4/25 TMB PROVIDE SERVICE PARTS AND LABOR TO DETERMINE THAT ON PREP TABLE LEAK…"
type textarea "x"
type textarea "8/4/25 TMB PROVIDE SERVICE PARTS AND LABOR TO DETERMINE THAT ON PREP TABLE LEAK…"
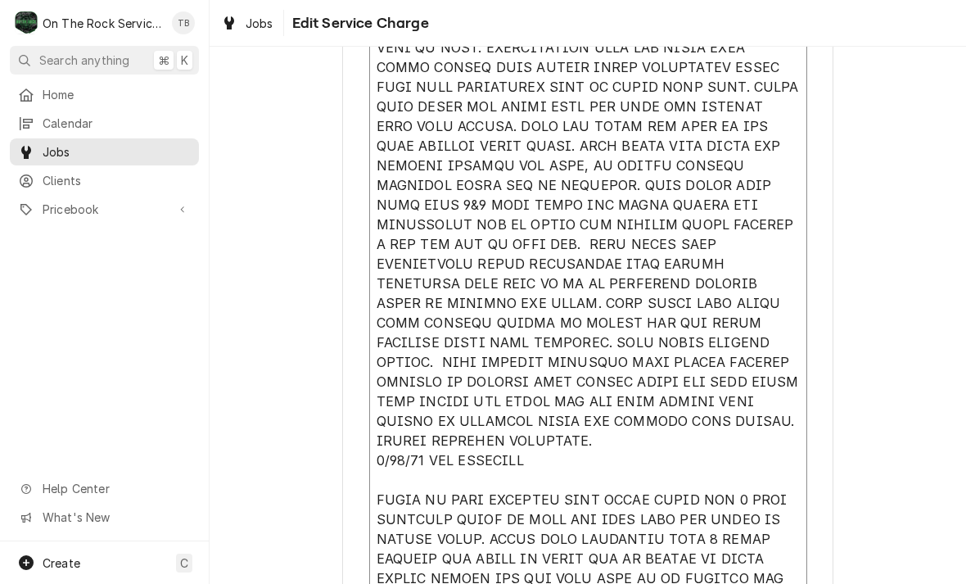
type textarea "x"
type textarea "8/4/25 TMB PROVIDE SERVICE PARTS AND LABOR TO DETERMINE THAT ON PREP TABLE LEAK…"
type textarea "x"
type textarea "8/4/25 TMB PROVIDE SERVICE PARTS AND LABOR TO DETERMINE THAT ON PREP TABLE LEAK…"
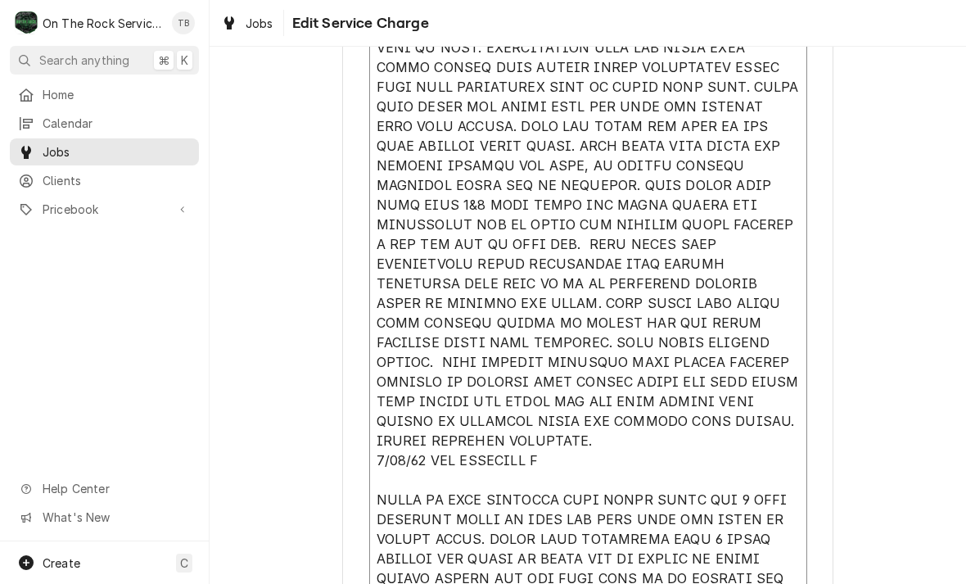
type textarea "x"
type textarea "8/4/25 TMB PROVIDE SERVICE PARTS AND LABOR TO DETERMINE THAT ON PREP TABLE LEAK…"
type textarea "x"
type textarea "8/4/25 TMB PROVIDE SERVICE PARTS AND LABOR TO DETERMINE THAT ON PREP TABLE LEAK…"
type textarea "x"
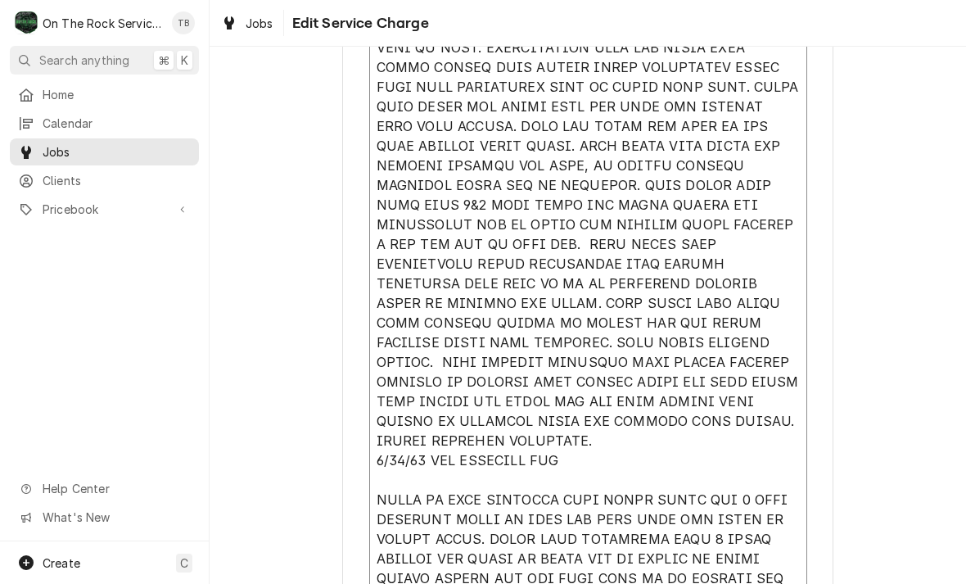
type textarea "8/4/25 TMB PROVIDE SERVICE PARTS AND LABOR TO DETERMINE THAT ON PREP TABLE LEAK…"
type textarea "x"
type textarea "8/4/25 TMB PROVIDE SERVICE PARTS AND LABOR TO DETERMINE THAT ON PREP TABLE LEAK…"
type textarea "x"
type textarea "8/4/25 TMB PROVIDE SERVICE PARTS AND LABOR TO DETERMINE THAT ON PREP TABLE LEAK…"
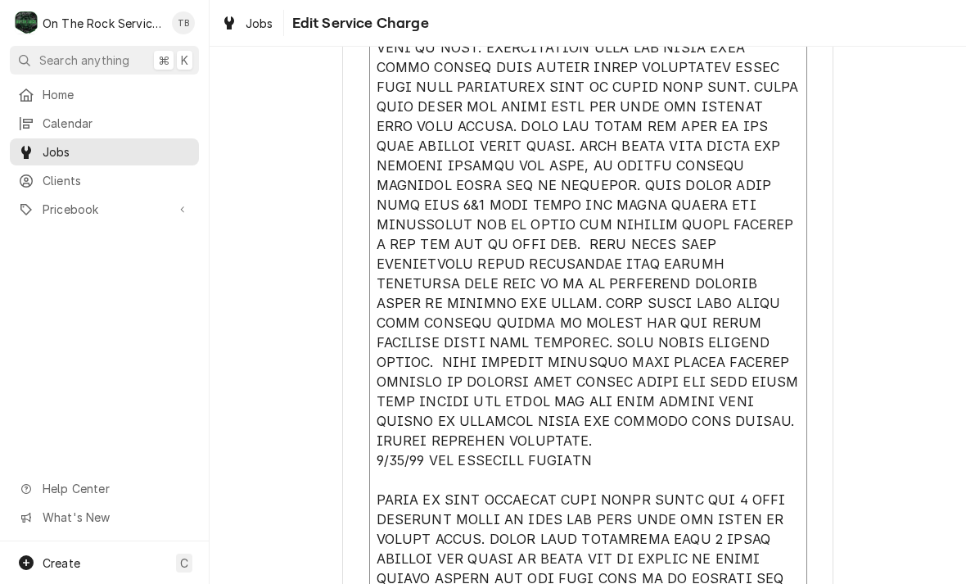
type textarea "x"
type textarea "8/4/25 TMB PROVIDE SERVICE PARTS AND LABOR TO DETERMINE THAT ON PREP TABLE LEAK…"
type textarea "x"
type textarea "8/4/25 TMB PROVIDE SERVICE PARTS AND LABOR TO DETERMINE THAT ON PREP TABLE LEAK…"
type textarea "x"
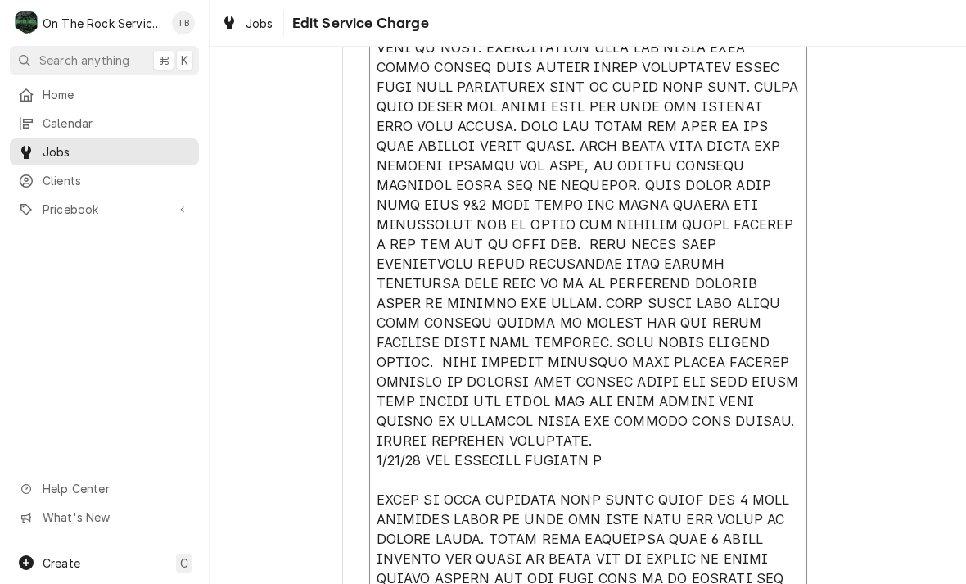
type textarea "8/4/25 TMB PROVIDE SERVICE PARTS AND LABOR TO DETERMINE THAT ON PREP TABLE LEAK…"
type textarea "x"
type textarea "8/4/25 TMB PROVIDE SERVICE PARTS AND LABOR TO DETERMINE THAT ON PREP TABLE LEAK…"
type textarea "x"
type textarea "8/4/25 TMB PROVIDE SERVICE PARTS AND LABOR TO DETERMINE THAT ON PREP TABLE LEAK…"
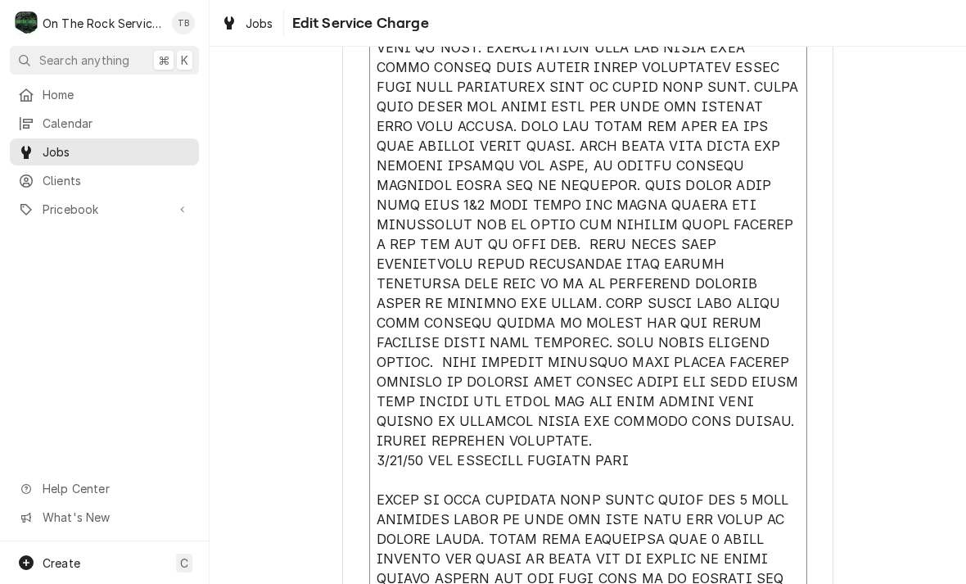
type textarea "x"
type textarea "8/4/25 TMB PROVIDE SERVICE PARTS AND LABOR TO DETERMINE THAT ON PREP TABLE LEAK…"
type textarea "x"
type textarea "8/4/25 TMB PROVIDE SERVICE PARTS AND LABOR TO DETERMINE THAT ON PREP TABLE LEAK…"
type textarea "x"
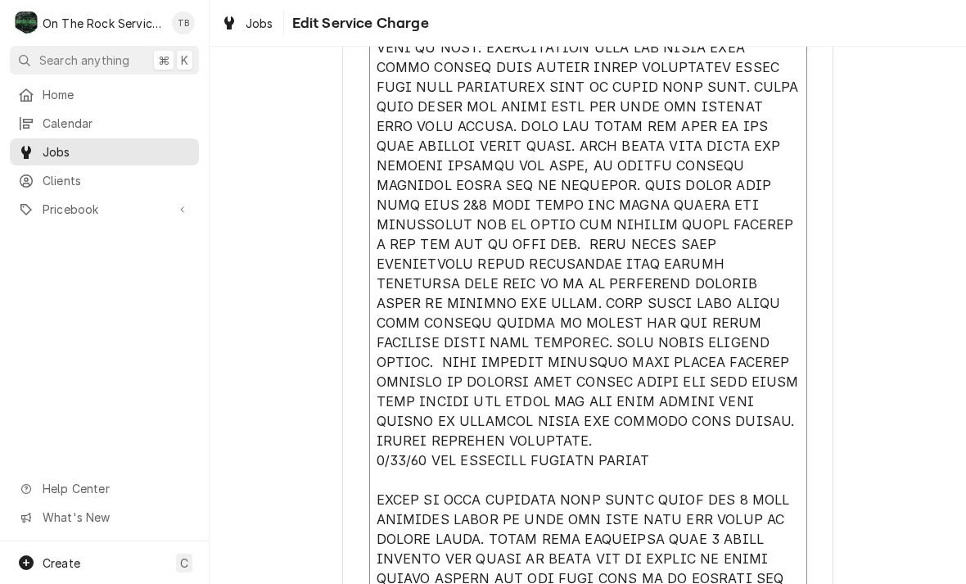
type textarea "8/4/25 TMB PROVIDE SERVICE PARTS AND LABOR TO DETERMINE THAT ON PREP TABLE LEAK…"
type textarea "x"
type textarea "8/4/25 TMB PROVIDE SERVICE PARTS AND LABOR TO DETERMINE THAT ON PREP TABLE LEAK…"
type textarea "x"
type textarea "8/4/25 TMB PROVIDE SERVICE PARTS AND LABOR TO DETERMINE THAT ON PREP TABLE LEAK…"
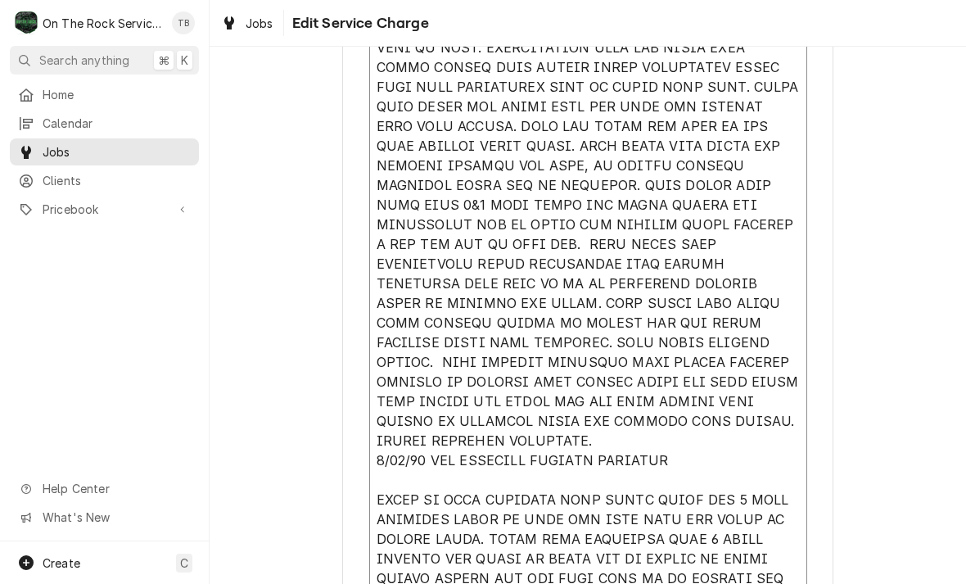
type textarea "x"
type textarea "8/4/25 TMB PROVIDE SERVICE PARTS AND LABOR TO DETERMINE THAT ON PREP TABLE LEAK…"
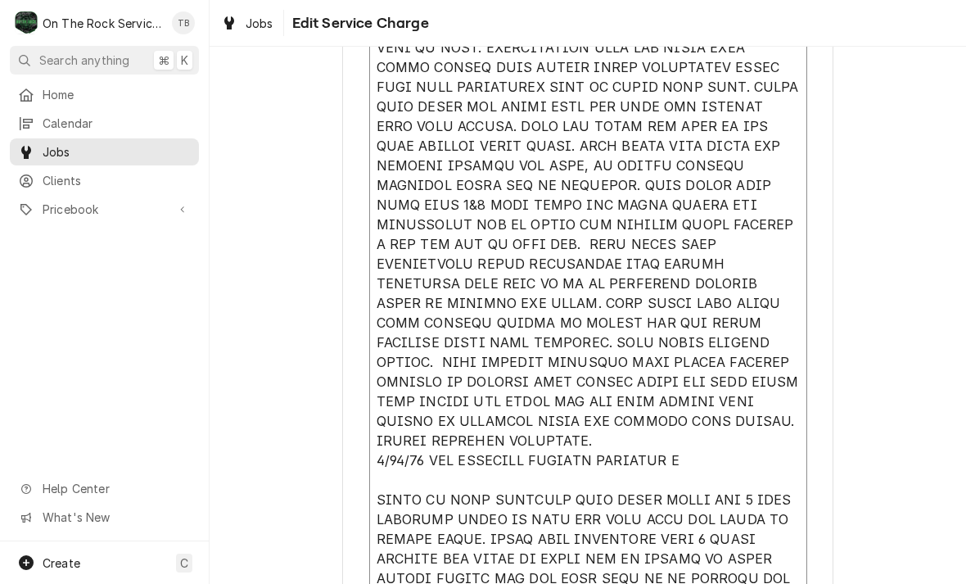
type textarea "x"
type textarea "8/4/25 TMB PROVIDE SERVICE PARTS AND LABOR TO DETERMINE THAT ON PREP TABLE LEAK…"
type textarea "x"
type textarea "8/4/25 TMB PROVIDE SERVICE PARTS AND LABOR TO DETERMINE THAT ON PREP TABLE LEAK…"
type textarea "x"
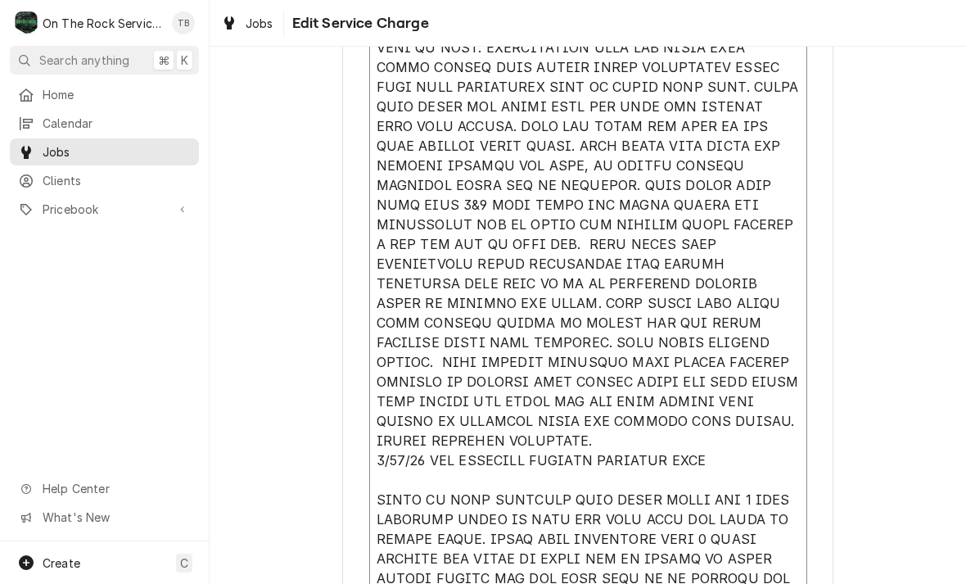
type textarea "8/4/25 TMB PROVIDE SERVICE PARTS AND LABOR TO DETERMINE THAT ON PREP TABLE LEAK…"
type textarea "x"
type textarea "8/4/25 TMB PROVIDE SERVICE PARTS AND LABOR TO DETERMINE THAT ON PREP TABLE LEAK…"
type textarea "x"
type textarea "8/4/25 TMB PROVIDE SERVICE PARTS AND LABOR TO DETERMINE THAT ON PREP TABLE LEAK…"
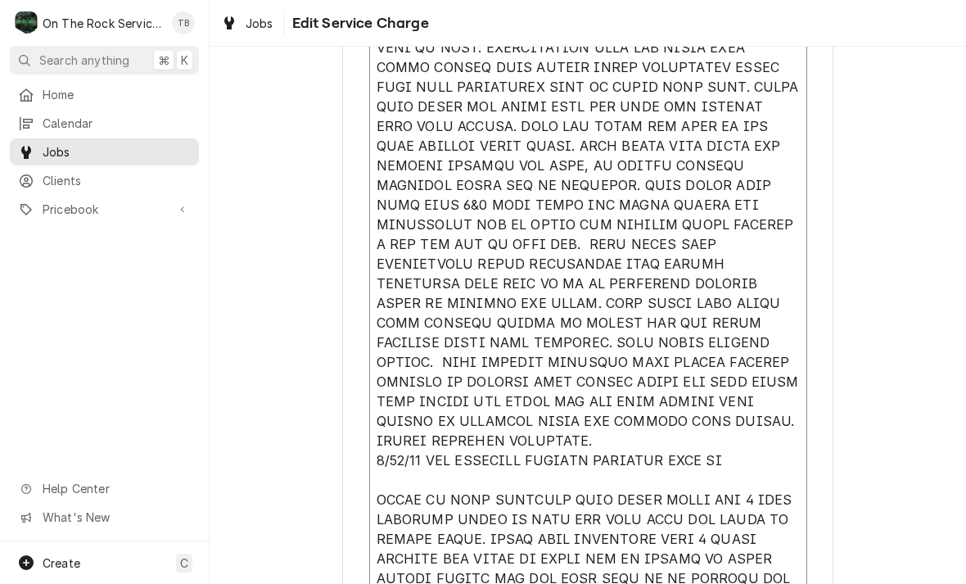
type textarea "x"
type textarea "8/4/25 TMB PROVIDE SERVICE PARTS AND LABOR TO DETERMINE THAT ON PREP TABLE LEAK…"
type textarea "x"
type textarea "8/4/25 TMB PROVIDE SERVICE PARTS AND LABOR TO DETERMINE THAT ON PREP TABLE LEAK…"
type textarea "x"
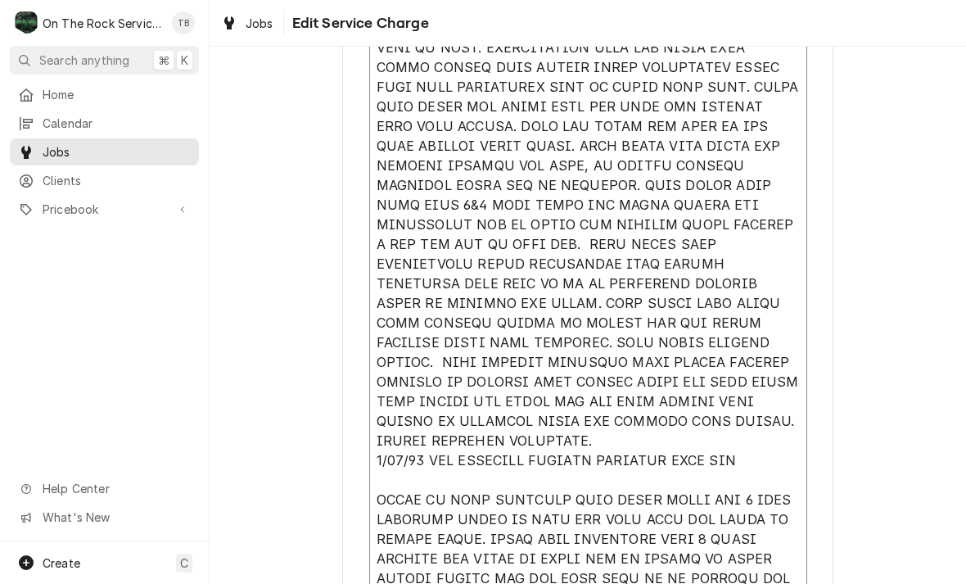
type textarea "8/4/25 TMB PROVIDE SERVICE PARTS AND LABOR TO DETERMINE THAT ON PREP TABLE LEAK…"
type textarea "x"
type textarea "8/4/25 TMB PROVIDE SERVICE PARTS AND LABOR TO DETERMINE THAT ON PREP TABLE LEAK…"
type textarea "x"
type textarea "8/4/25 TMB PROVIDE SERVICE PARTS AND LABOR TO DETERMINE THAT ON PREP TABLE LEAK…"
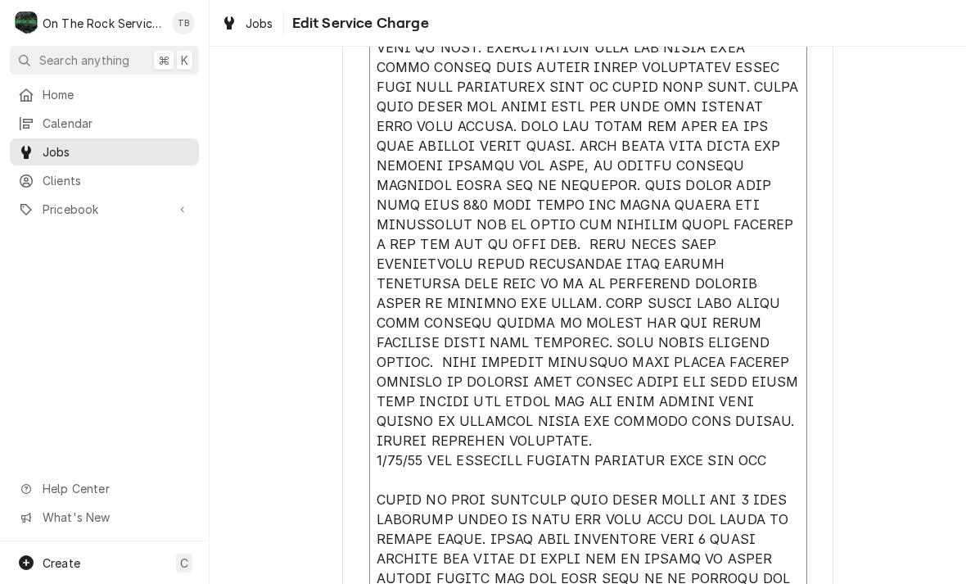
type textarea "x"
type textarea "8/4/25 TMB PROVIDE SERVICE PARTS AND LABOR TO DETERMINE THAT ON PREP TABLE LEAK…"
type textarea "x"
type textarea "8/4/25 TMB PROVIDE SERVICE PARTS AND LABOR TO DETERMINE THAT ON PREP TABLE LEAK…"
type textarea "x"
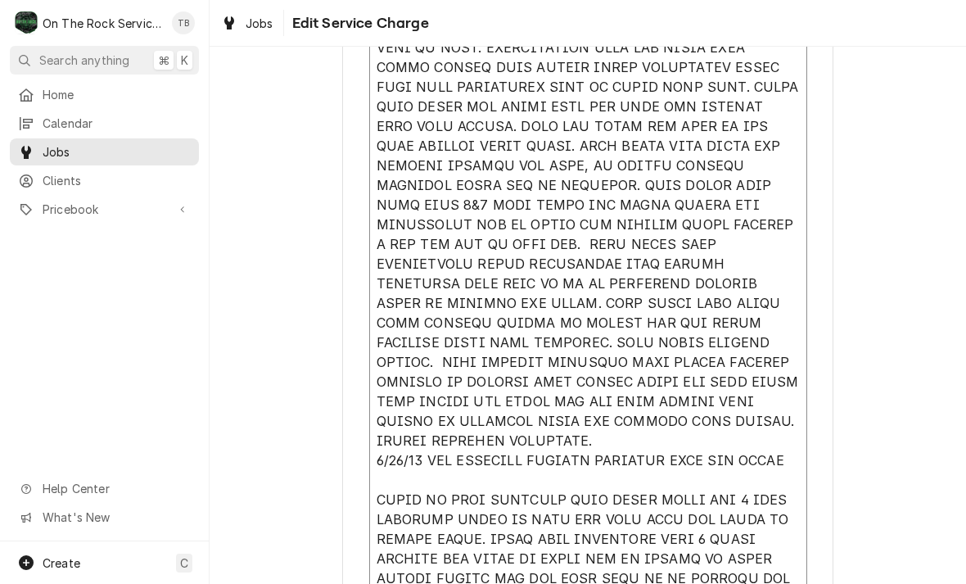
type textarea "8/4/25 TMB PROVIDE SERVICE PARTS AND LABOR TO DETERMINE THAT ON PREP TABLE LEAK…"
type textarea "x"
type textarea "8/4/25 TMB PROVIDE SERVICE PARTS AND LABOR TO DETERMINE THAT ON PREP TABLE LEAK…"
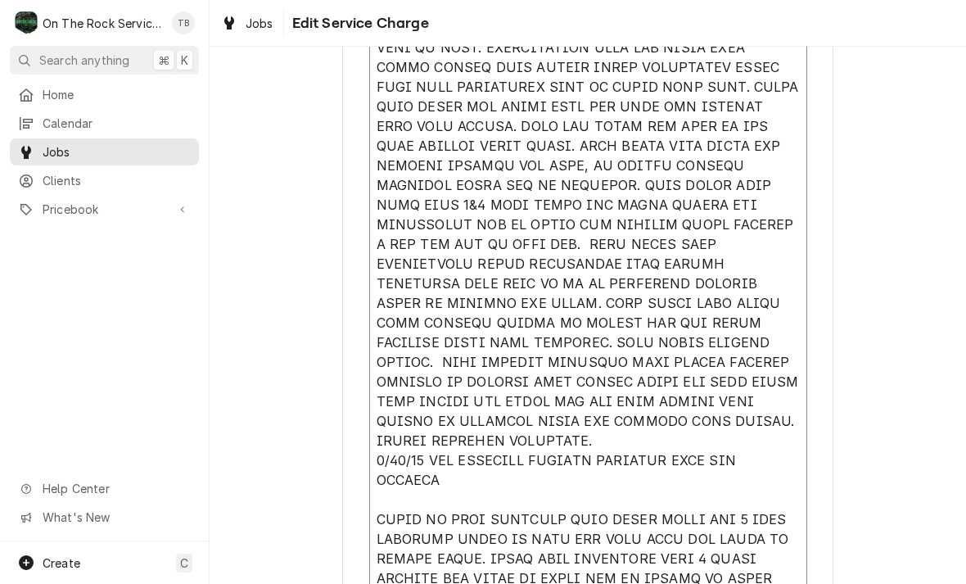
type textarea "x"
type textarea "8/4/25 TMB PROVIDE SERVICE PARTS AND LABOR TO DETERMINE THAT ON PREP TABLE LEAK…"
type textarea "x"
type textarea "8/4/25 TMB PROVIDE SERVICE PARTS AND LABOR TO DETERMINE THAT ON PREP TABLE LEAK…"
type textarea "x"
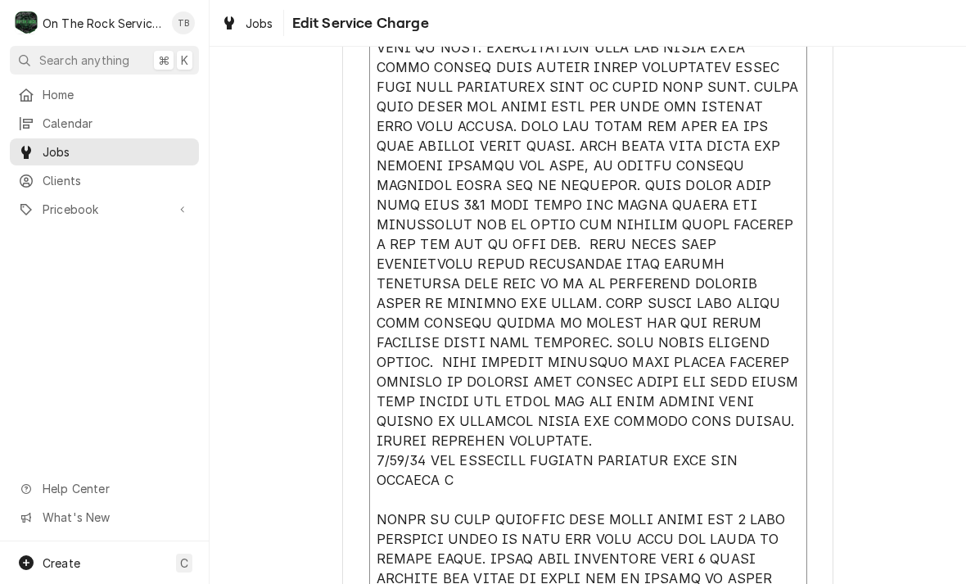
type textarea "8/4/25 TMB PROVIDE SERVICE PARTS AND LABOR TO DETERMINE THAT ON PREP TABLE LEAK…"
type textarea "x"
type textarea "8/4/25 TMB PROVIDE SERVICE PARTS AND LABOR TO DETERMINE THAT ON PREP TABLE LEAK…"
type textarea "x"
type textarea "8/4/25 TMB PROVIDE SERVICE PARTS AND LABOR TO DETERMINE THAT ON PREP TABLE LEAK…"
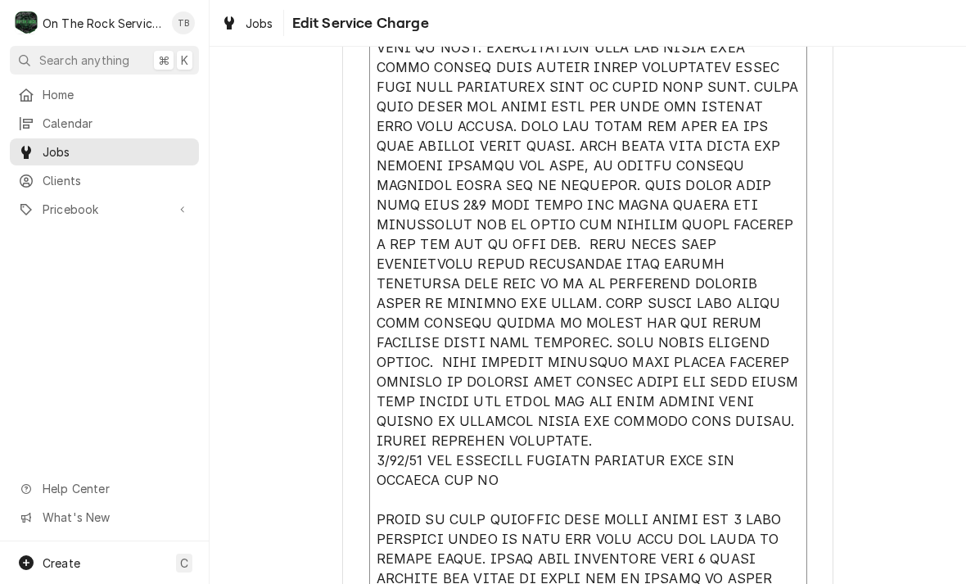
type textarea "x"
type textarea "8/4/25 TMB PROVIDE SERVICE PARTS AND LABOR TO DETERMINE THAT ON PREP TABLE LEAK…"
type textarea "x"
type textarea "8/4/25 TMB PROVIDE SERVICE PARTS AND LABOR TO DETERMINE THAT ON PREP TABLE LEAK…"
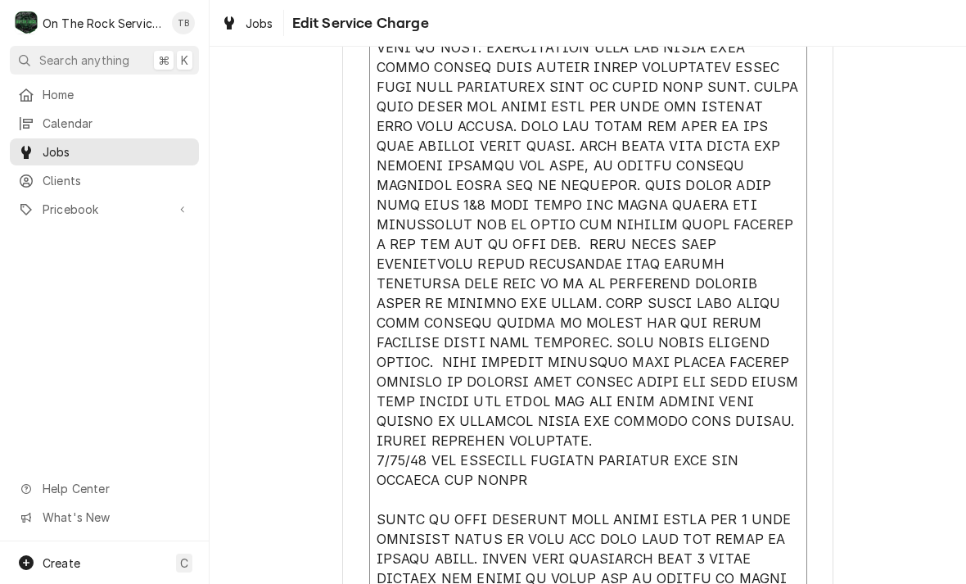
type textarea "x"
type textarea "8/4/25 TMB PROVIDE SERVICE PARTS AND LABOR TO DETERMINE THAT ON PREP TABLE LEAK…"
type textarea "x"
type textarea "8/4/25 TMB PROVIDE SERVICE PARTS AND LABOR TO DETERMINE THAT ON PREP TABLE LEAK…"
type textarea "x"
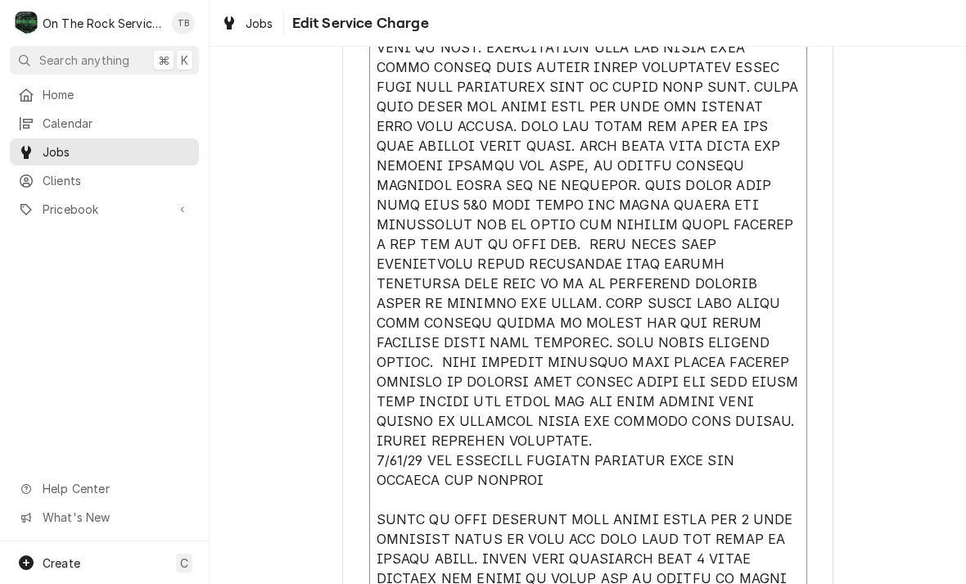
type textarea "8/4/25 TMB PROVIDE SERVICE PARTS AND LABOR TO DETERMINE THAT ON PREP TABLE LEAK…"
type textarea "x"
type textarea "8/4/25 TMB PROVIDE SERVICE PARTS AND LABOR TO DETERMINE THAT ON PREP TABLE LEAK…"
type textarea "x"
type textarea "8/4/25 TMB PROVIDE SERVICE PARTS AND LABOR TO DETERMINE THAT ON PREP TABLE LEAK…"
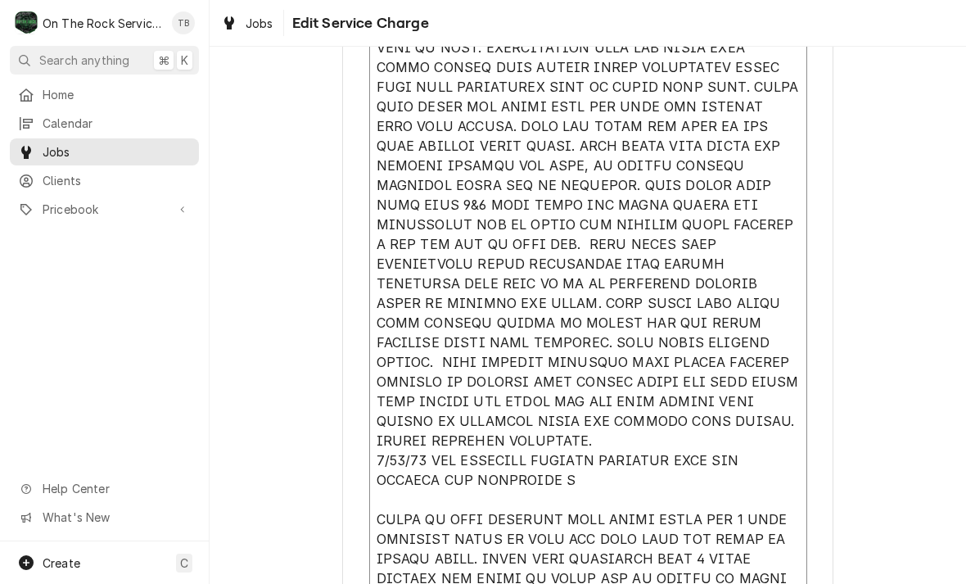
type textarea "x"
type textarea "8/4/25 TMB PROVIDE SERVICE PARTS AND LABOR TO DETERMINE THAT ON PREP TABLE LEAK…"
type textarea "x"
type textarea "8/4/25 TMB PROVIDE SERVICE PARTS AND LABOR TO DETERMINE THAT ON PREP TABLE LEAK…"
type textarea "x"
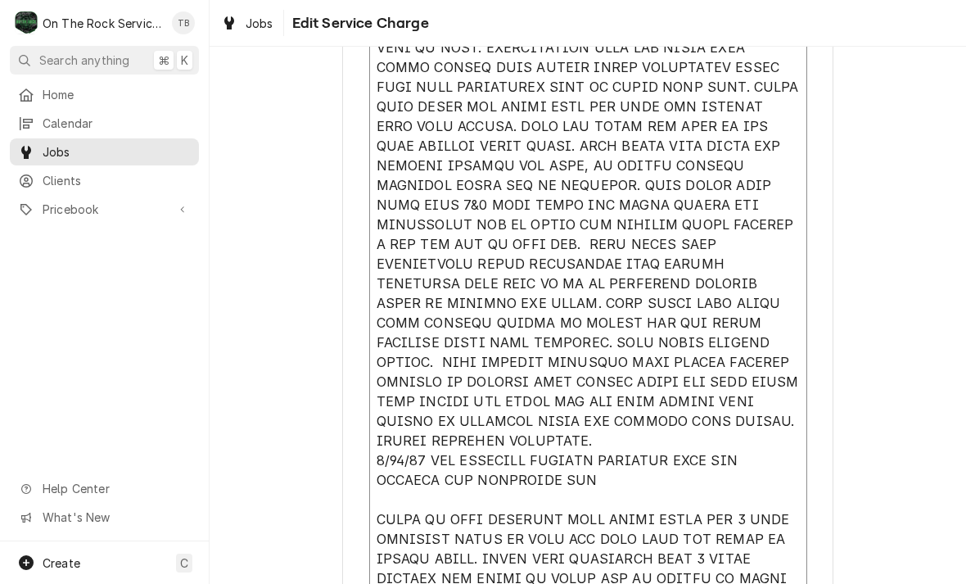
type textarea "8/4/25 TMB PROVIDE SERVICE PARTS AND LABOR TO DETERMINE THAT ON PREP TABLE LEAK…"
type textarea "x"
type textarea "8/4/25 TMB PROVIDE SERVICE PARTS AND LABOR TO DETERMINE THAT ON PREP TABLE LEAK…"
type textarea "x"
type textarea "8/4/25 TMB PROVIDE SERVICE PARTS AND LABOR TO DETERMINE THAT ON PREP TABLE LEAK…"
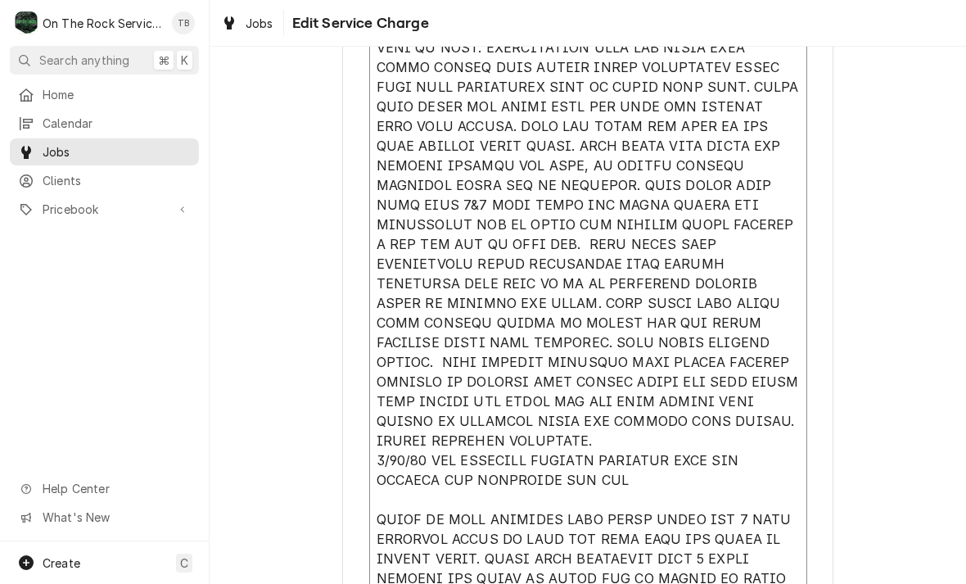
type textarea "x"
type textarea "8/4/25 TMB PROVIDE SERVICE PARTS AND LABOR TO DETERMINE THAT ON PREP TABLE LEAK…"
type textarea "x"
type textarea "8/4/25 TMB PROVIDE SERVICE PARTS AND LABOR TO DETERMINE THAT ON PREP TABLE LEAK…"
type textarea "x"
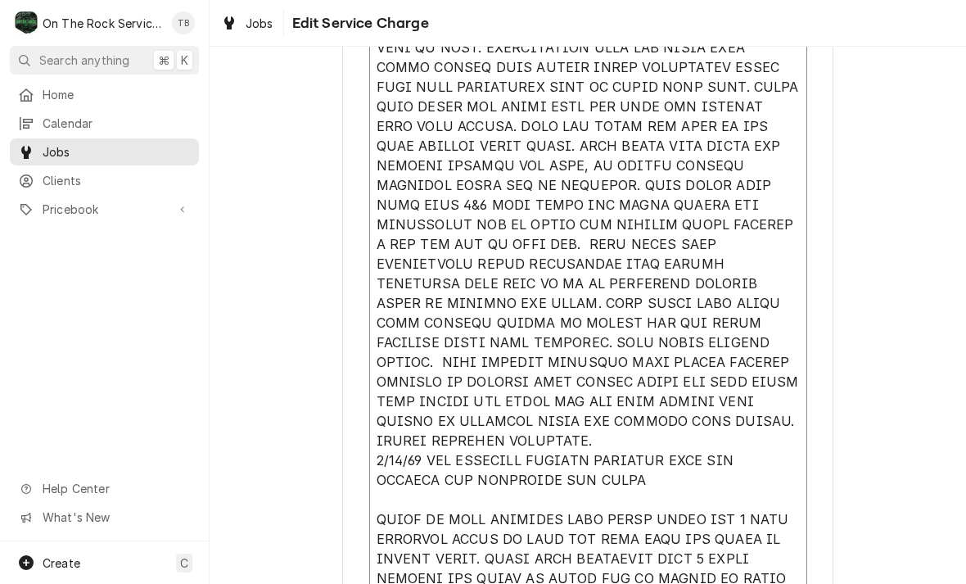
type textarea "8/4/25 TMB PROVIDE SERVICE PARTS AND LABOR TO DETERMINE THAT ON PREP TABLE LEAK…"
type textarea "x"
type textarea "8/4/25 TMB PROVIDE SERVICE PARTS AND LABOR TO DETERMINE THAT ON PREP TABLE LEAK…"
type textarea "x"
type textarea "8/4/25 TMB PROVIDE SERVICE PARTS AND LABOR TO DETERMINE THAT ON PREP TABLE LEAK…"
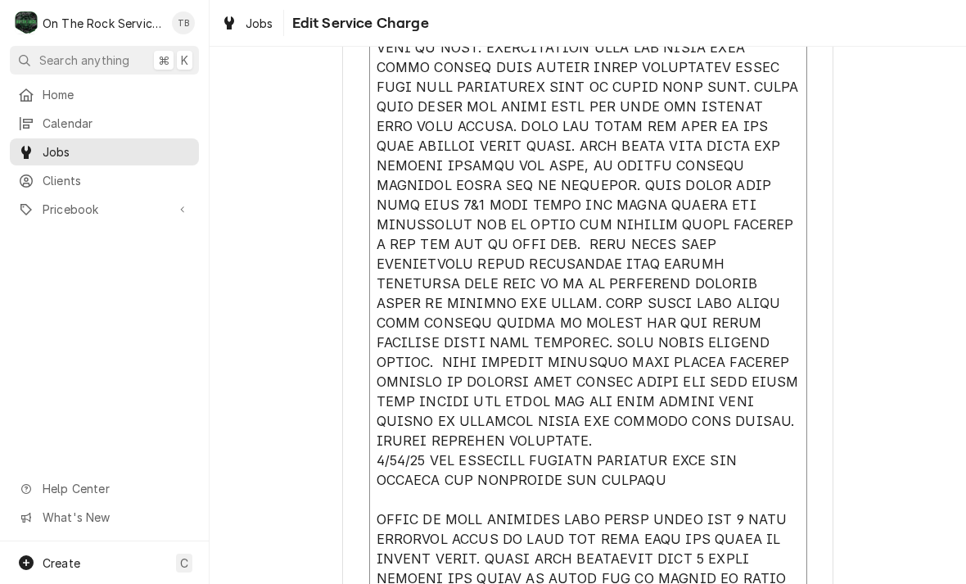
type textarea "x"
type textarea "8/4/25 TMB PROVIDE SERVICE PARTS AND LABOR TO DETERMINE THAT ON PREP TABLE LEAK…"
type textarea "x"
type textarea "8/4/25 TMB PROVIDE SERVICE PARTS AND LABOR TO DETERMINE THAT ON PREP TABLE LEAK…"
type textarea "x"
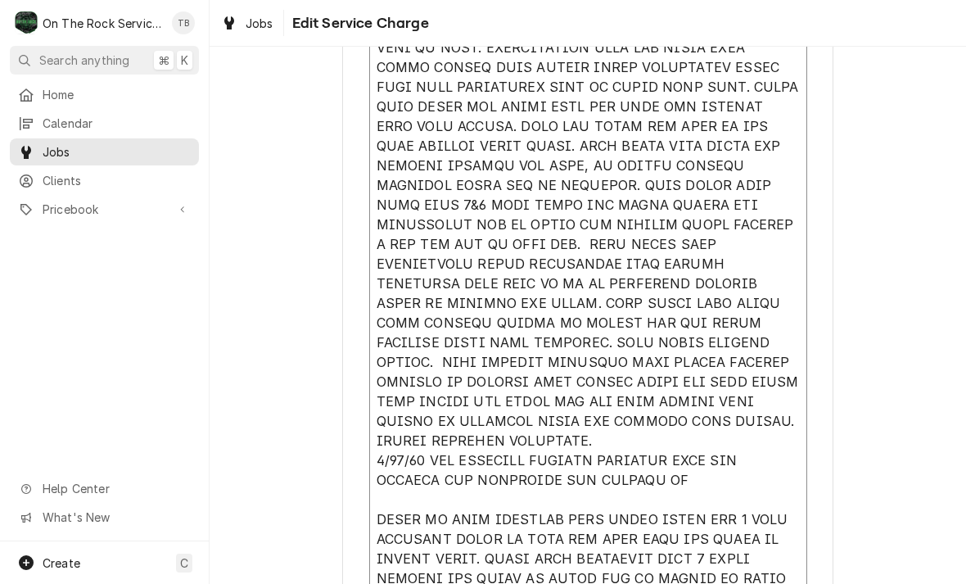
type textarea "8/4/25 TMB PROVIDE SERVICE PARTS AND LABOR TO DETERMINE THAT ON PREP TABLE LEAK…"
type textarea "x"
type textarea "8/4/25 TMB PROVIDE SERVICE PARTS AND LABOR TO DETERMINE THAT ON PREP TABLE LEAK…"
type textarea "x"
type textarea "8/4/25 TMB PROVIDE SERVICE PARTS AND LABOR TO DETERMINE THAT ON PREP TABLE LEAK…"
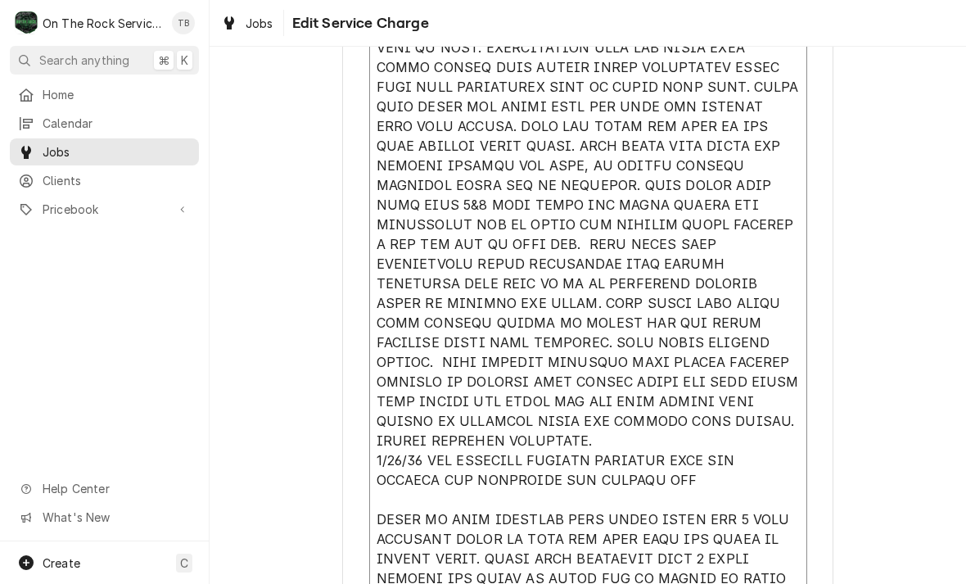
type textarea "x"
type textarea "8/4/25 TMB PROVIDE SERVICE PARTS AND LABOR TO DETERMINE THAT ON PREP TABLE LEAK…"
type textarea "x"
type textarea "8/4/25 TMB PROVIDE SERVICE PARTS AND LABOR TO DETERMINE THAT ON PREP TABLE LEAK…"
type textarea "x"
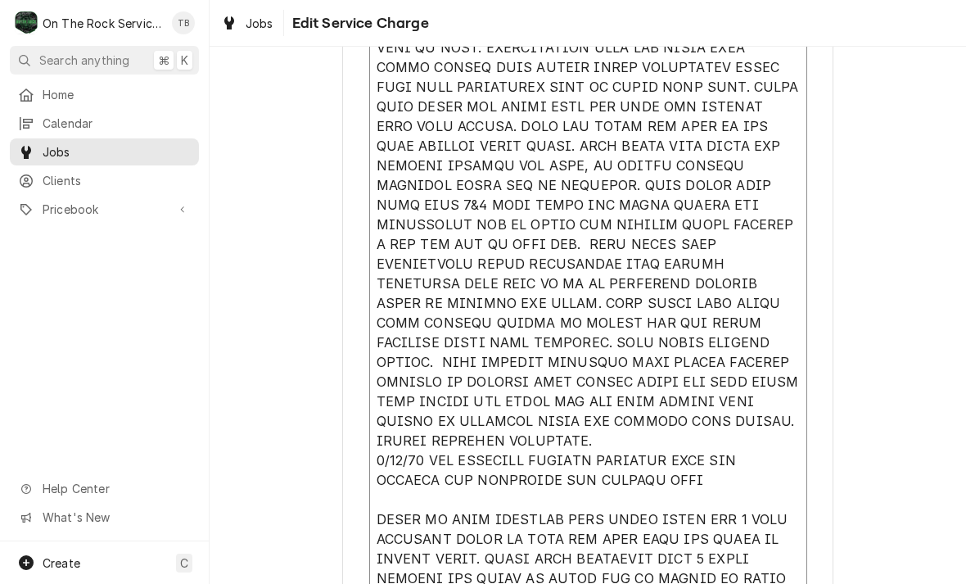
type textarea "8/4/25 TMB PROVIDE SERVICE PARTS AND LABOR TO DETERMINE THAT ON PREP TABLE LEAK…"
type textarea "x"
type textarea "8/4/25 TMB PROVIDE SERVICE PARTS AND LABOR TO DETERMINE THAT ON PREP TABLE LEAK…"
type textarea "x"
type textarea "8/4/25 TMB PROVIDE SERVICE PARTS AND LABOR TO DETERMINE THAT ON PREP TABLE LEAK…"
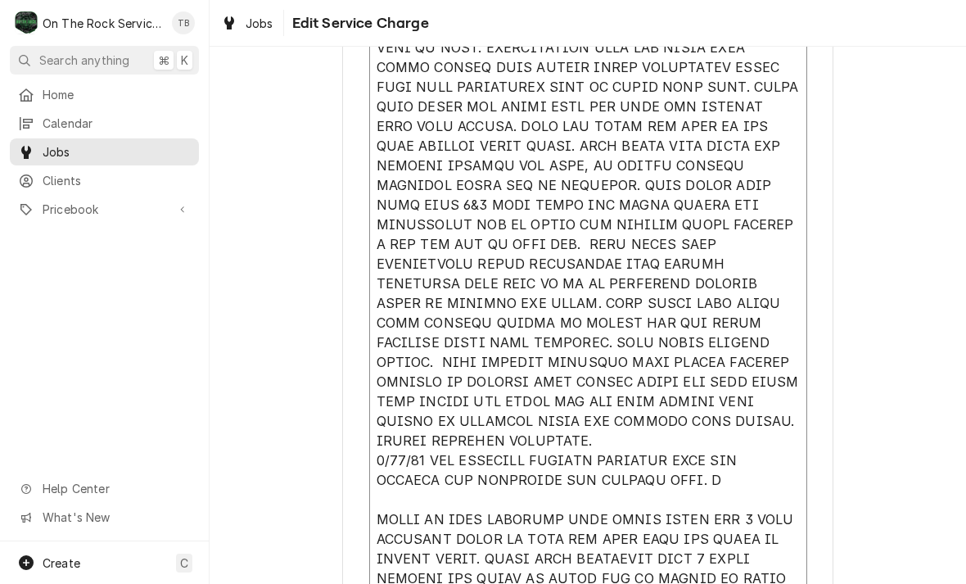
type textarea "x"
type textarea "8/4/25 TMB PROVIDE SERVICE PARTS AND LABOR TO DETERMINE THAT ON PREP TABLE LEAK…"
type textarea "x"
type textarea "8/4/25 TMB PROVIDE SERVICE PARTS AND LABOR TO DETERMINE THAT ON PREP TABLE LEAK…"
type textarea "x"
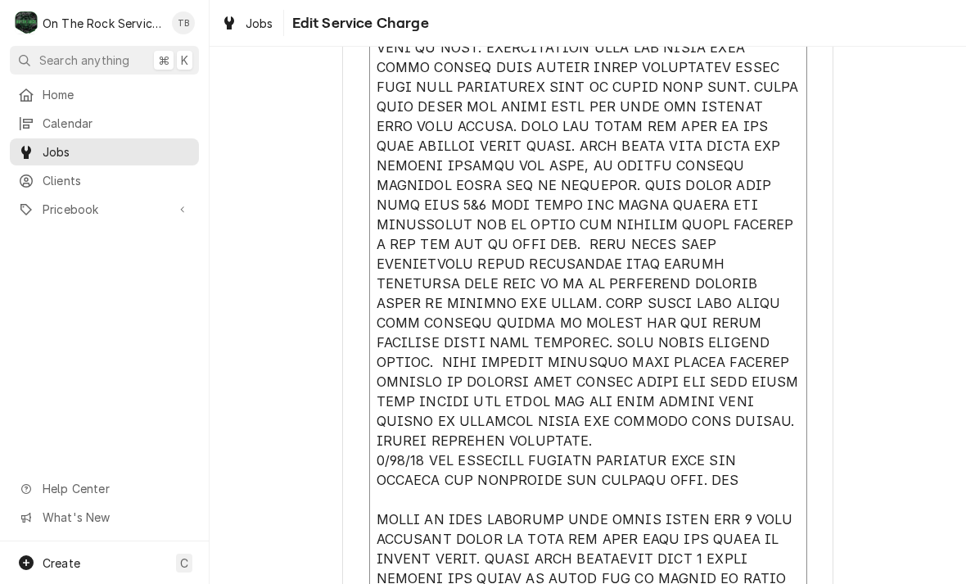
type textarea "8/4/25 TMB PROVIDE SERVICE PARTS AND LABOR TO DETERMINE THAT ON PREP TABLE LEAK…"
type textarea "x"
type textarea "8/4/25 TMB PROVIDE SERVICE PARTS AND LABOR TO DETERMINE THAT ON PREP TABLE LEAK…"
type textarea "x"
type textarea "8/4/25 TMB PROVIDE SERVICE PARTS AND LABOR TO DETERMINE THAT ON PREP TABLE LEAK…"
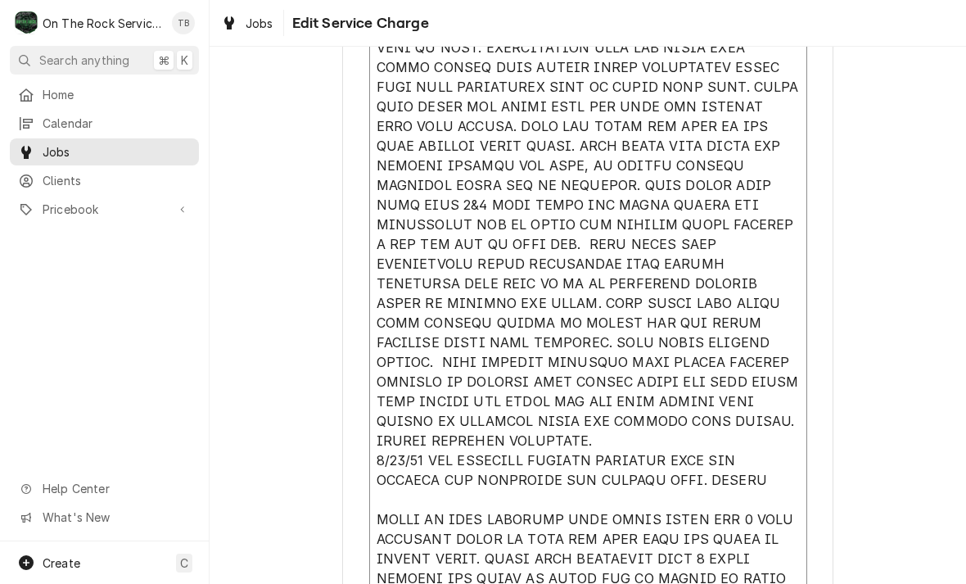
type textarea "x"
type textarea "8/4/25 TMB PROVIDE SERVICE PARTS AND LABOR TO DETERMINE THAT ON PREP TABLE LEAK…"
type textarea "x"
type textarea "8/4/25 TMB PROVIDE SERVICE PARTS AND LABOR TO DETERMINE THAT ON PREP TABLE LEAK…"
type textarea "x"
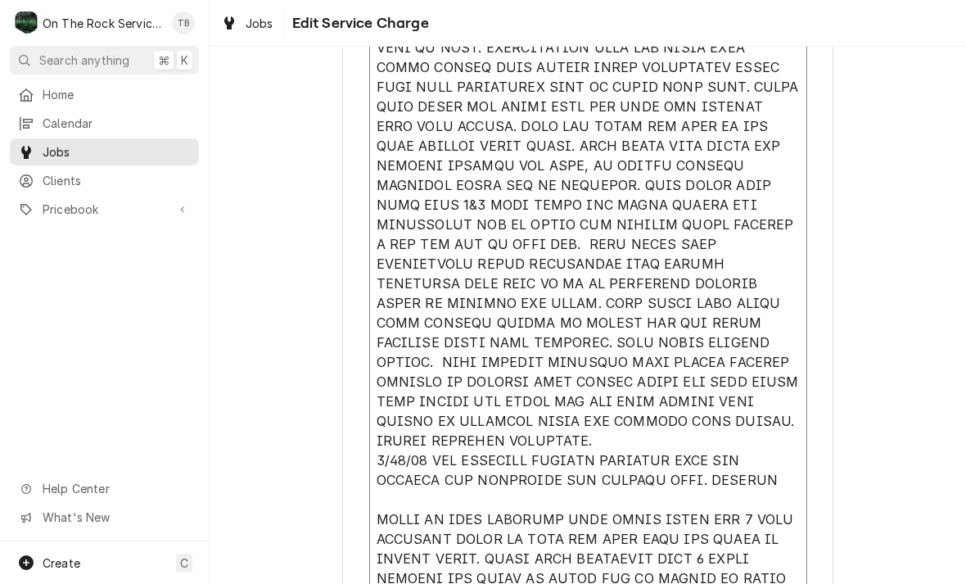
type textarea "8/4/25 TMB PROVIDE SERVICE PARTS AND LABOR TO DETERMINE THAT ON PREP TABLE LEAK…"
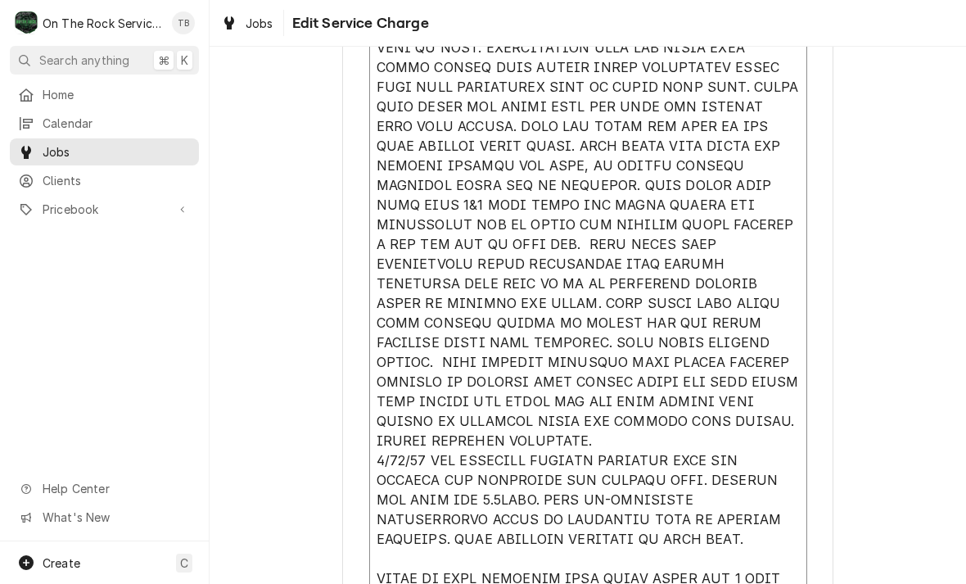
click at [734, 483] on textarea "Service Summary" at bounding box center [588, 342] width 438 height 703
click at [405, 525] on textarea "Service Summary" at bounding box center [588, 342] width 438 height 703
click at [703, 524] on textarea "Service Summary" at bounding box center [588, 342] width 438 height 703
click at [760, 498] on textarea "Service Summary" at bounding box center [588, 342] width 438 height 703
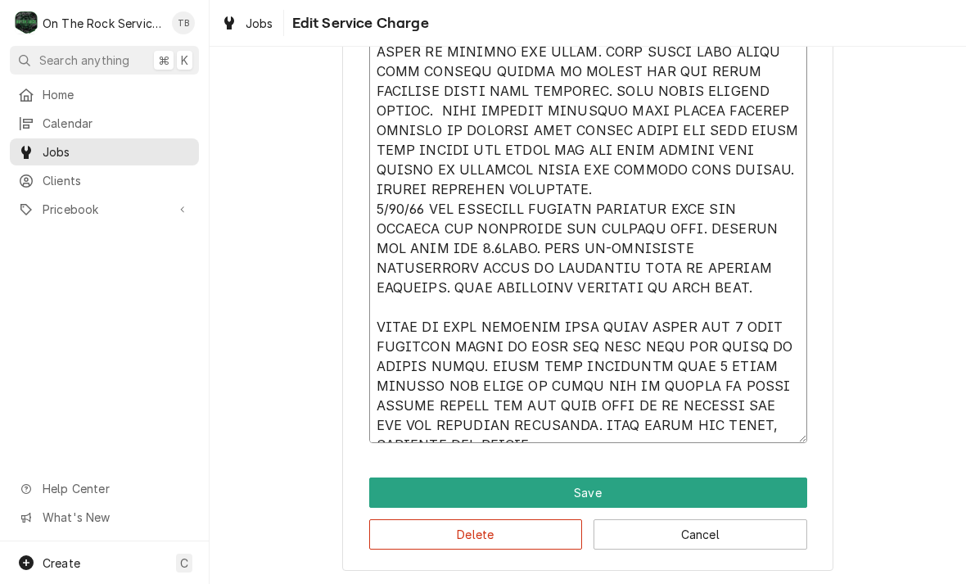
scroll to position [942, 0]
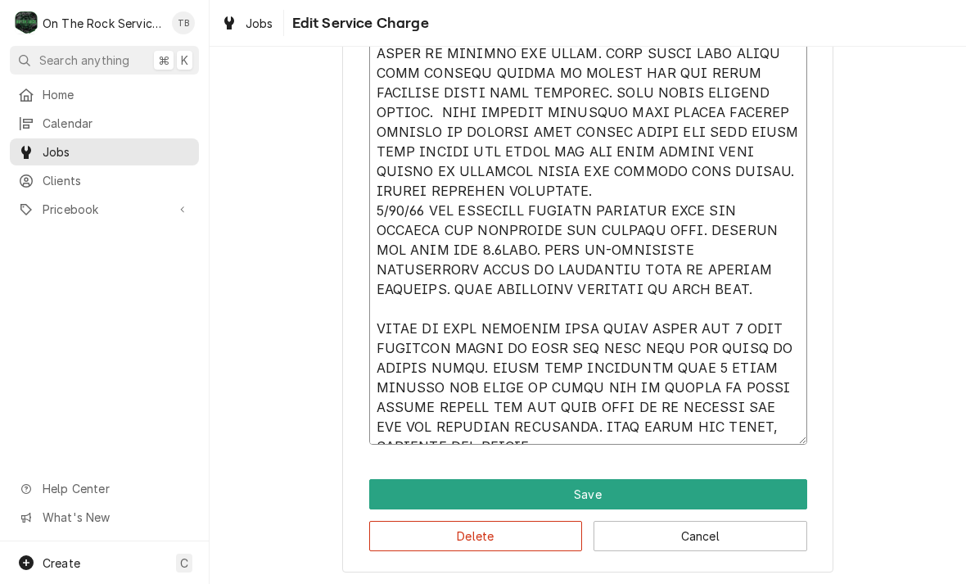
click at [630, 267] on textarea "Service Summary" at bounding box center [588, 92] width 438 height 703
click at [630, 266] on textarea "Service Summary" at bounding box center [588, 92] width 438 height 703
click at [589, 274] on textarea "Service Summary" at bounding box center [588, 92] width 438 height 703
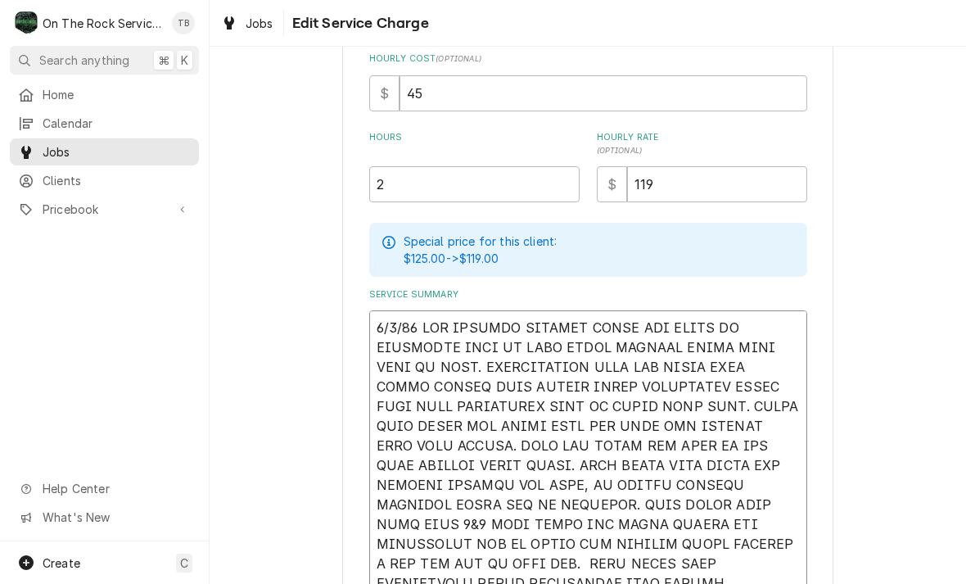
scroll to position [326, 0]
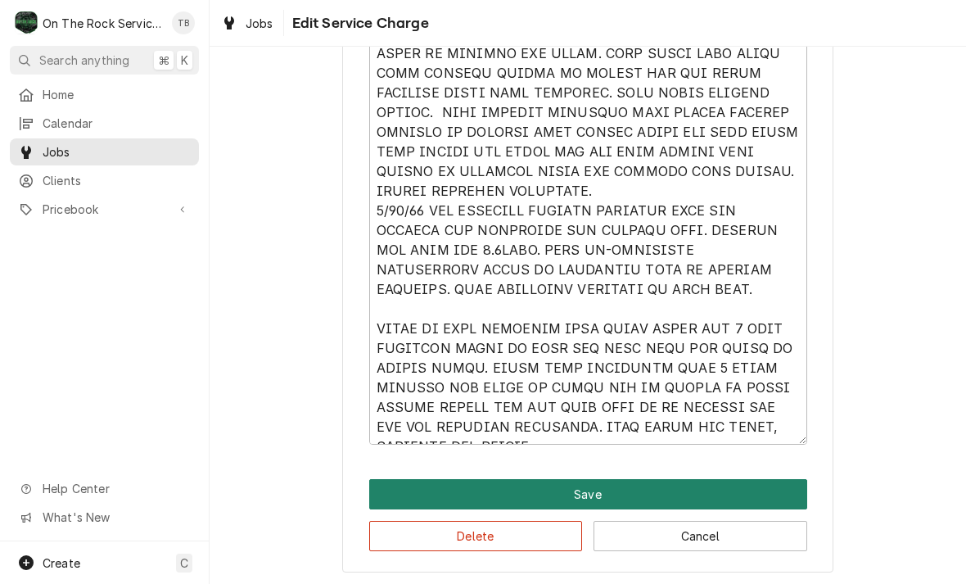
click at [604, 491] on button "Save" at bounding box center [588, 494] width 438 height 30
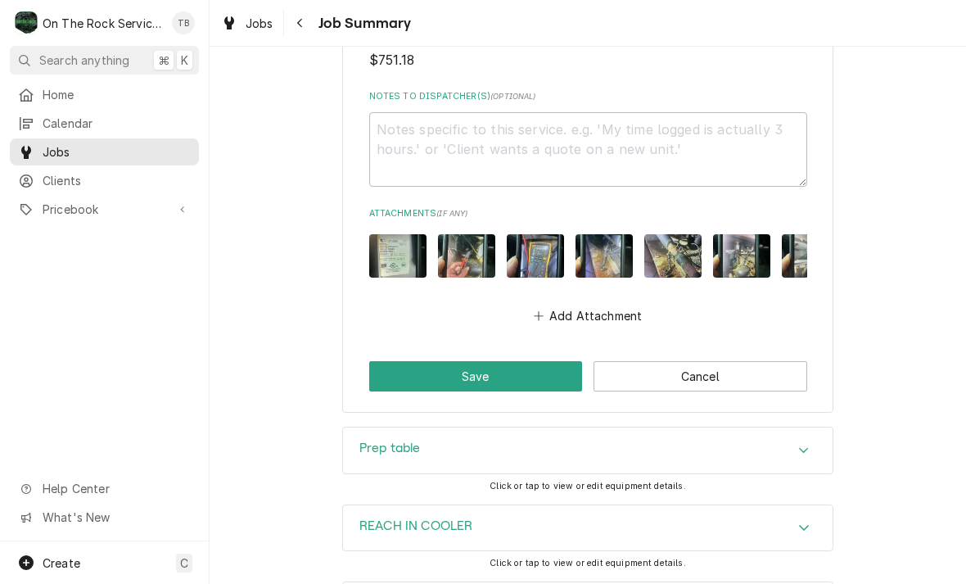
scroll to position [2795, 0]
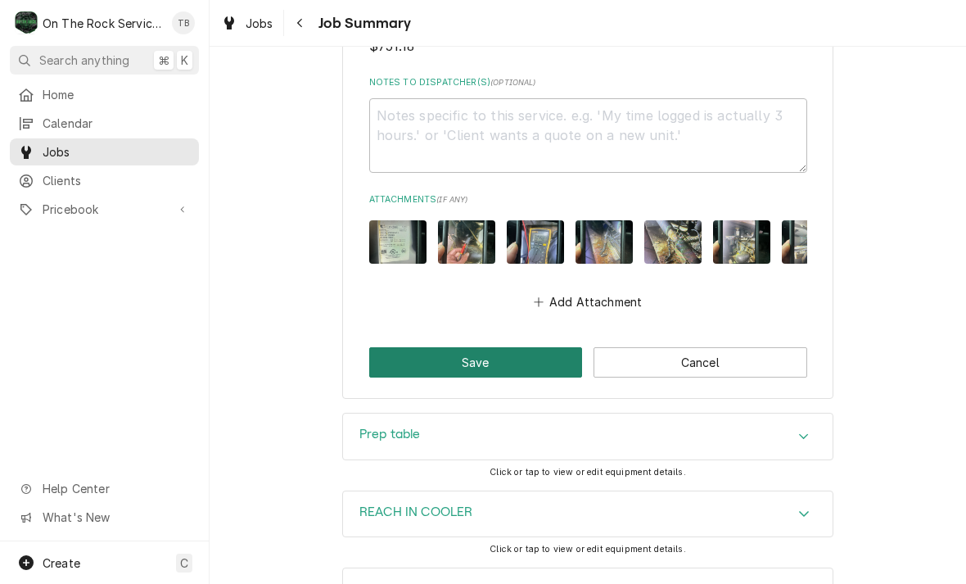
click at [481, 347] on button "Save" at bounding box center [476, 362] width 214 height 30
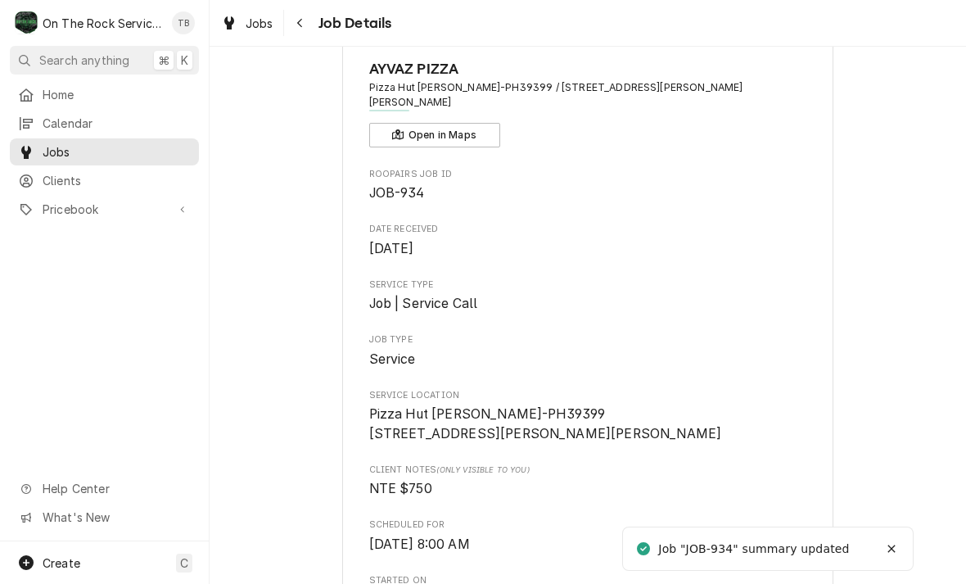
scroll to position [78, 0]
